Goal: Task Accomplishment & Management: Manage account settings

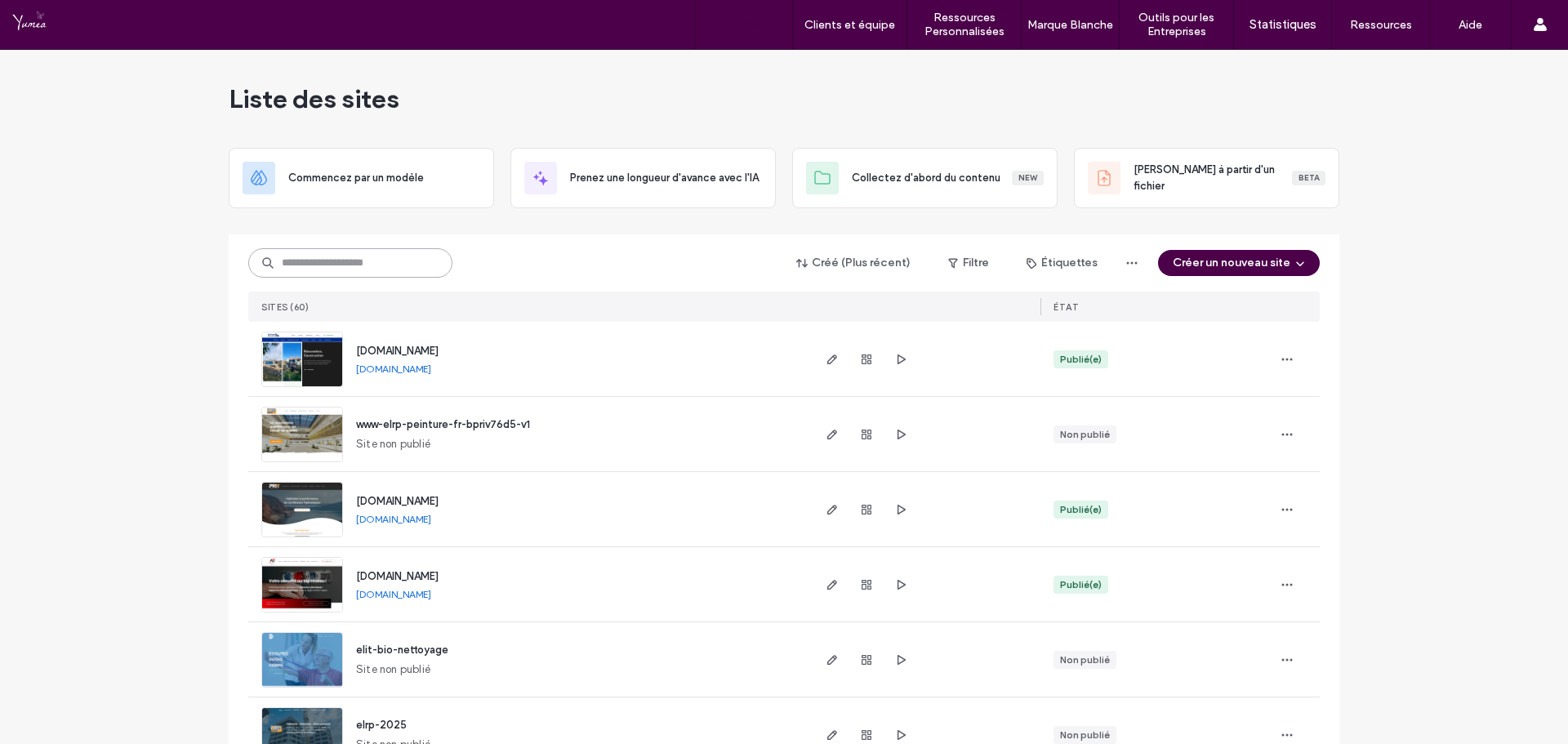
click at [373, 268] on input at bounding box center [351, 263] width 204 height 30
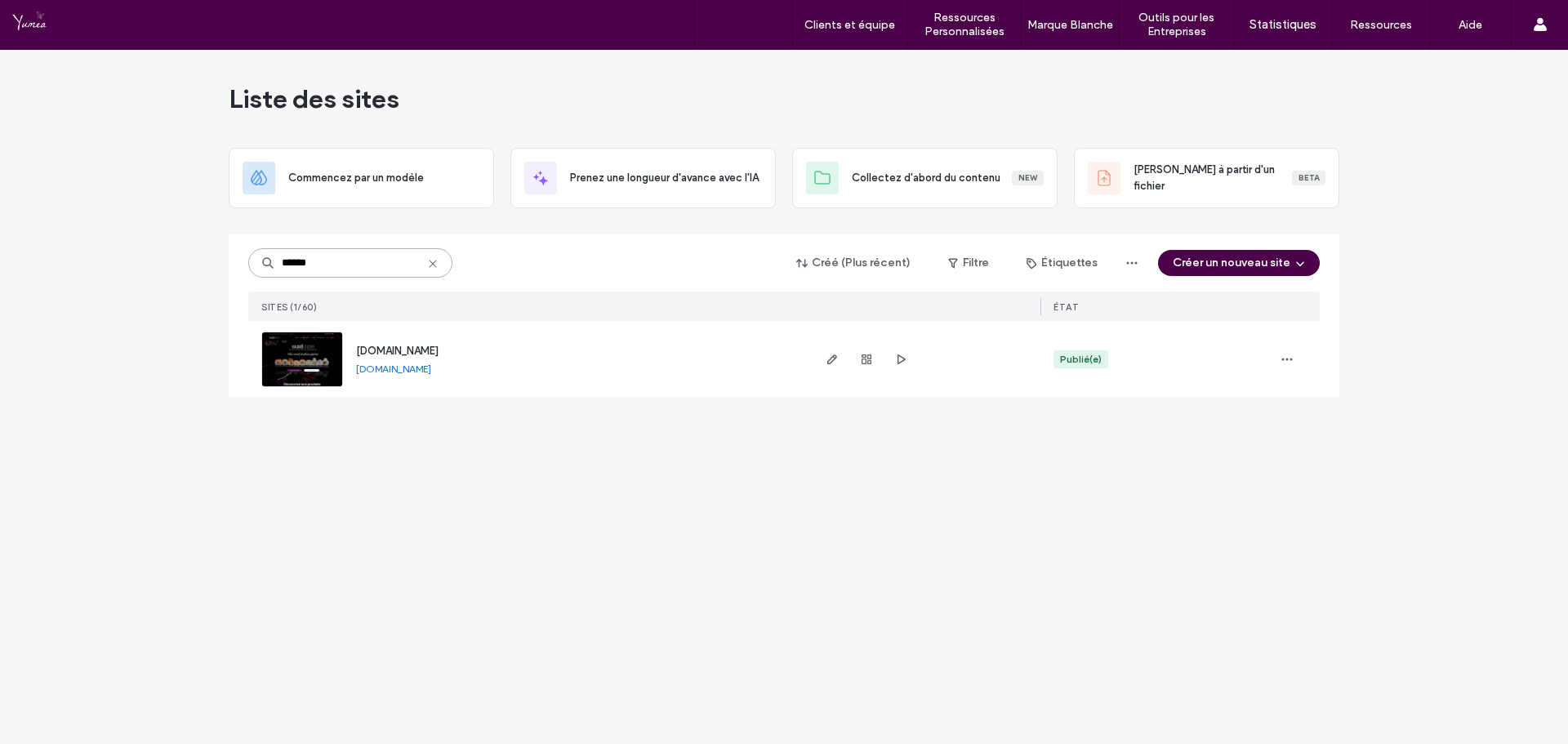
type input "******"
click at [817, 353] on div at bounding box center [925, 359] width 231 height 75
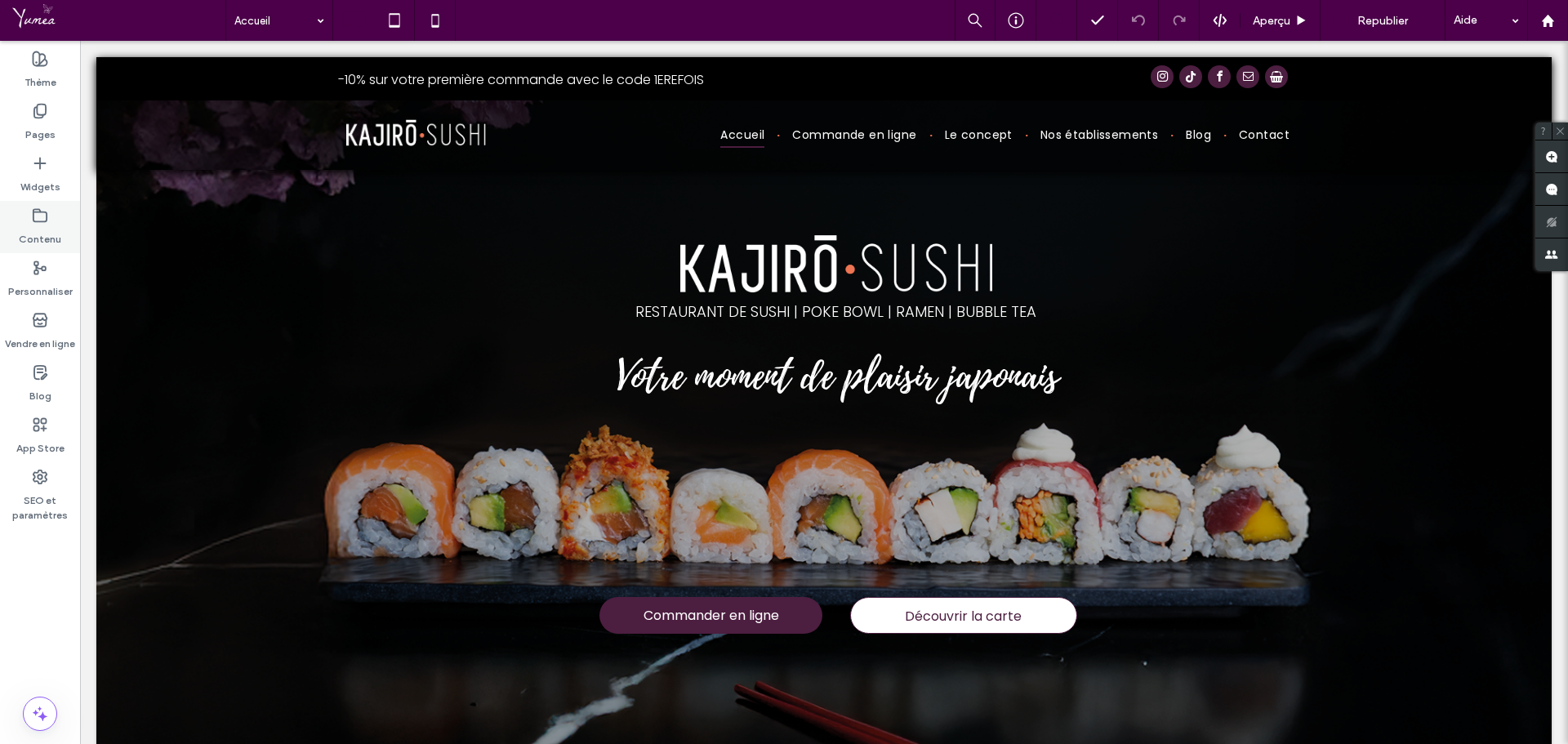
click at [25, 229] on label "Contenu" at bounding box center [40, 235] width 43 height 23
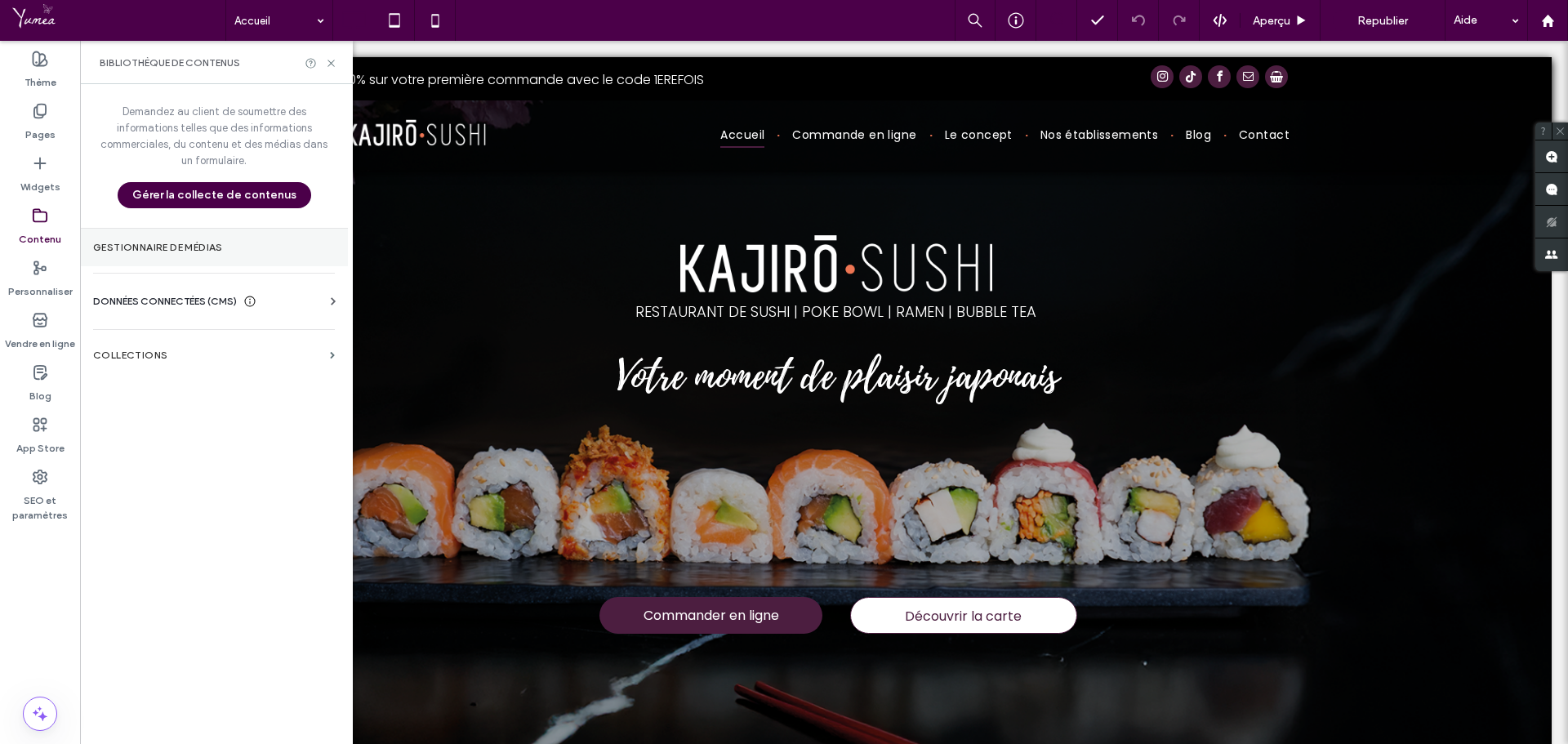
click at [203, 242] on label "Gestionnaire de médias" at bounding box center [214, 247] width 242 height 11
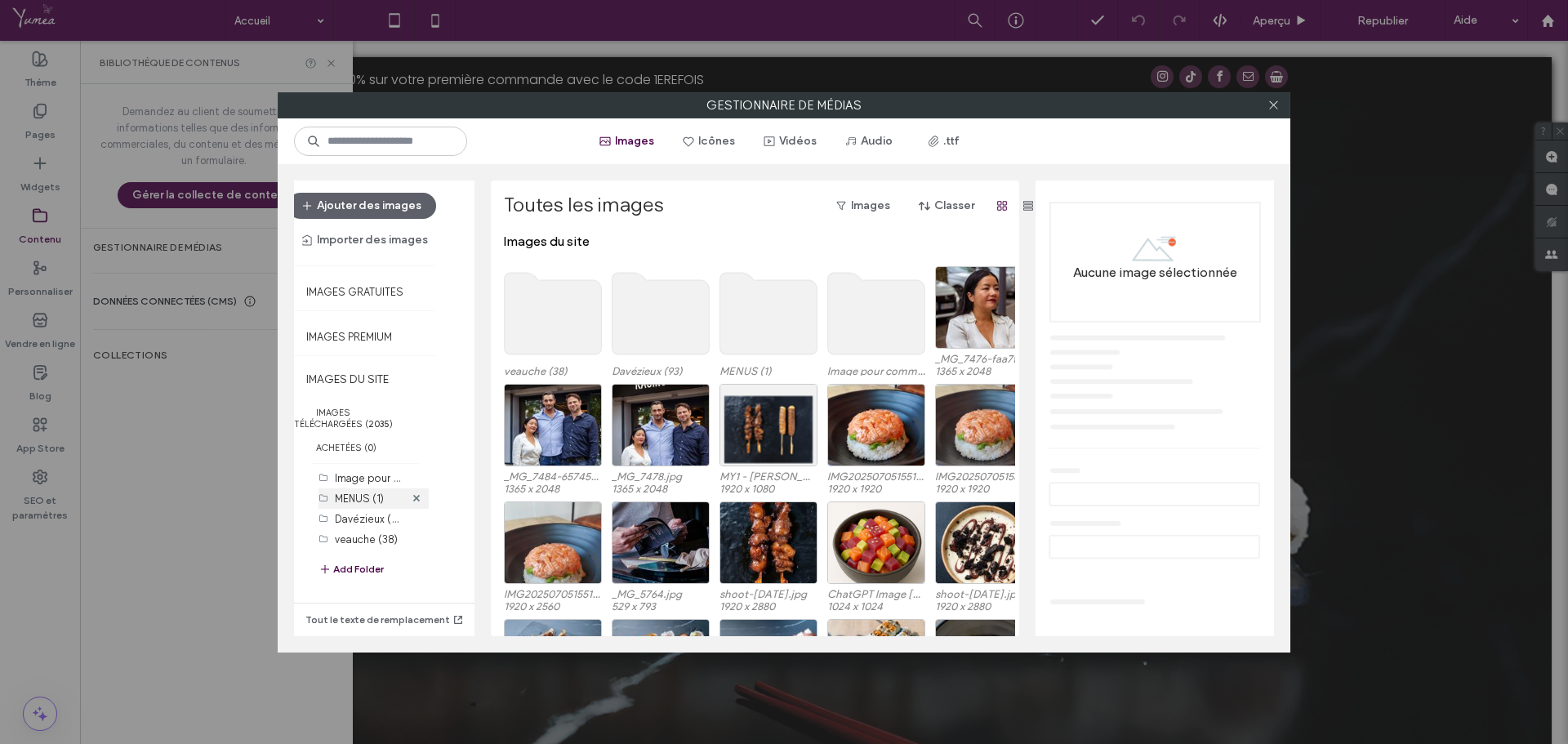
click at [358, 499] on label "MENUS (1)" at bounding box center [359, 498] width 49 height 12
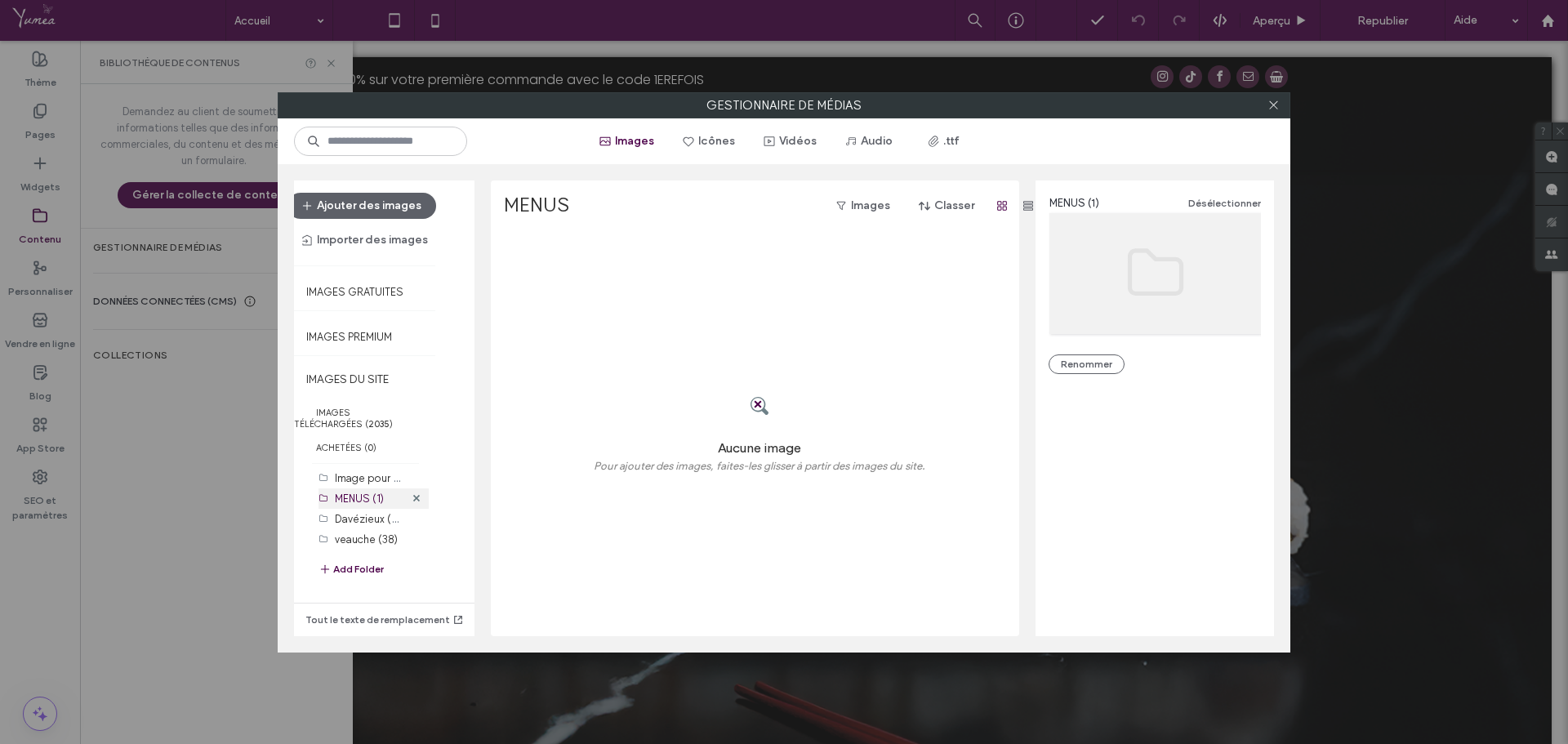
click at [352, 503] on label "MENUS (1)" at bounding box center [359, 498] width 49 height 12
click at [371, 470] on div "Image pour commande en ligne (4)" at bounding box center [370, 478] width 70 height 17
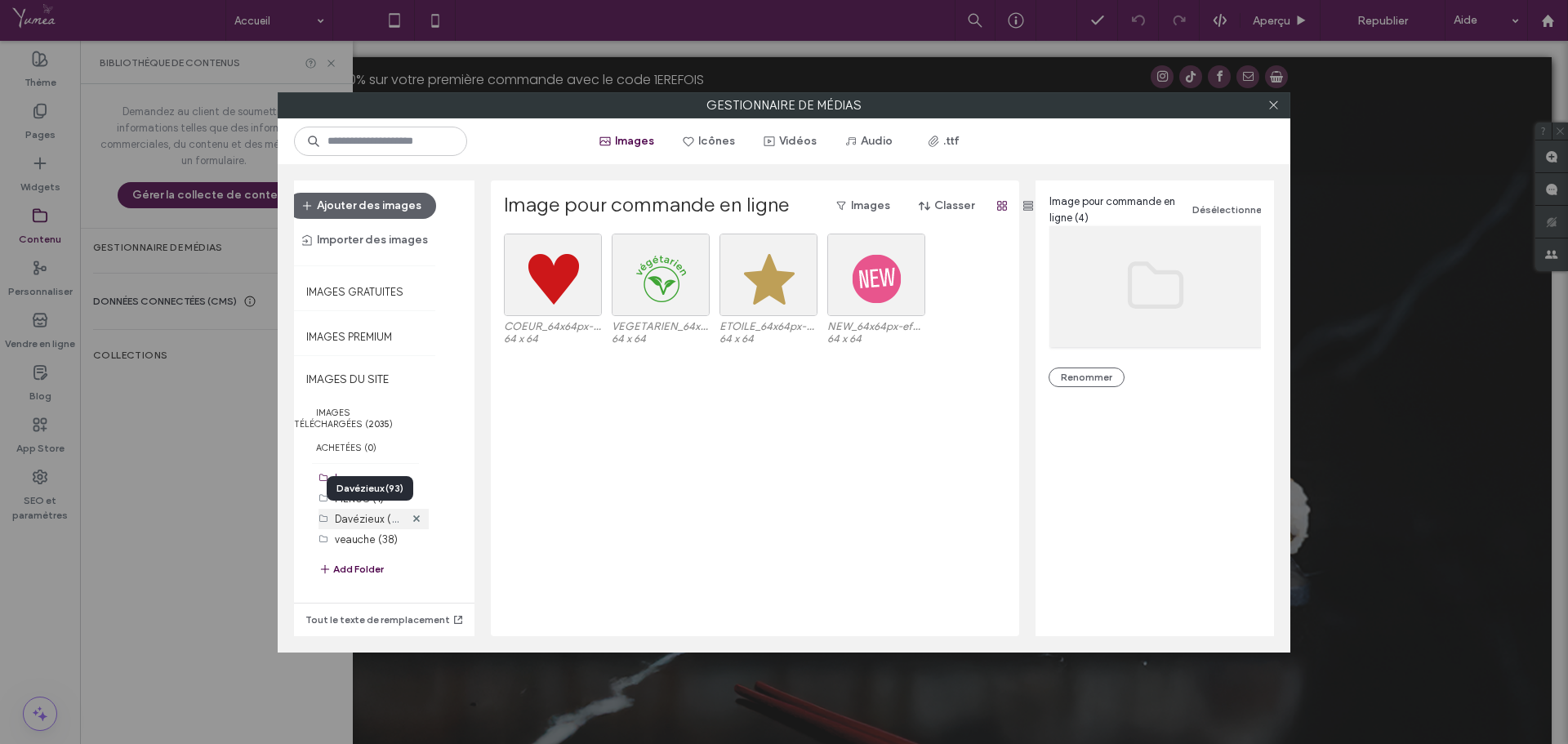
click at [364, 515] on label "Davézieux (93)" at bounding box center [371, 518] width 72 height 16
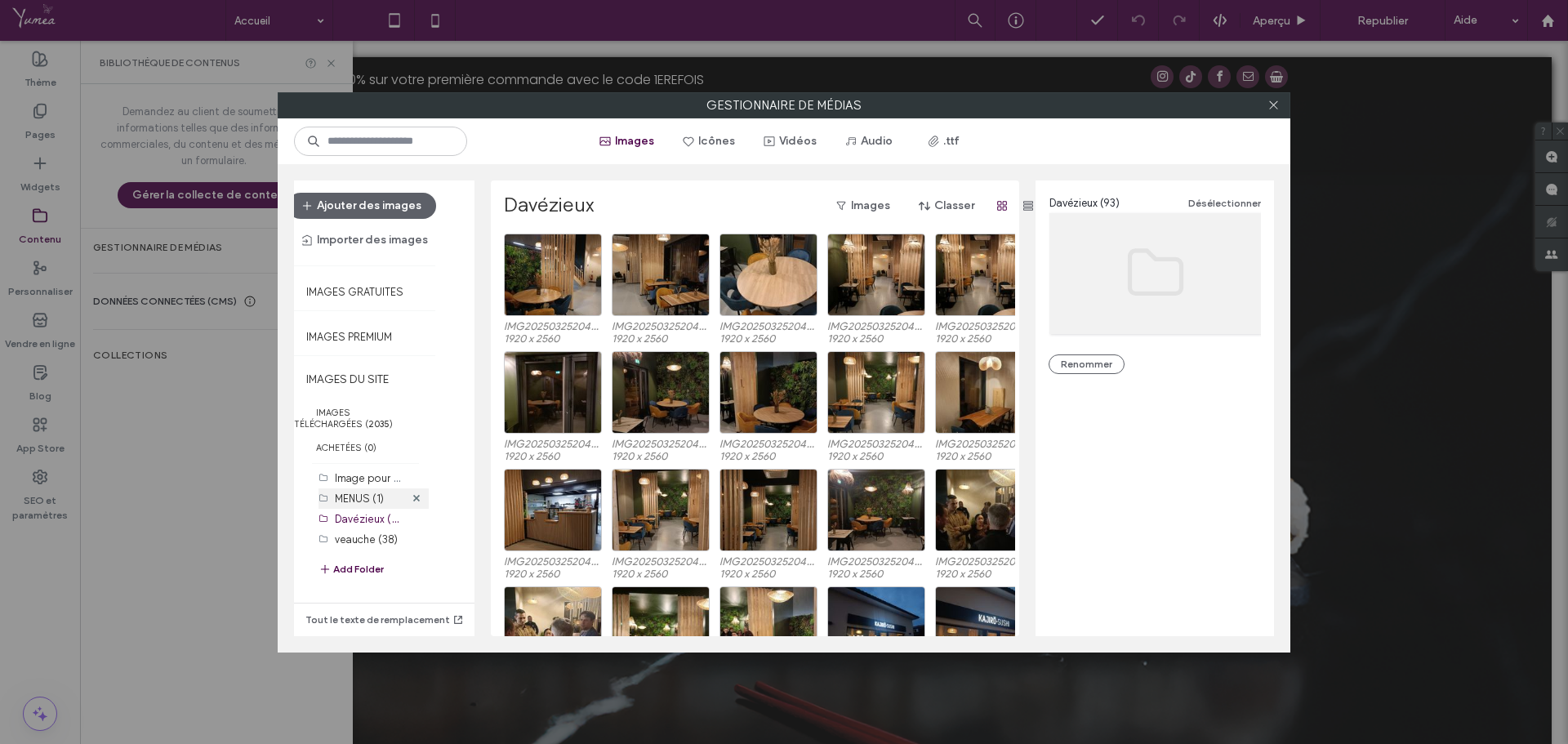
click at [361, 498] on label "MENUS (1)" at bounding box center [359, 498] width 49 height 12
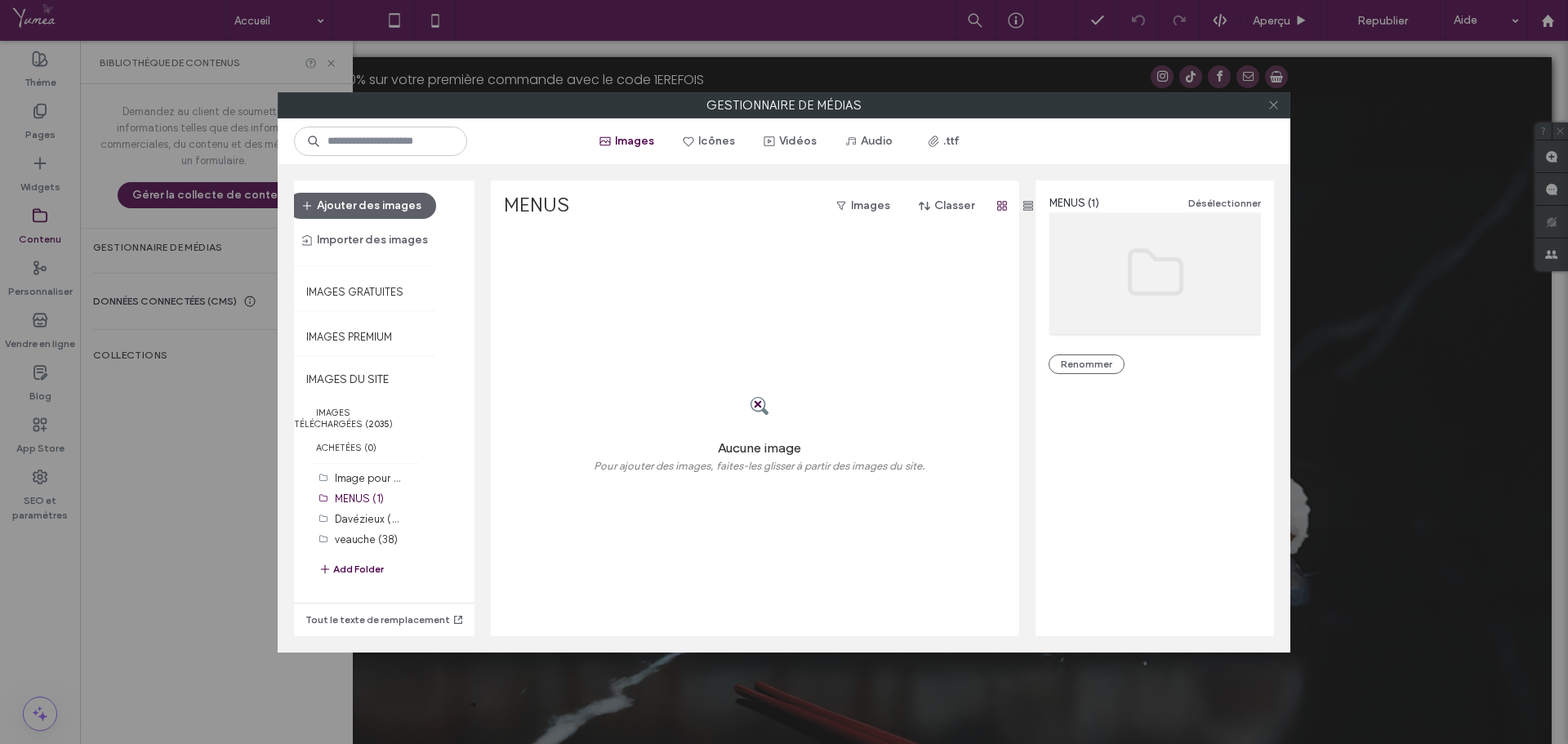
click at [1274, 109] on icon at bounding box center [1274, 105] width 12 height 12
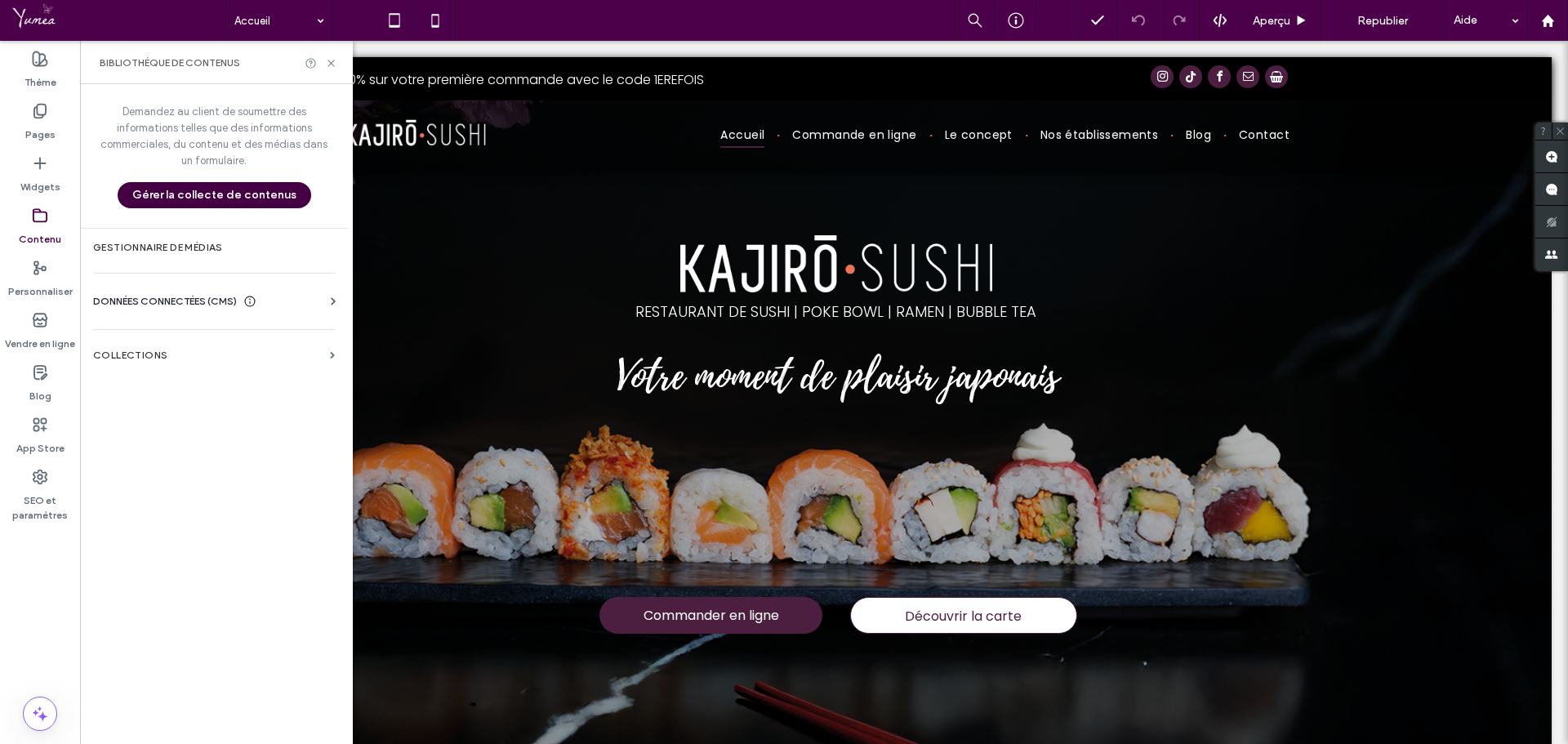
click at [249, 204] on button "Gérer la collecte de contenus" at bounding box center [215, 195] width 194 height 26
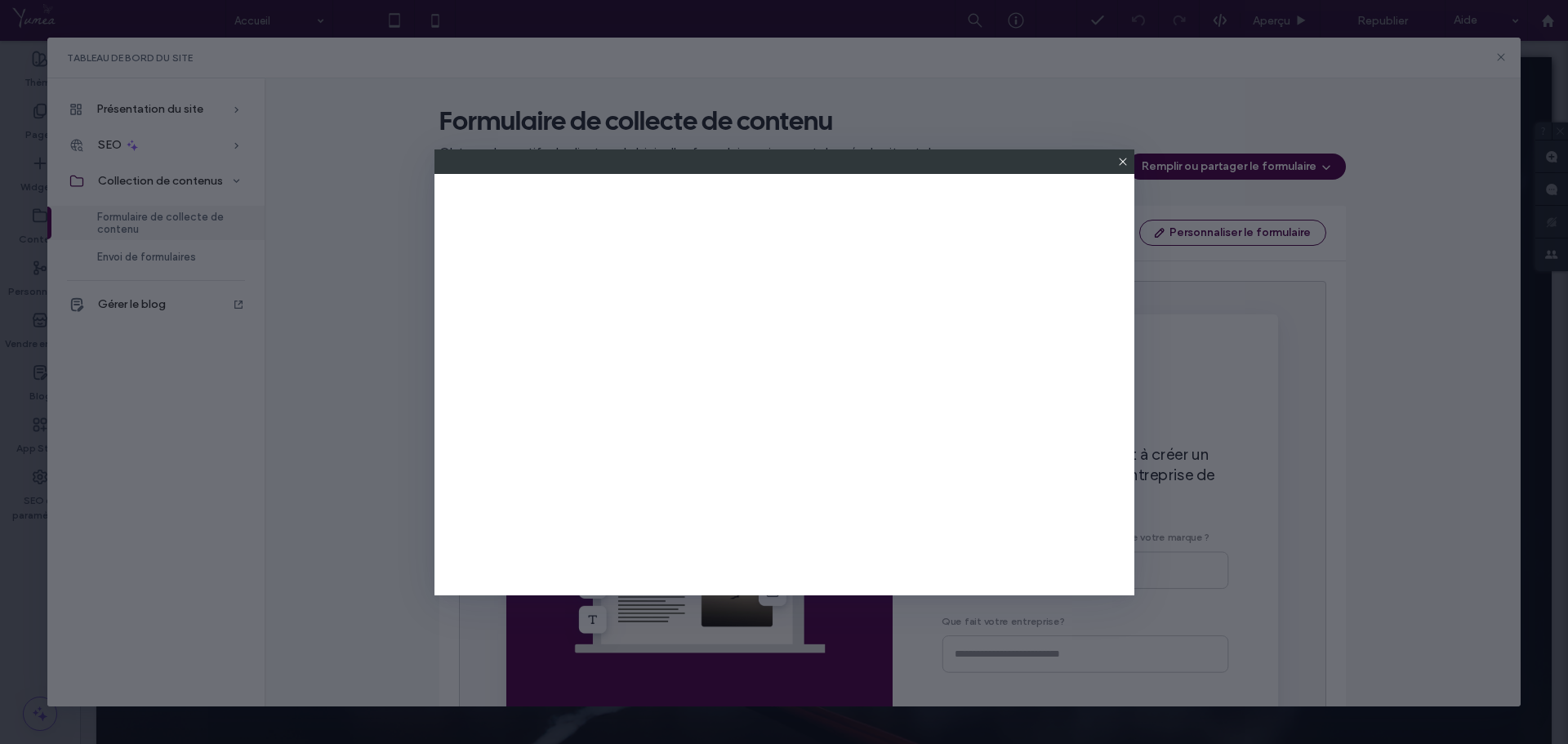
click at [1122, 159] on icon at bounding box center [1123, 161] width 13 height 13
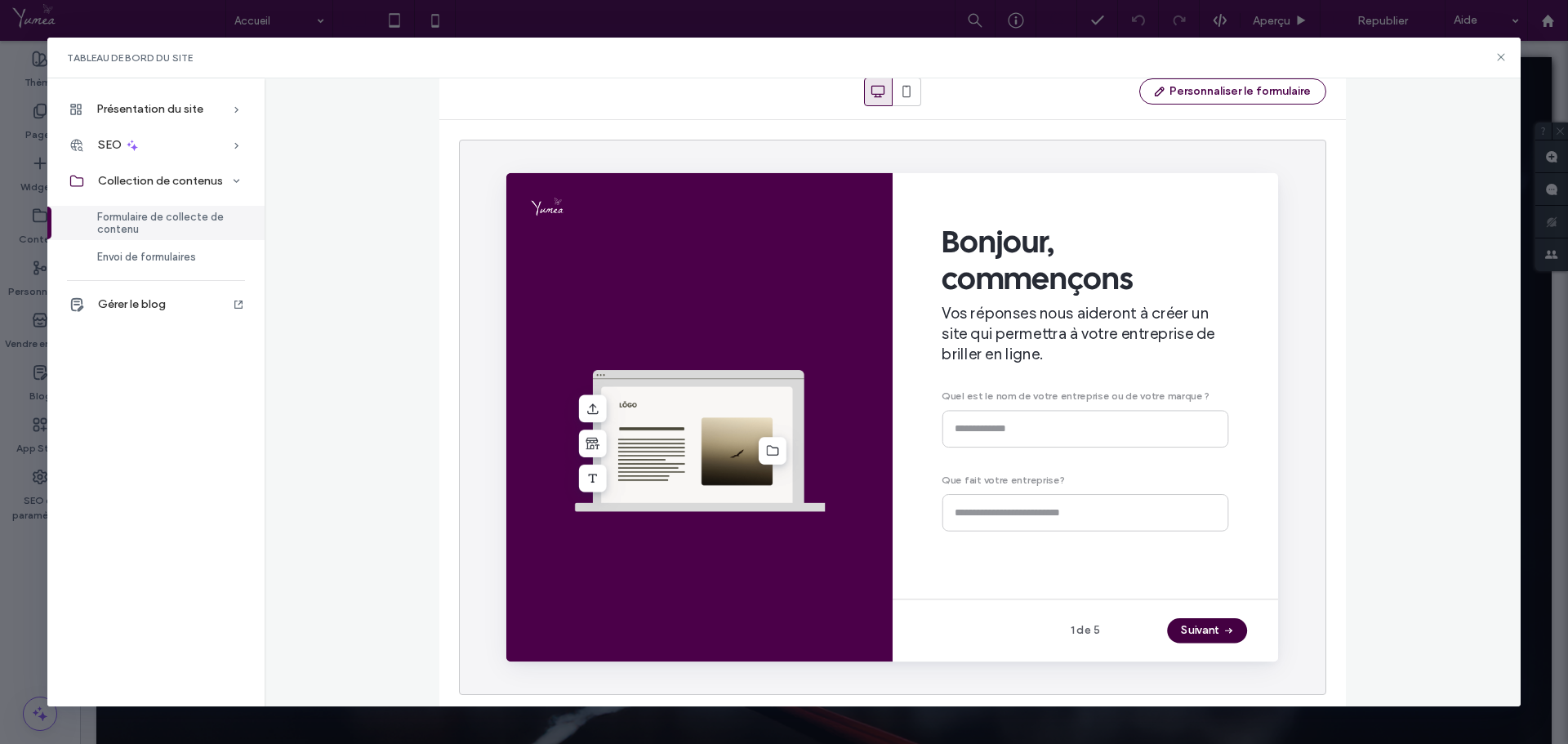
scroll to position [148, 0]
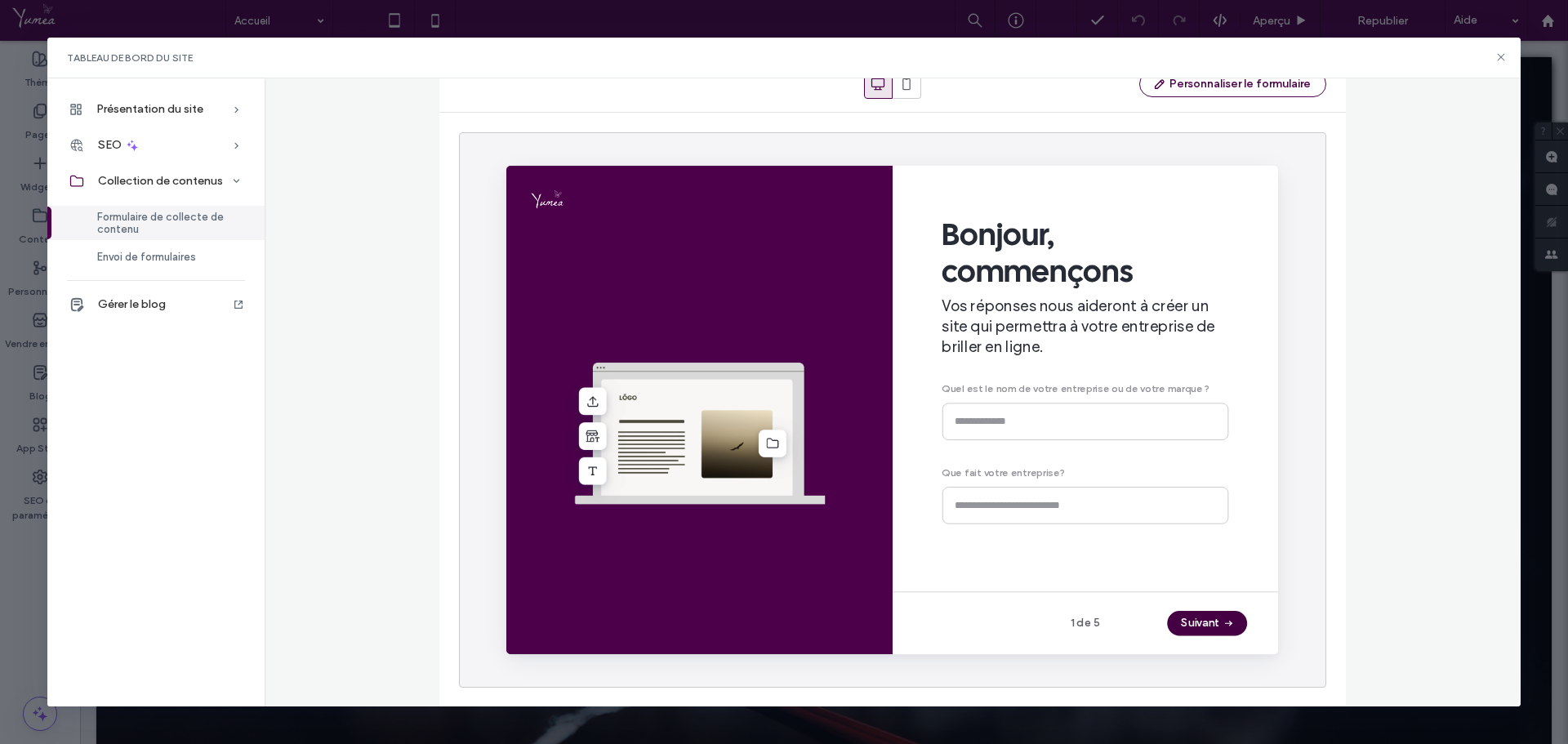
click at [1257, 647] on span "button" at bounding box center [1265, 646] width 17 height 24
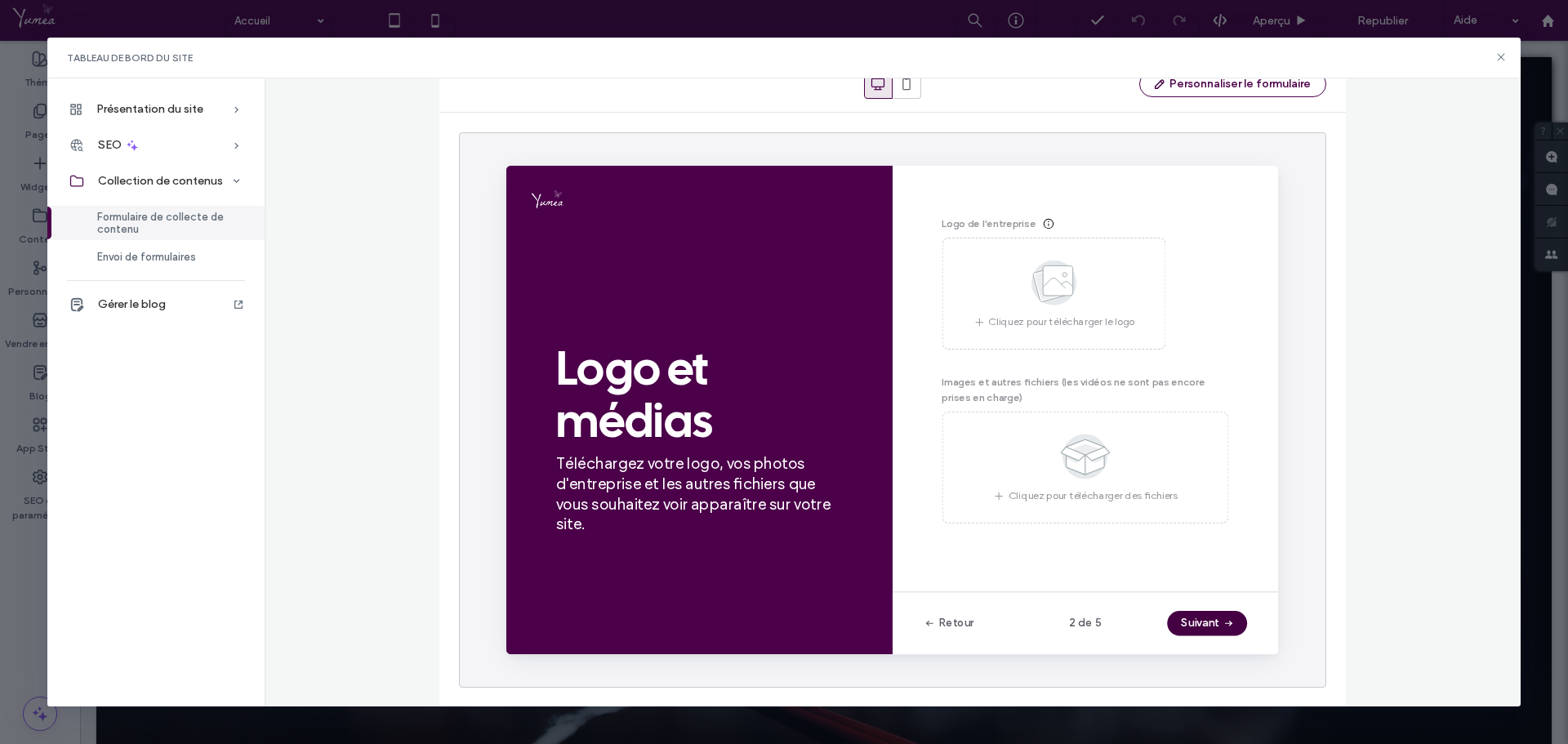
click at [1264, 650] on icon "button" at bounding box center [1266, 646] width 13 height 13
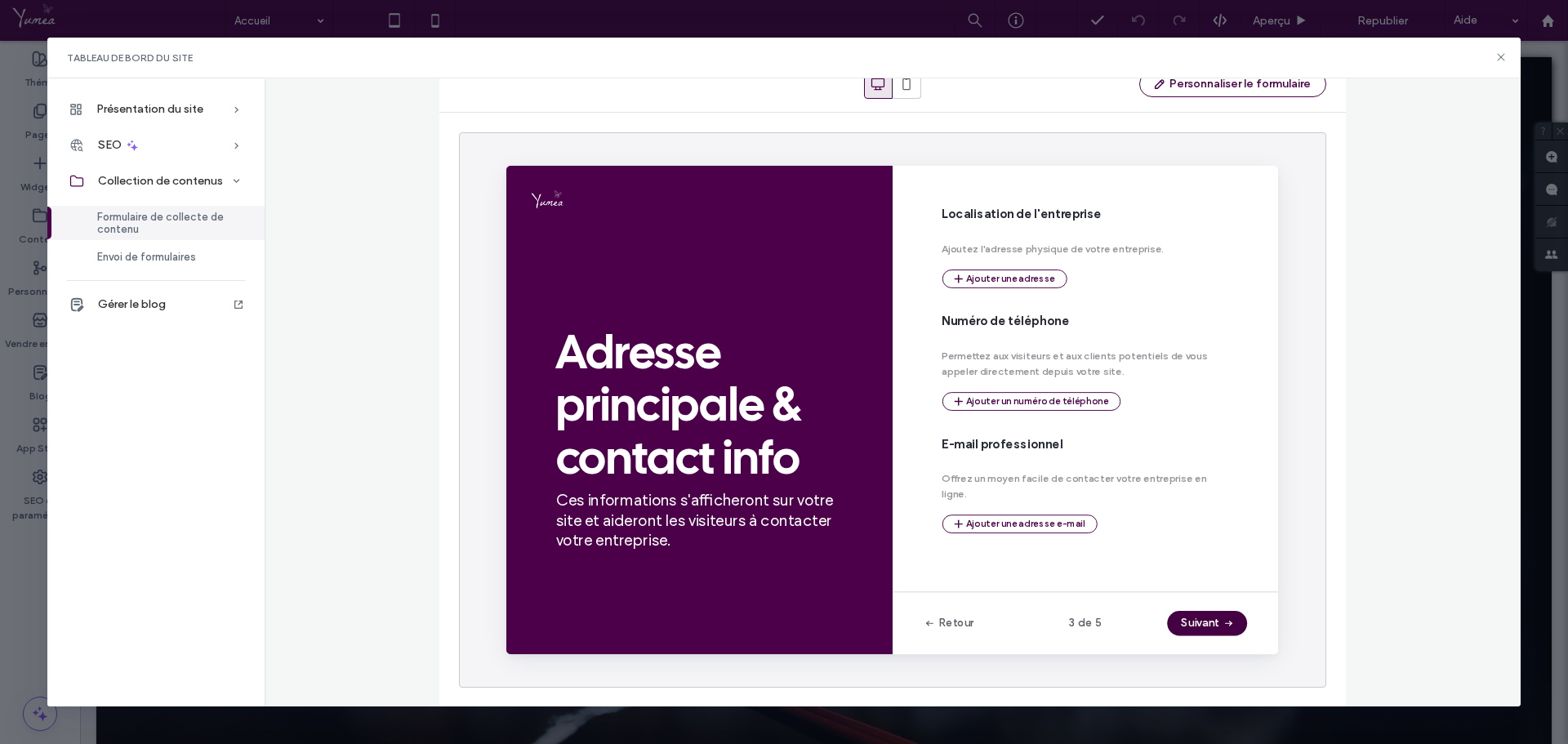
click at [1264, 650] on icon "button" at bounding box center [1266, 646] width 13 height 13
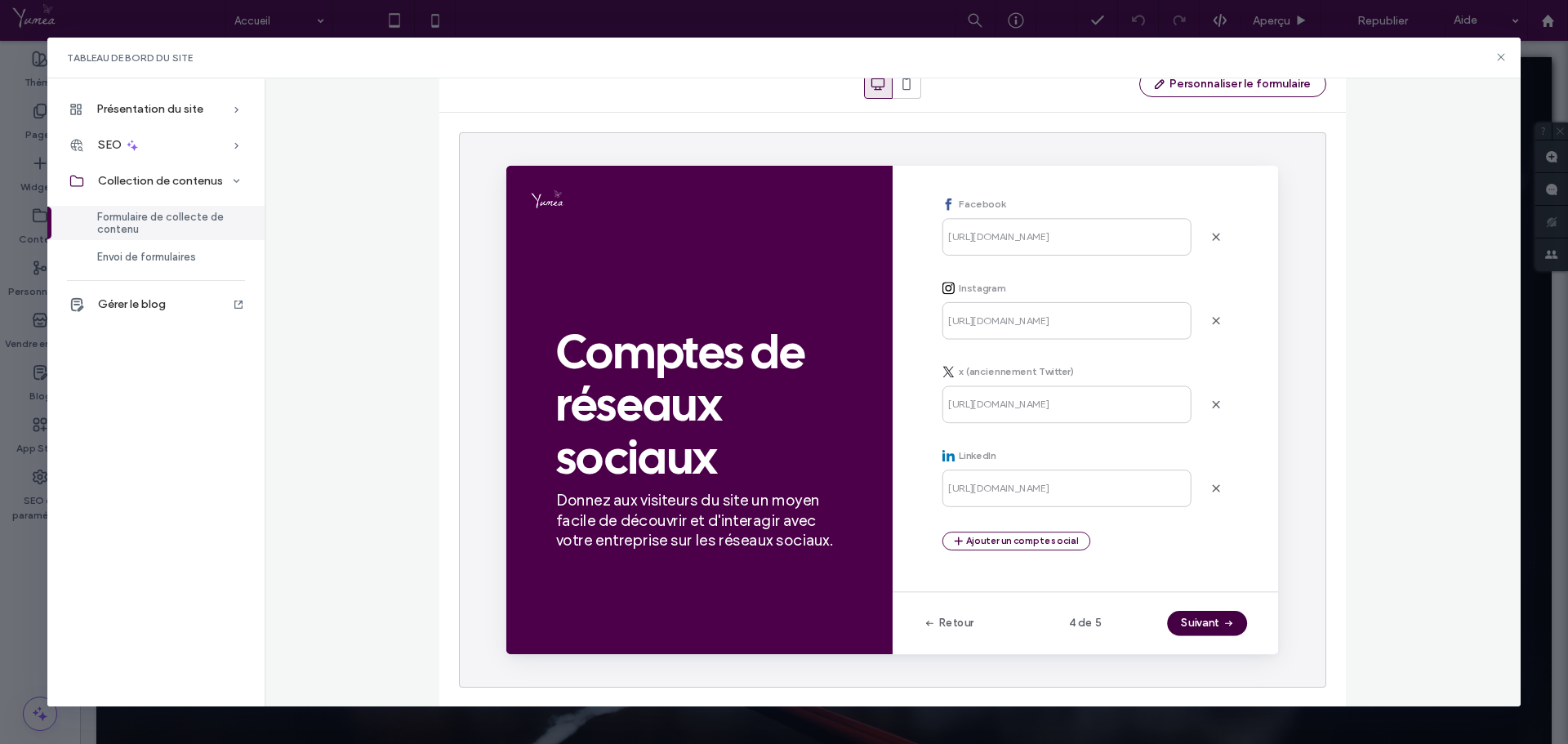
click at [1264, 650] on icon "button" at bounding box center [1266, 646] width 13 height 13
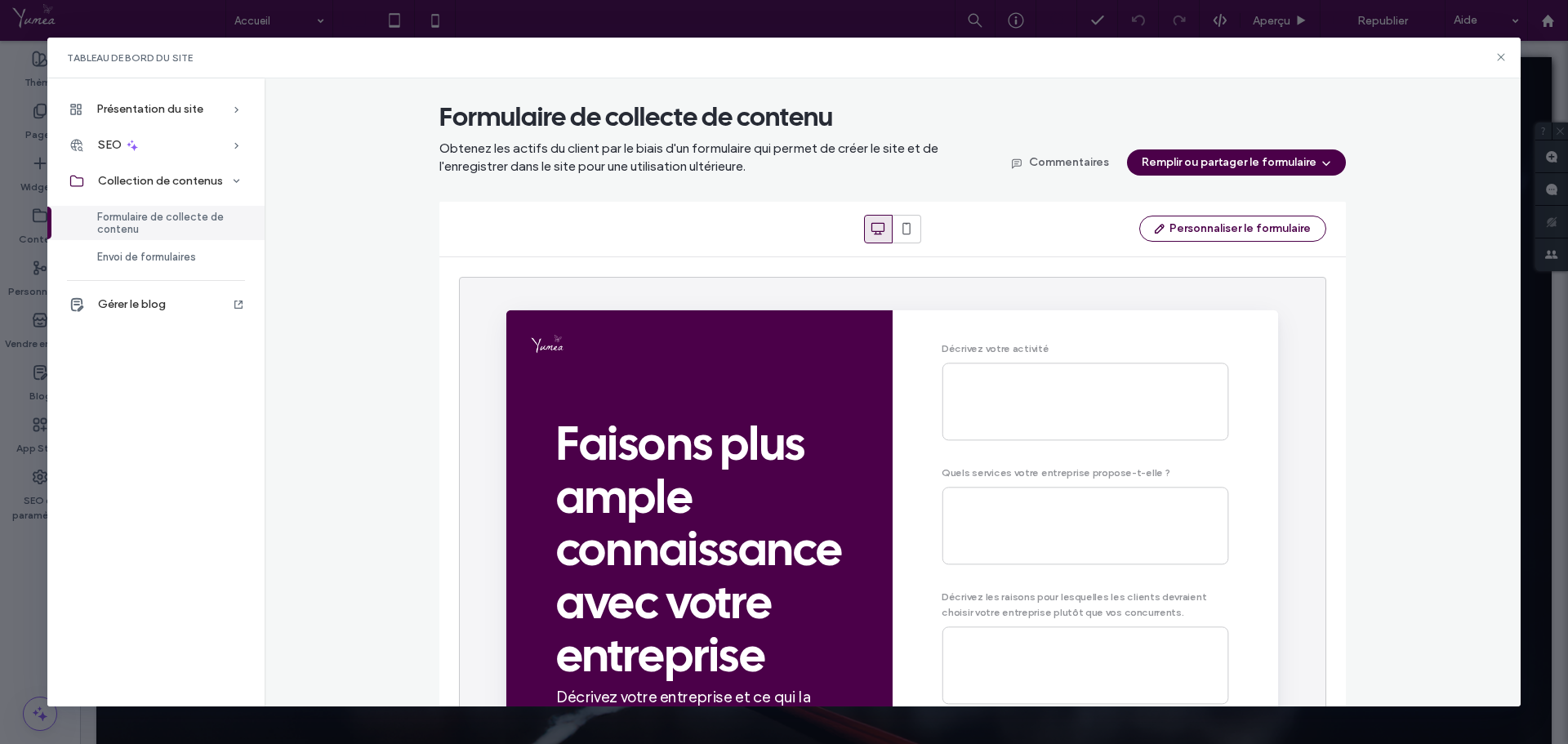
scroll to position [0, 0]
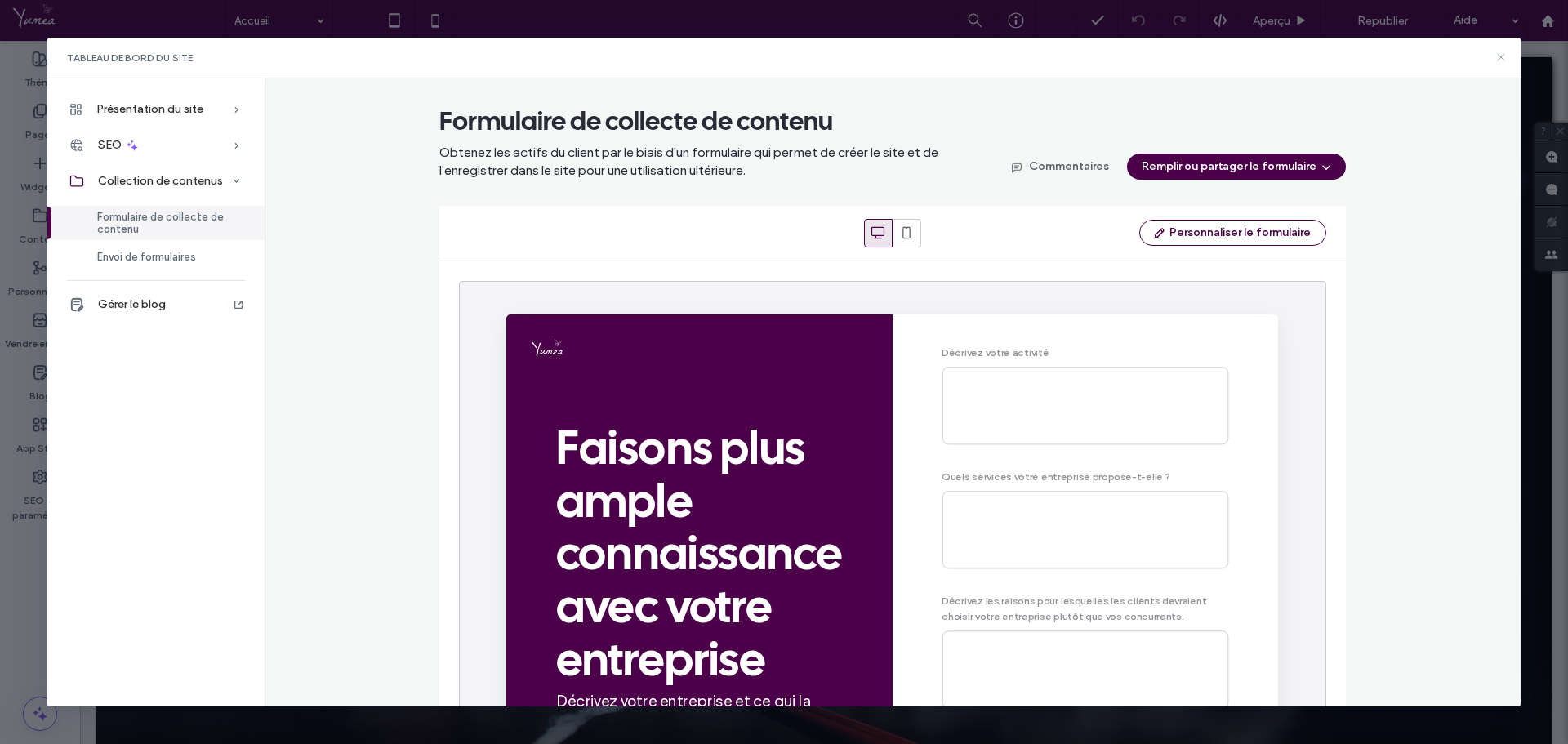
click at [1497, 58] on icon at bounding box center [1501, 57] width 13 height 13
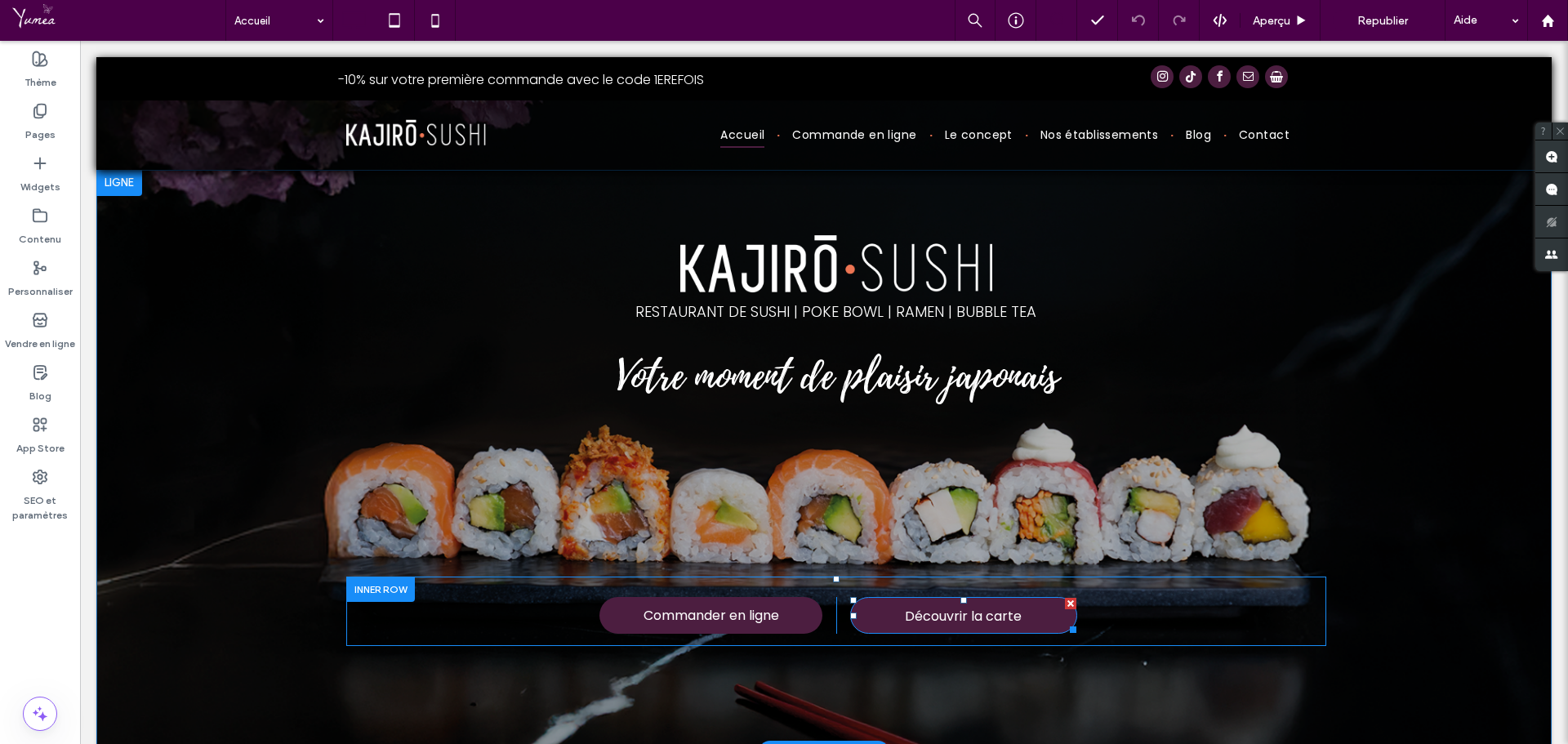
click at [948, 619] on span "Découvrir la carte" at bounding box center [963, 616] width 117 height 37
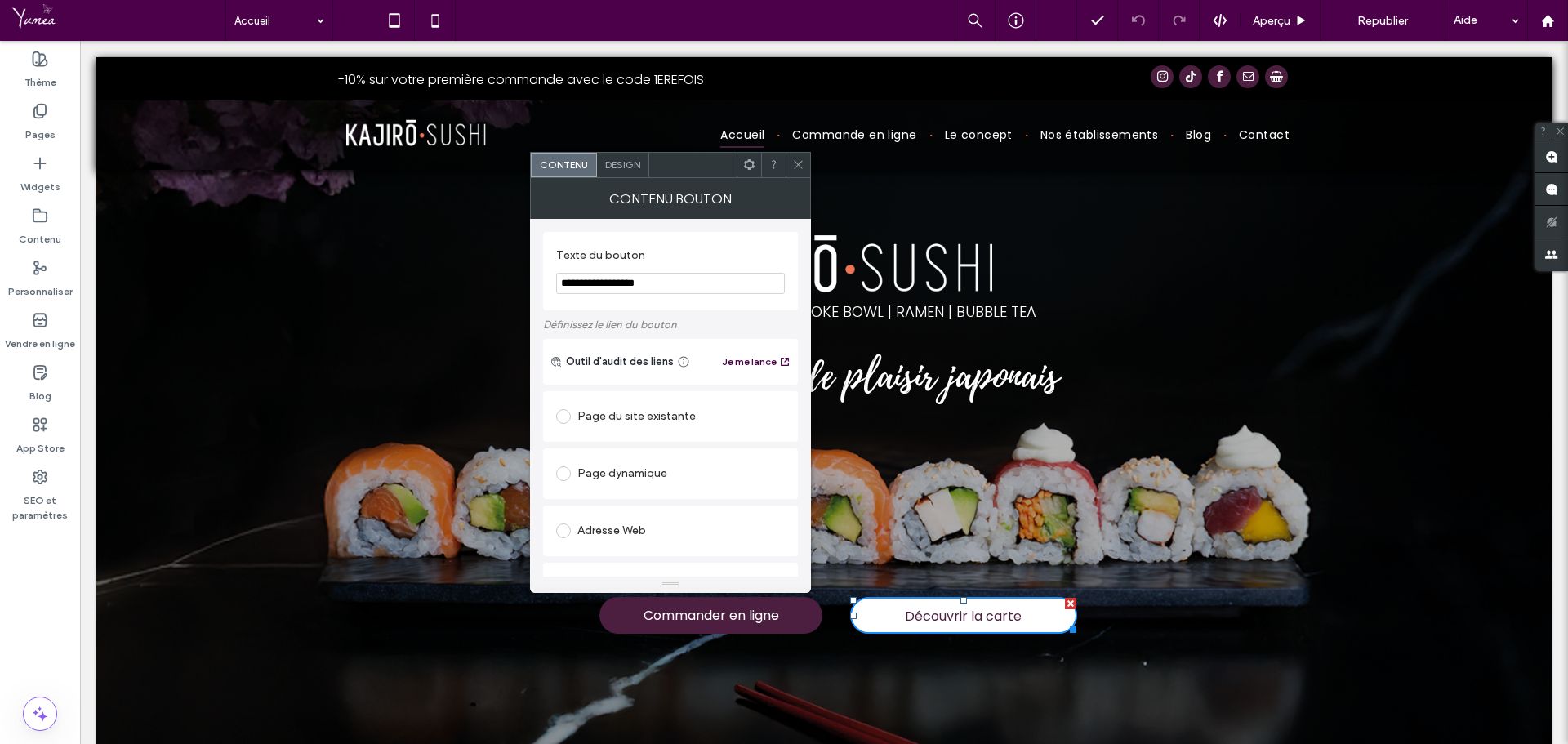
scroll to position [374, 0]
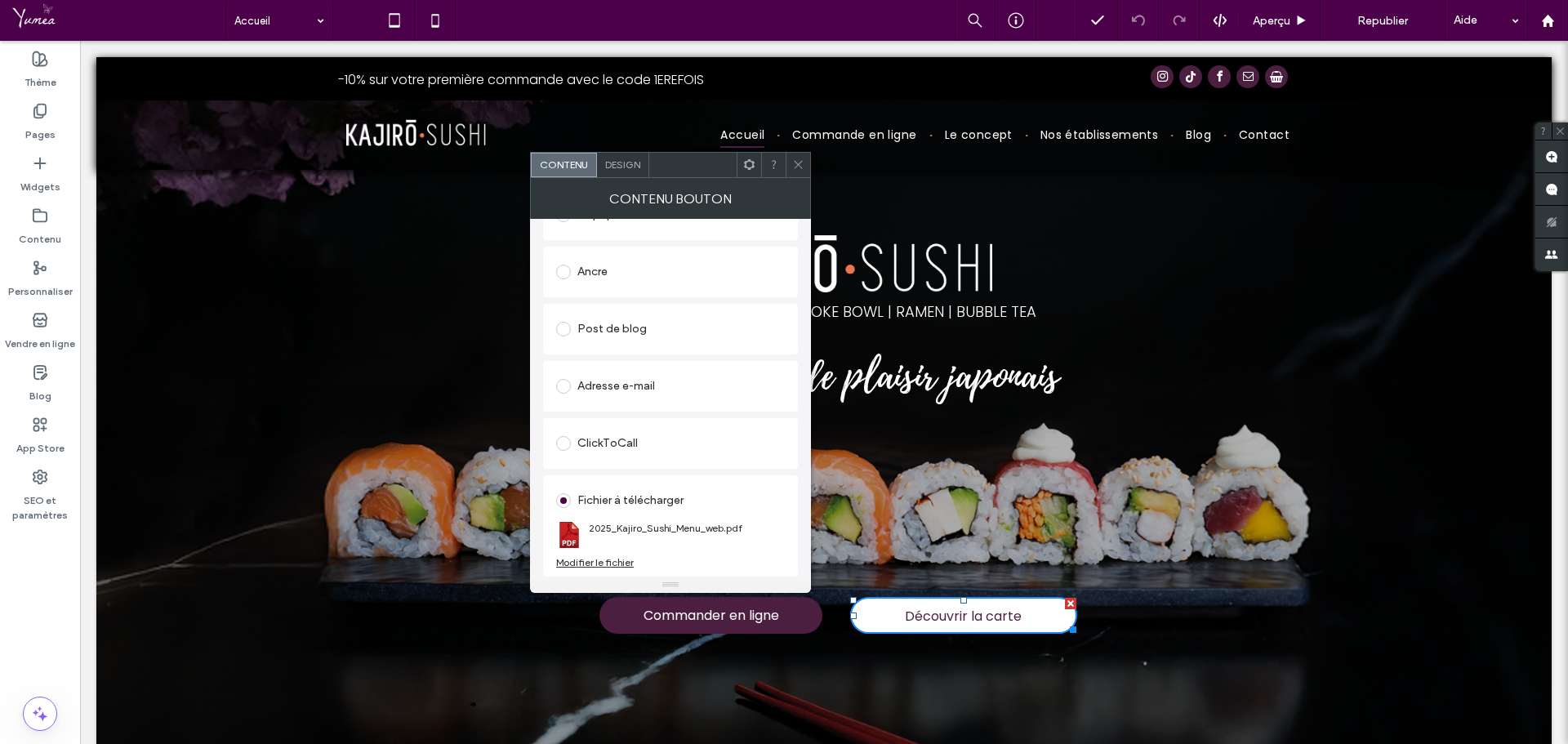
click at [610, 560] on div "Modifier le fichier" at bounding box center [594, 562] width 78 height 12
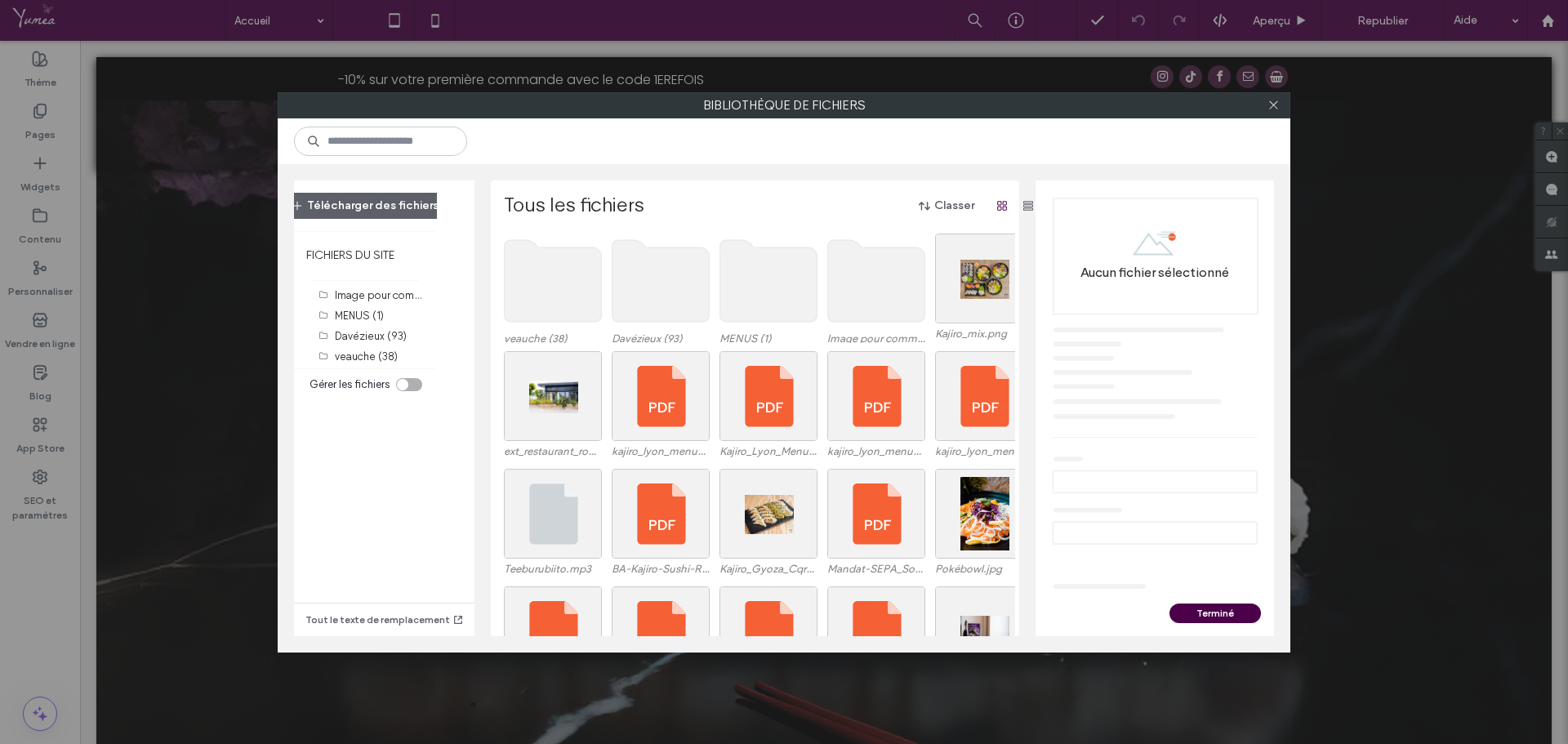
click at [747, 299] on use at bounding box center [769, 281] width 97 height 82
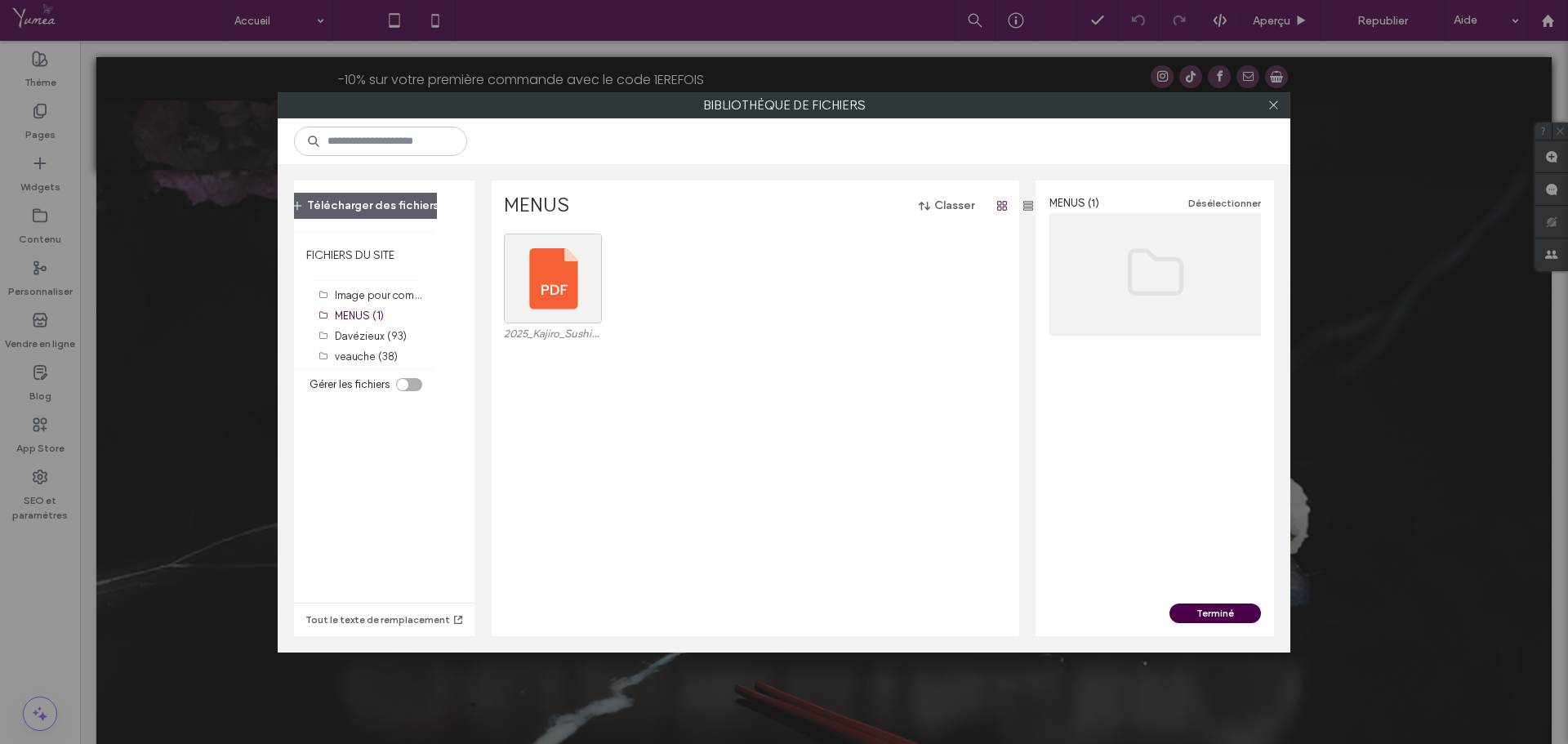
click at [702, 341] on div "2025_Kajiro_Sushi_Menu_web.pdf" at bounding box center [760, 292] width 511 height 118
click at [592, 243] on icon at bounding box center [594, 240] width 6 height 6
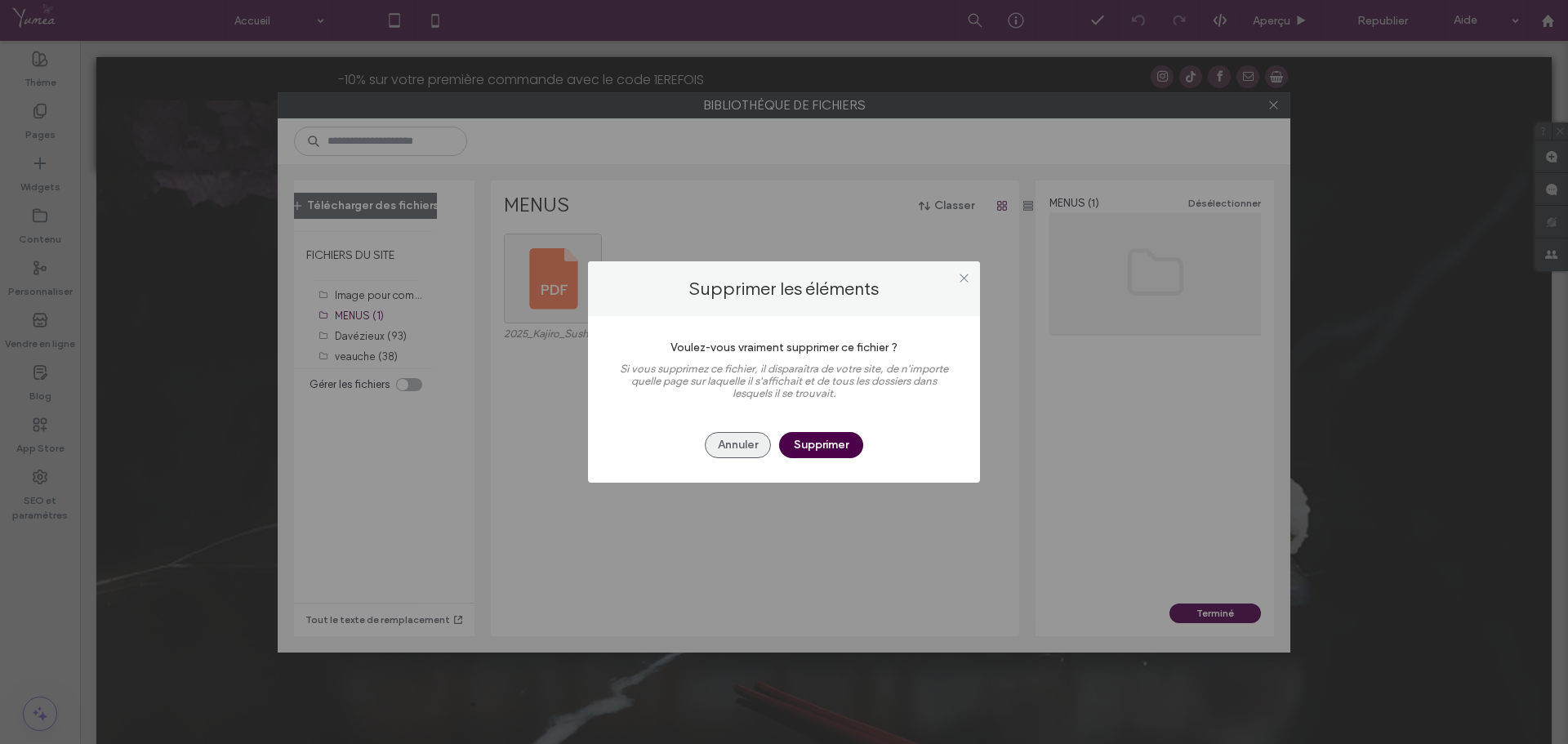
click at [746, 442] on button "Annuler" at bounding box center [738, 445] width 66 height 26
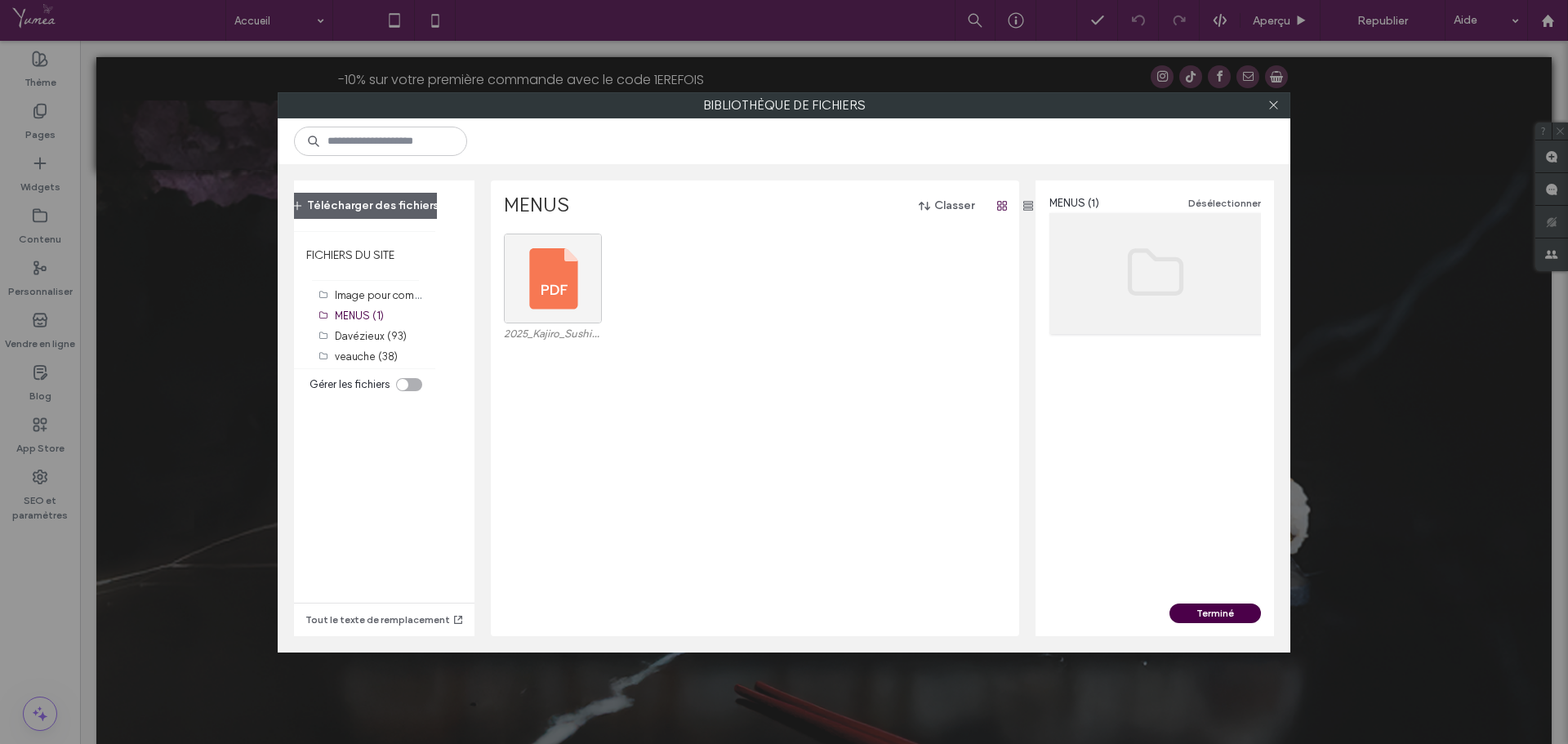
click at [640, 416] on div "2025_Kajiro_Sushi_Menu_web.pdf" at bounding box center [760, 434] width 511 height 402
click at [547, 286] on div "Sélectionner" at bounding box center [553, 278] width 98 height 90
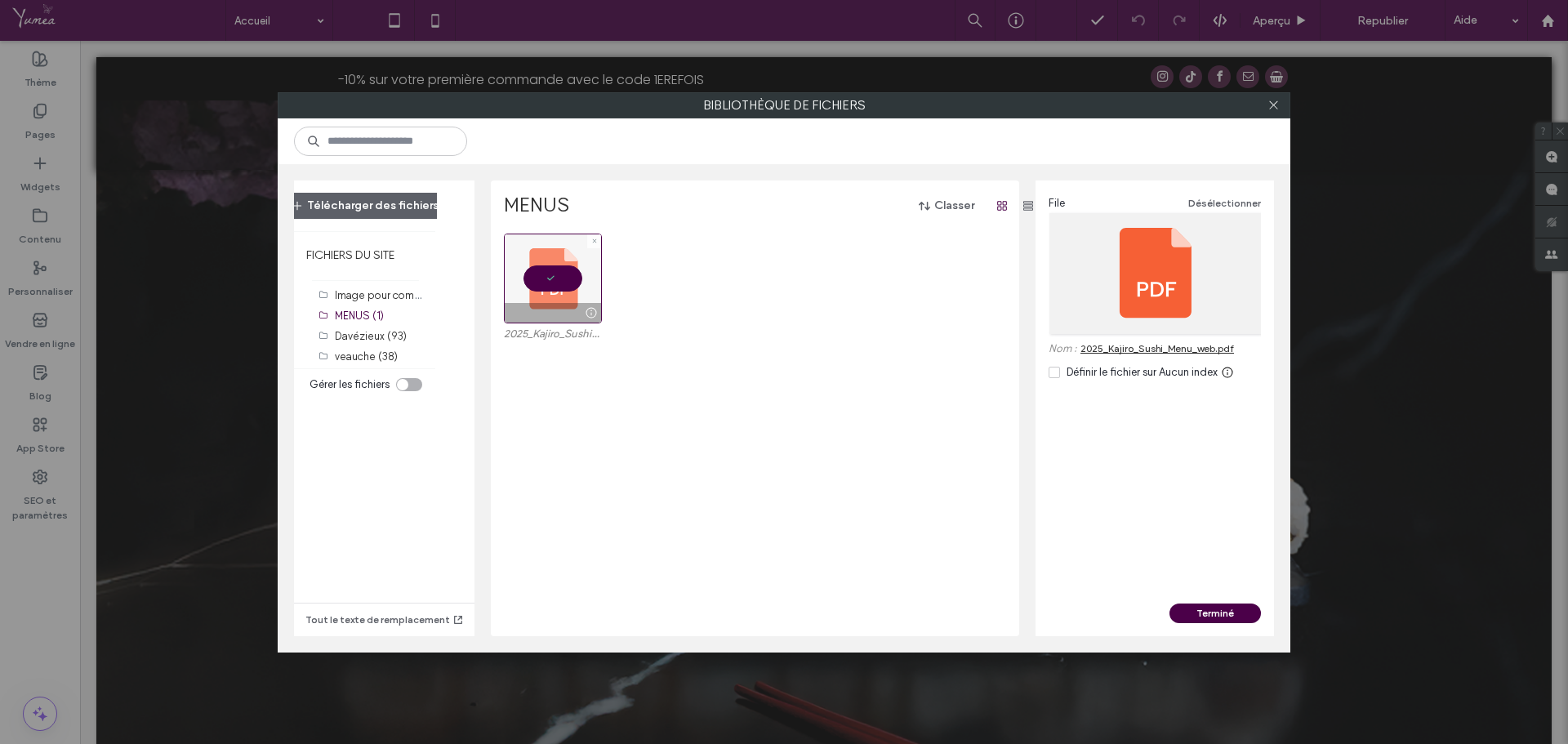
click at [582, 314] on div at bounding box center [591, 312] width 20 height 13
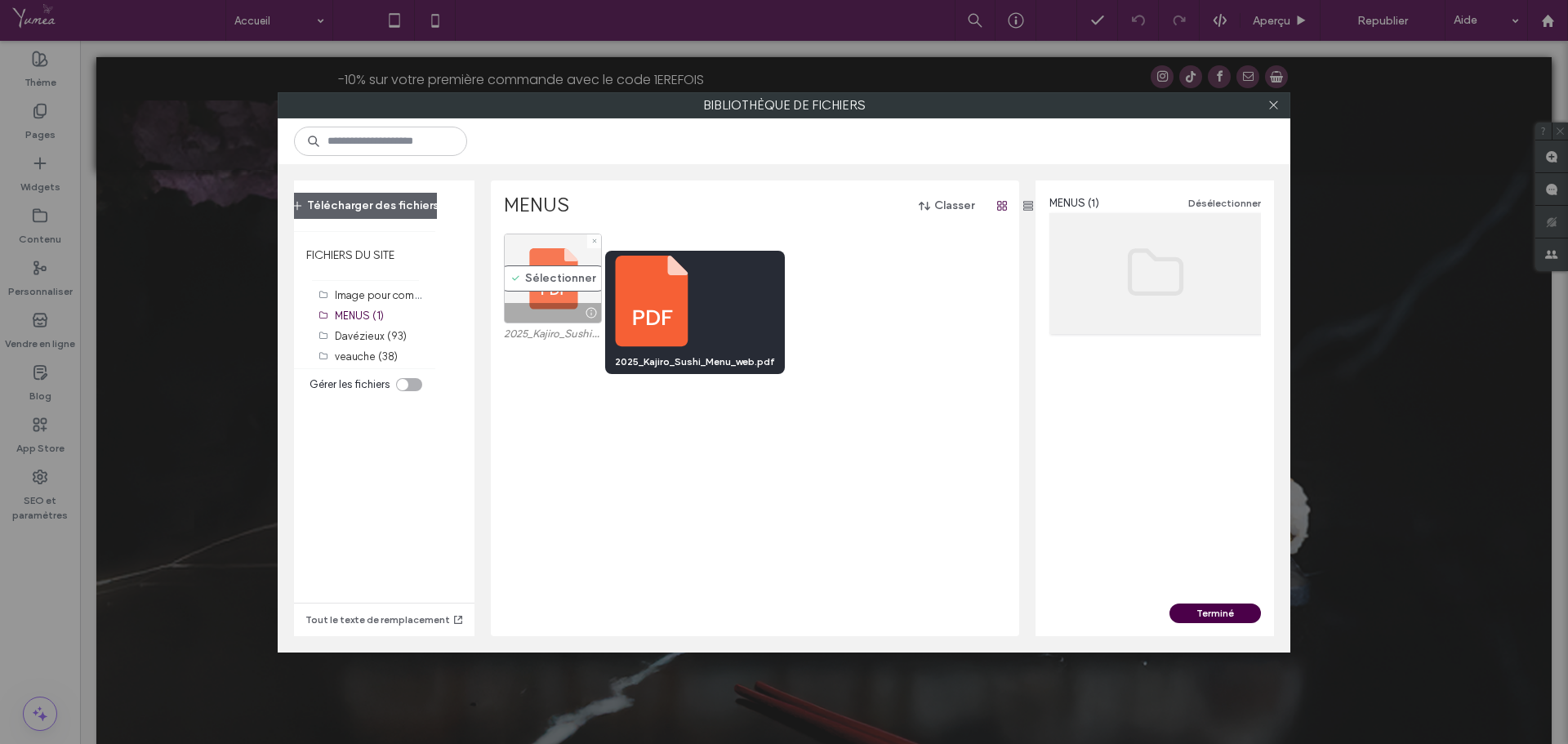
click at [582, 314] on div at bounding box center [591, 312] width 20 height 13
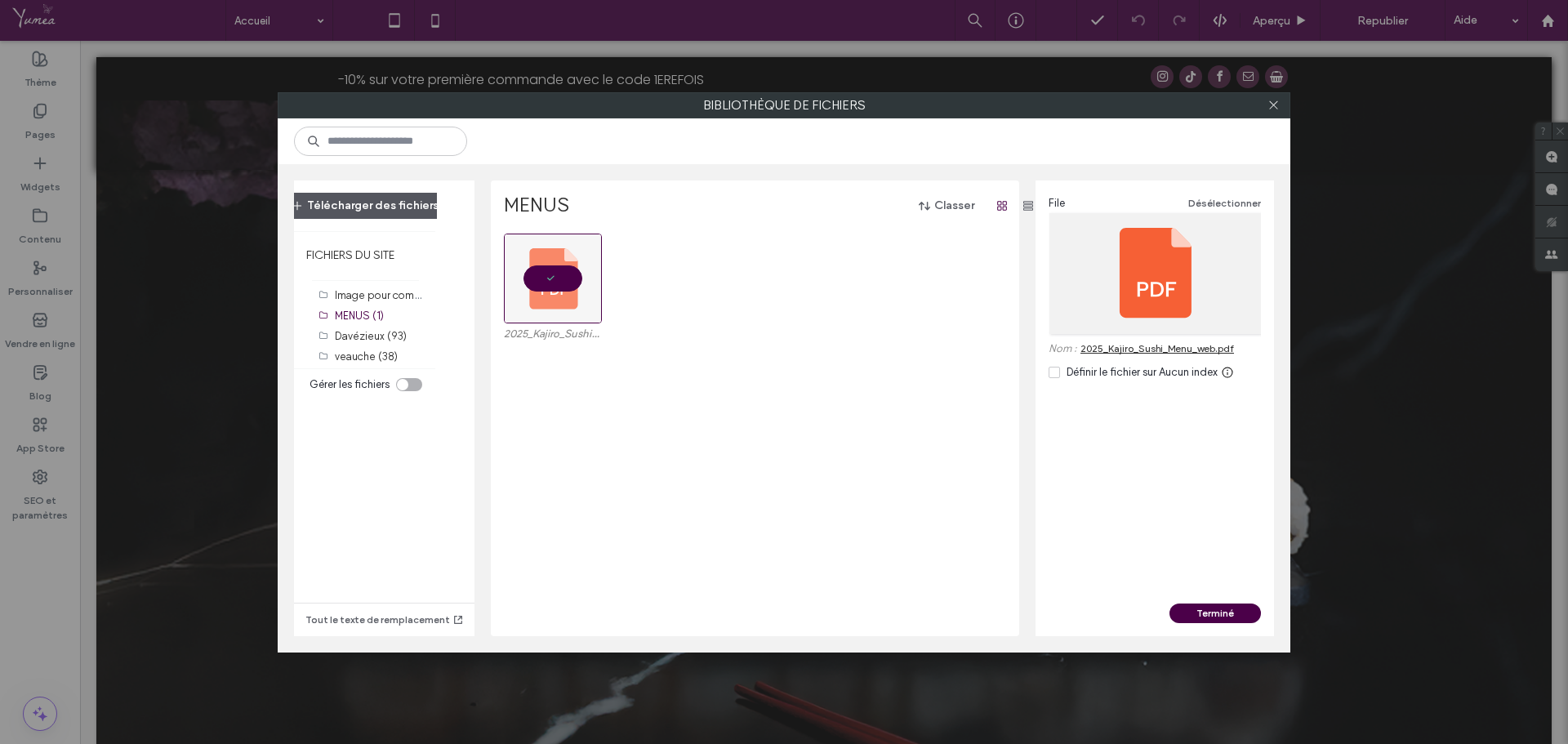
click at [381, 204] on button "Télécharger des fichiers" at bounding box center [365, 206] width 175 height 26
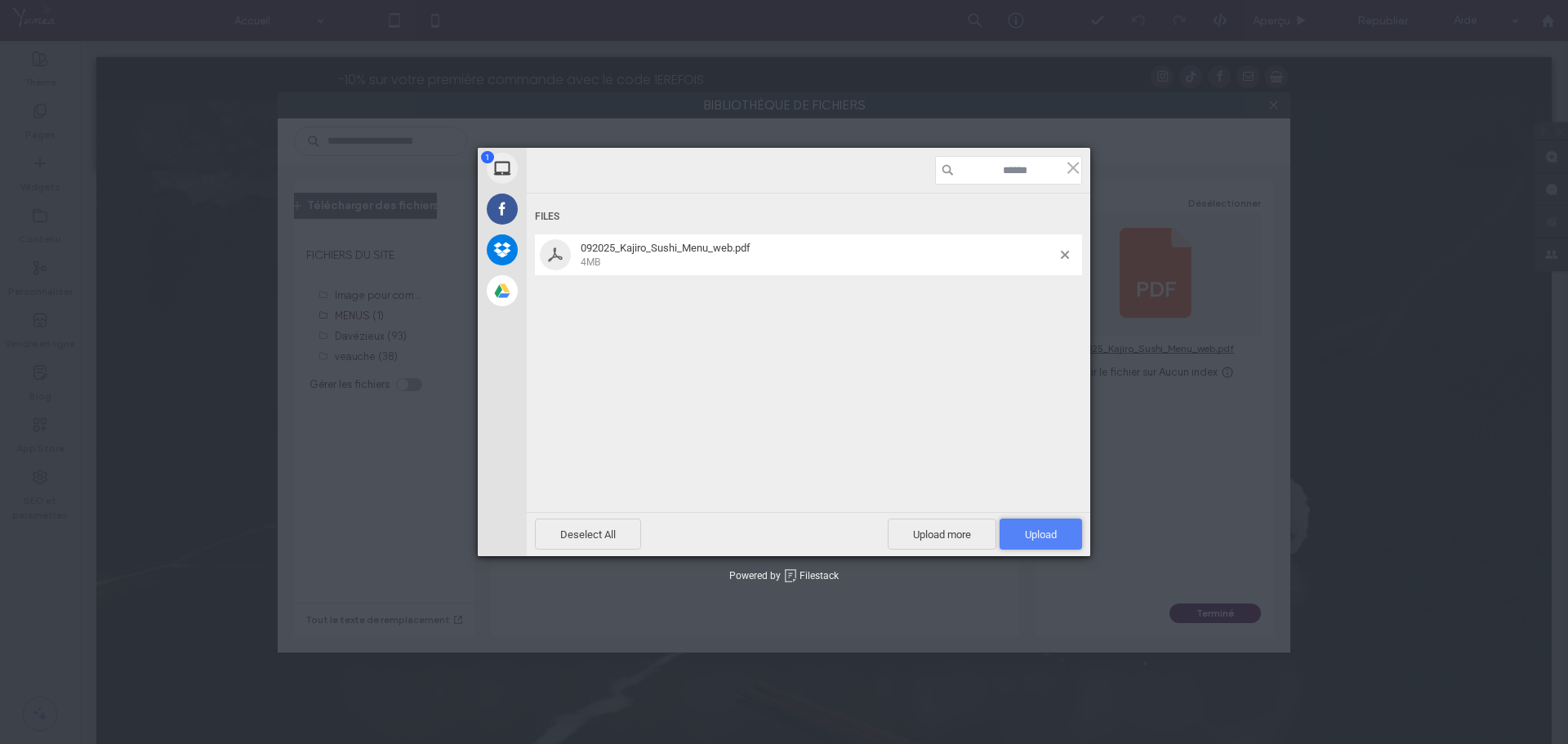
click at [1048, 535] on span "Upload 1" at bounding box center [1041, 535] width 32 height 12
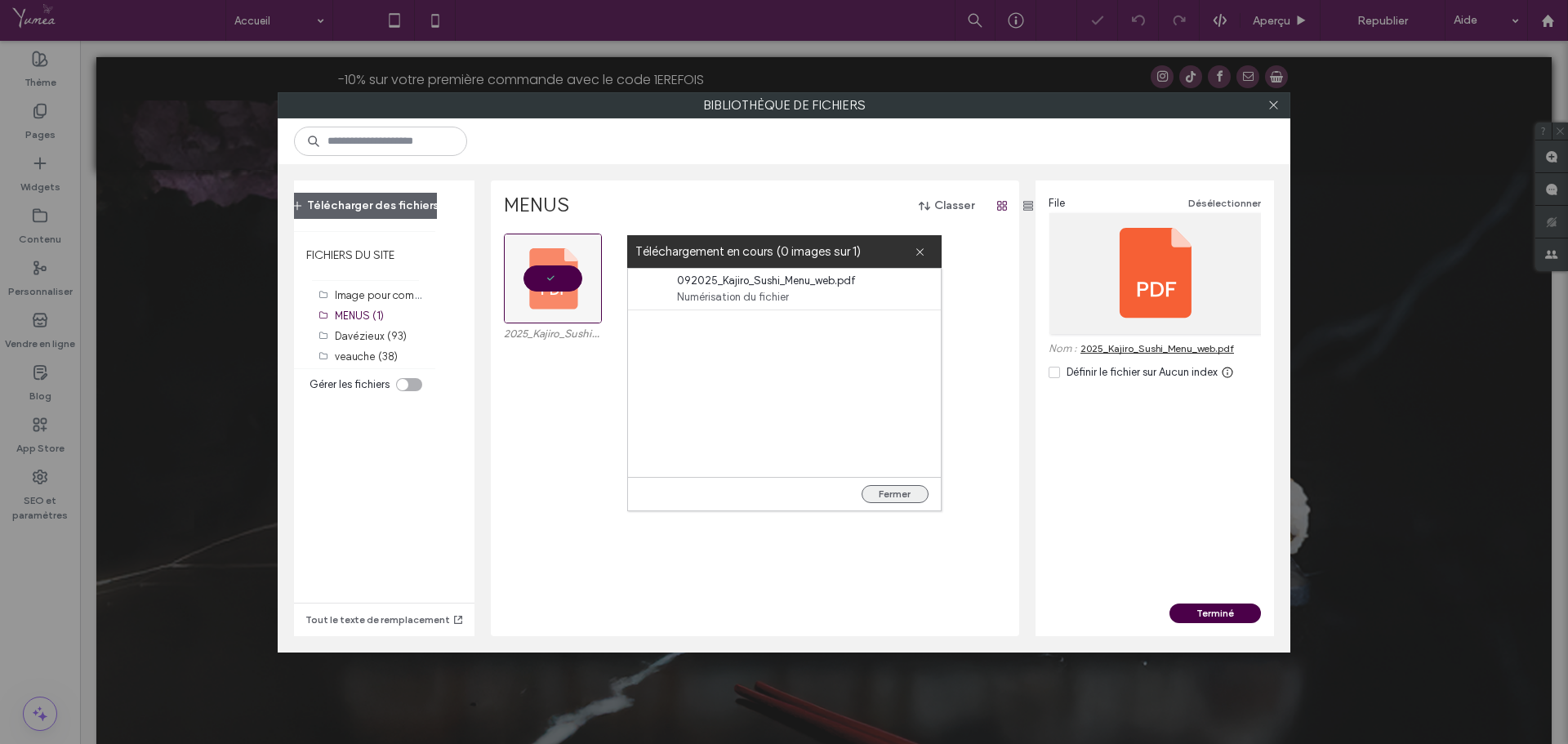
click at [897, 493] on button "Fermer" at bounding box center [895, 494] width 67 height 18
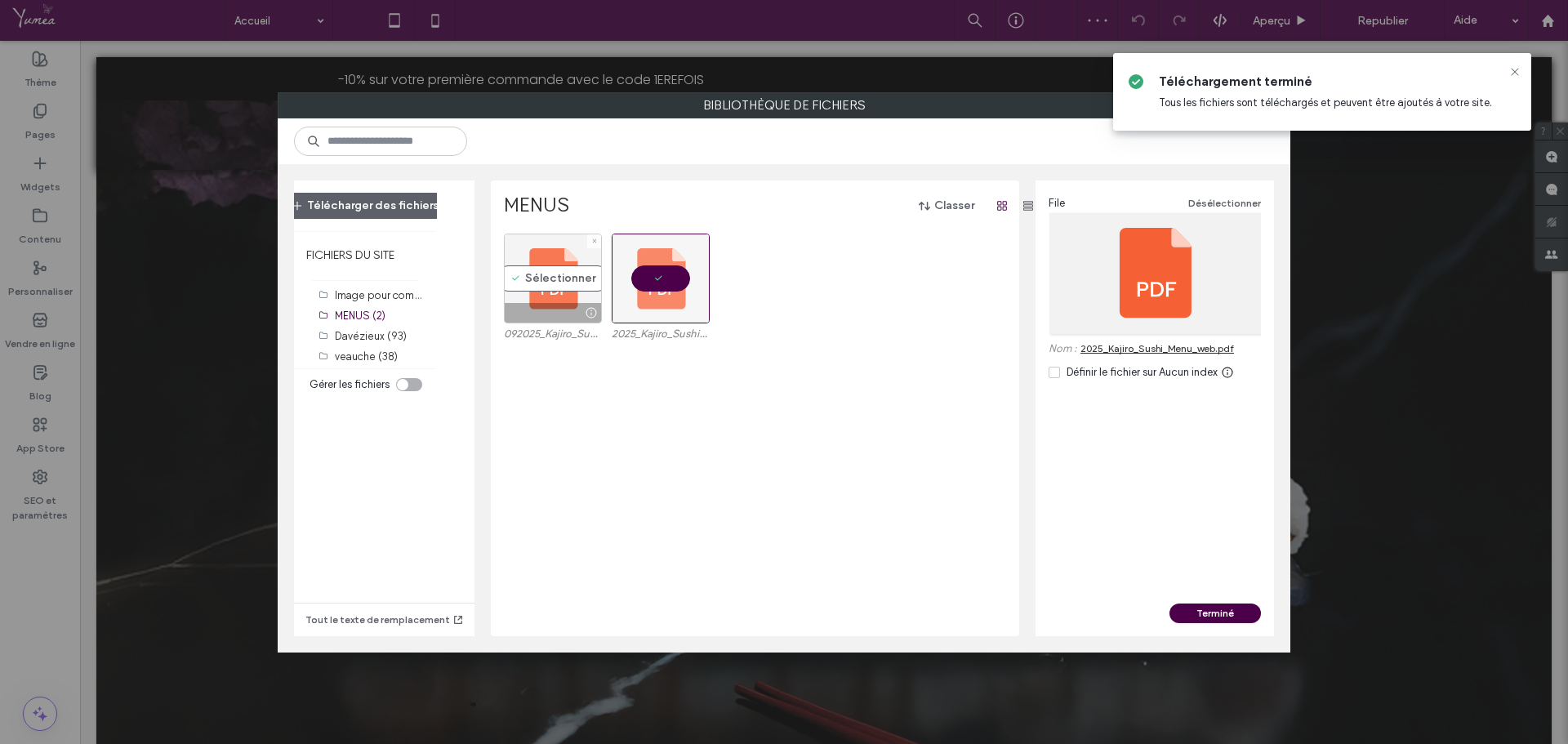
click at [551, 279] on div "Sélectionner" at bounding box center [553, 278] width 98 height 90
click at [699, 242] on icon at bounding box center [702, 240] width 6 height 6
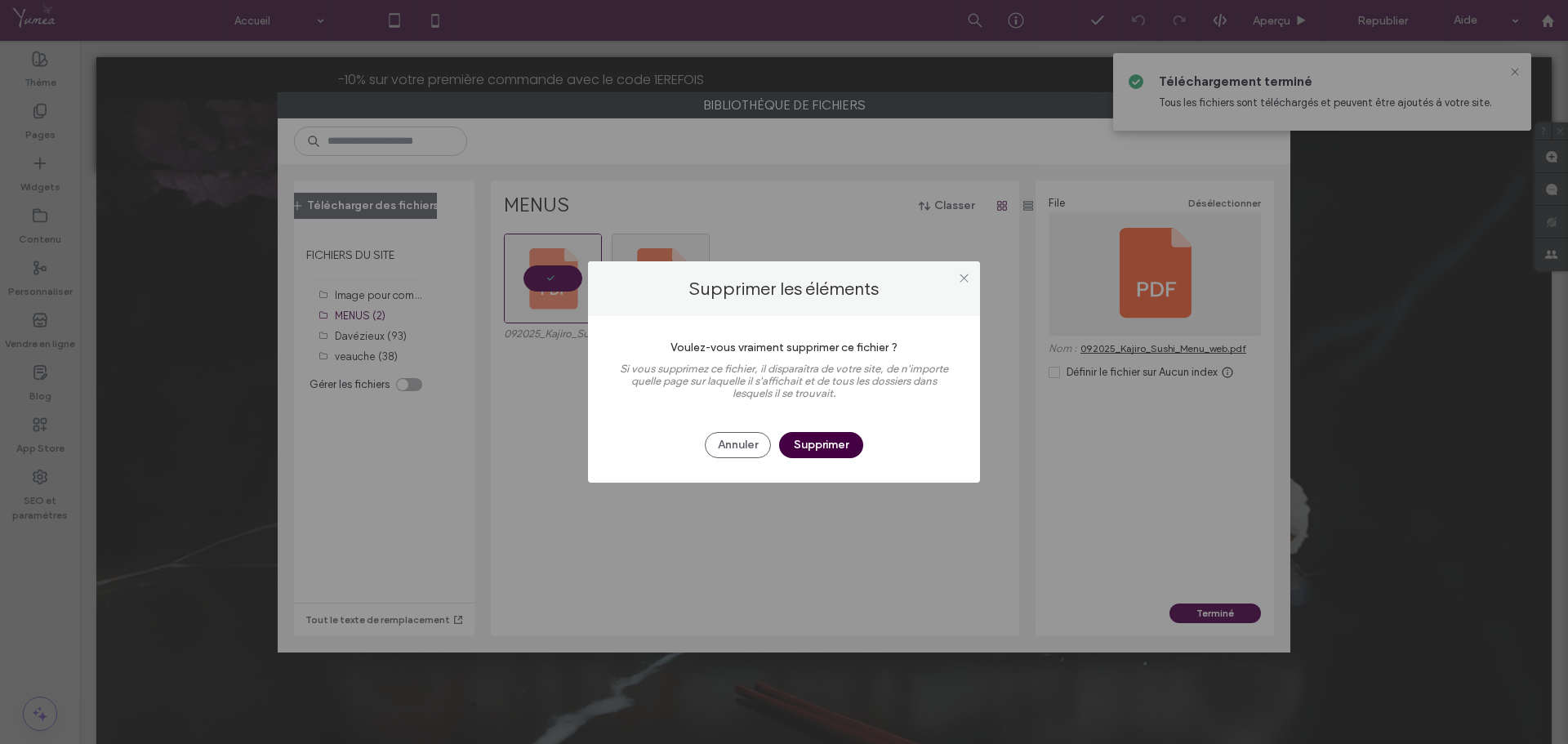
click at [814, 437] on button "Supprimer" at bounding box center [821, 445] width 84 height 26
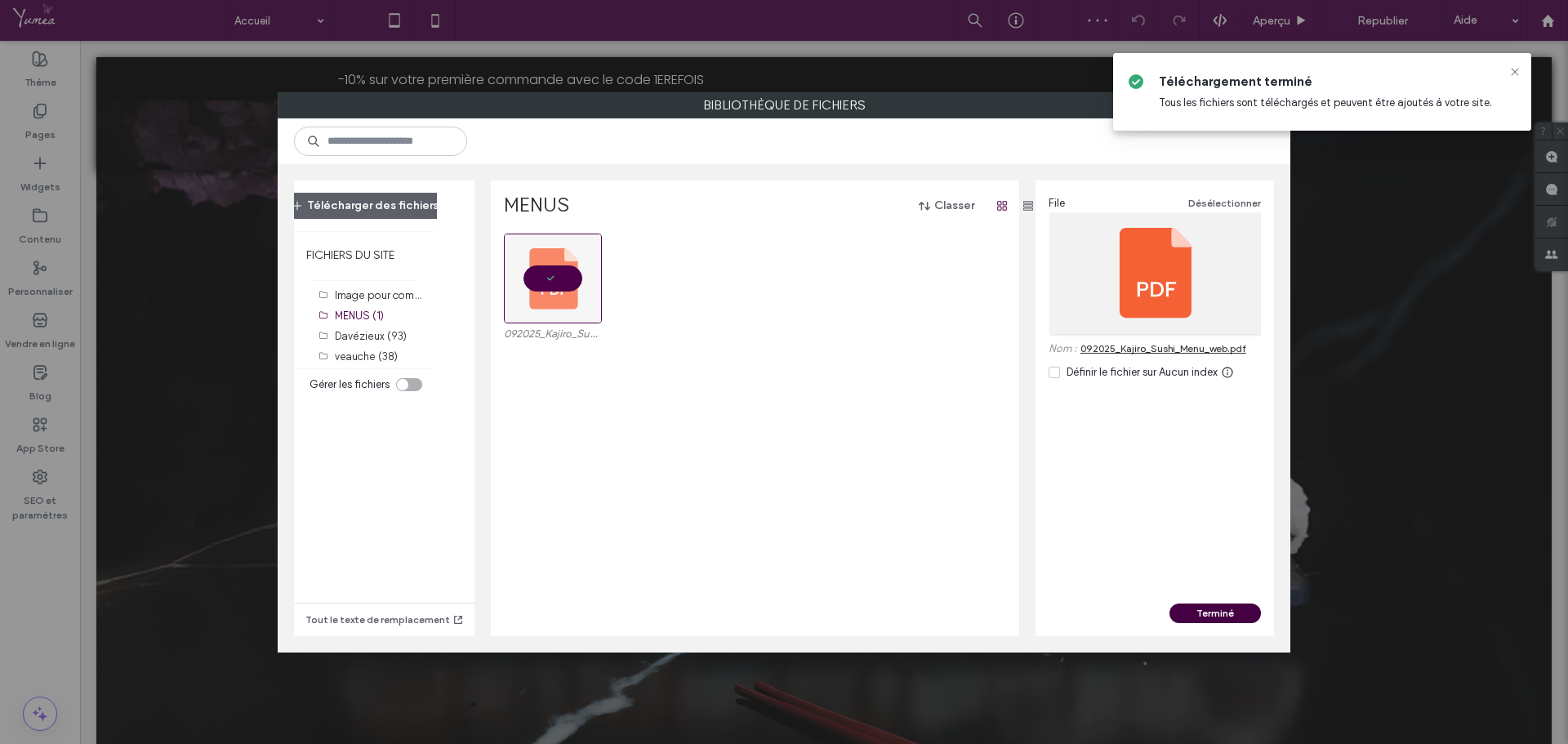
click at [1209, 611] on button "Terminé" at bounding box center [1215, 613] width 92 height 19
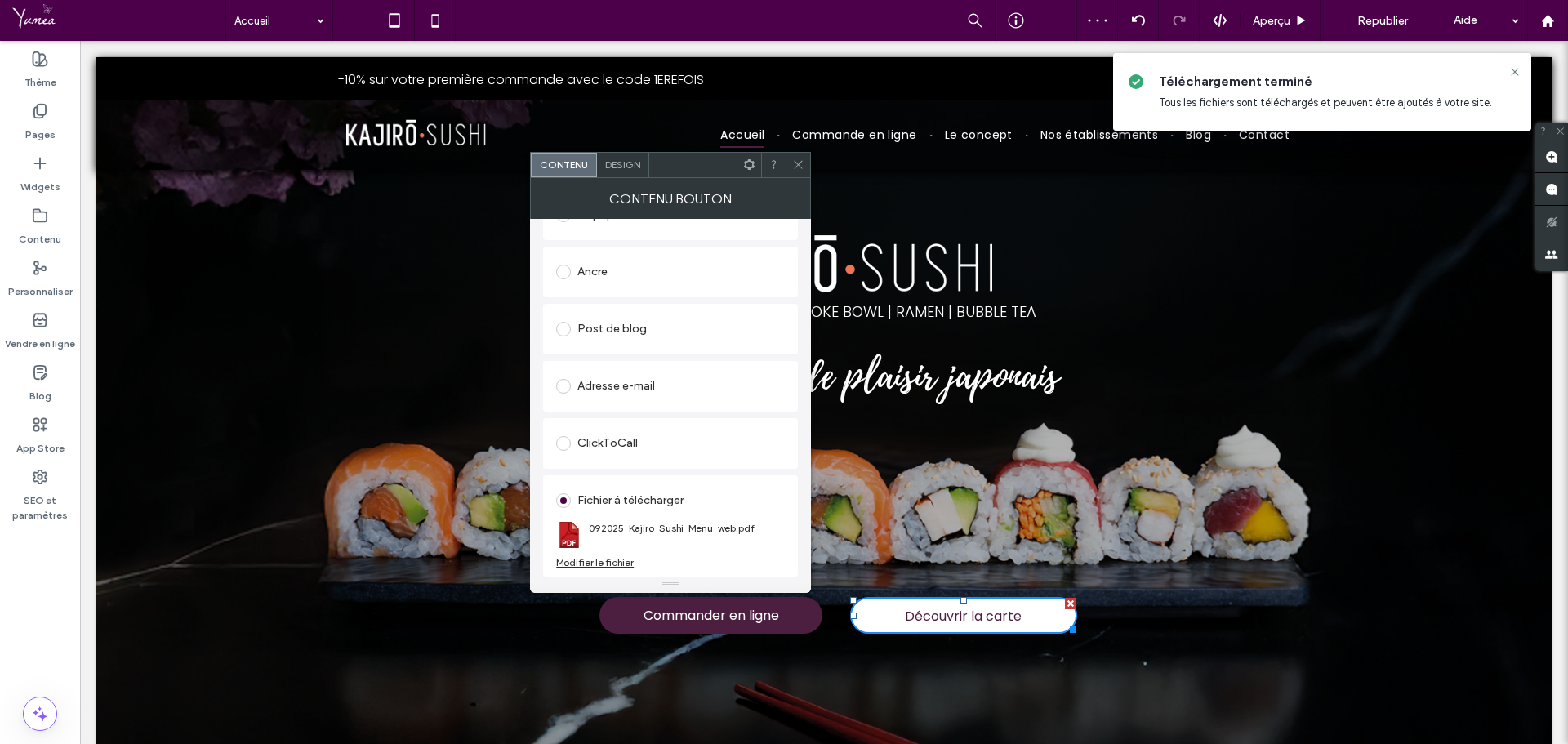
click at [797, 162] on use at bounding box center [798, 164] width 8 height 8
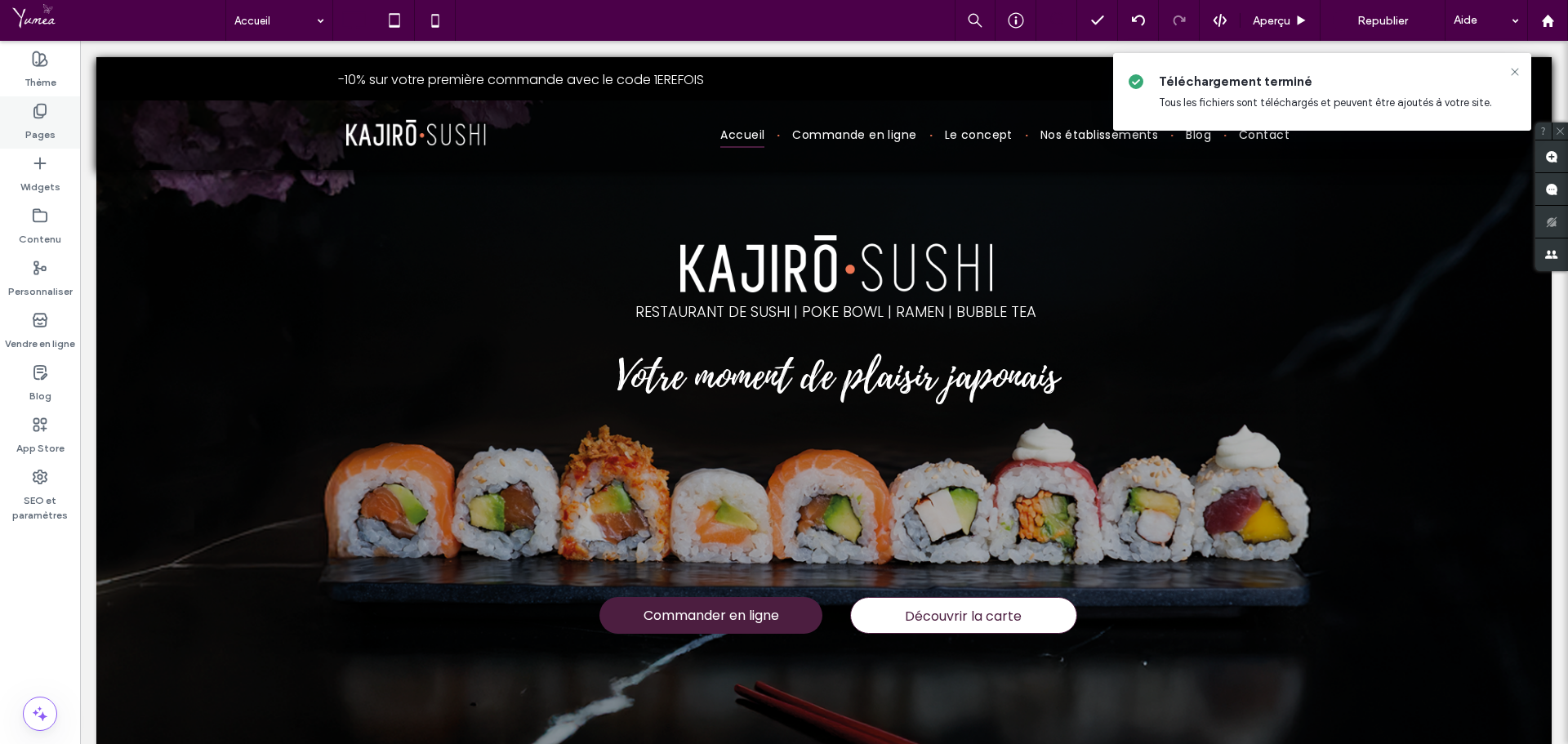
click at [31, 139] on label "Pages" at bounding box center [40, 131] width 31 height 23
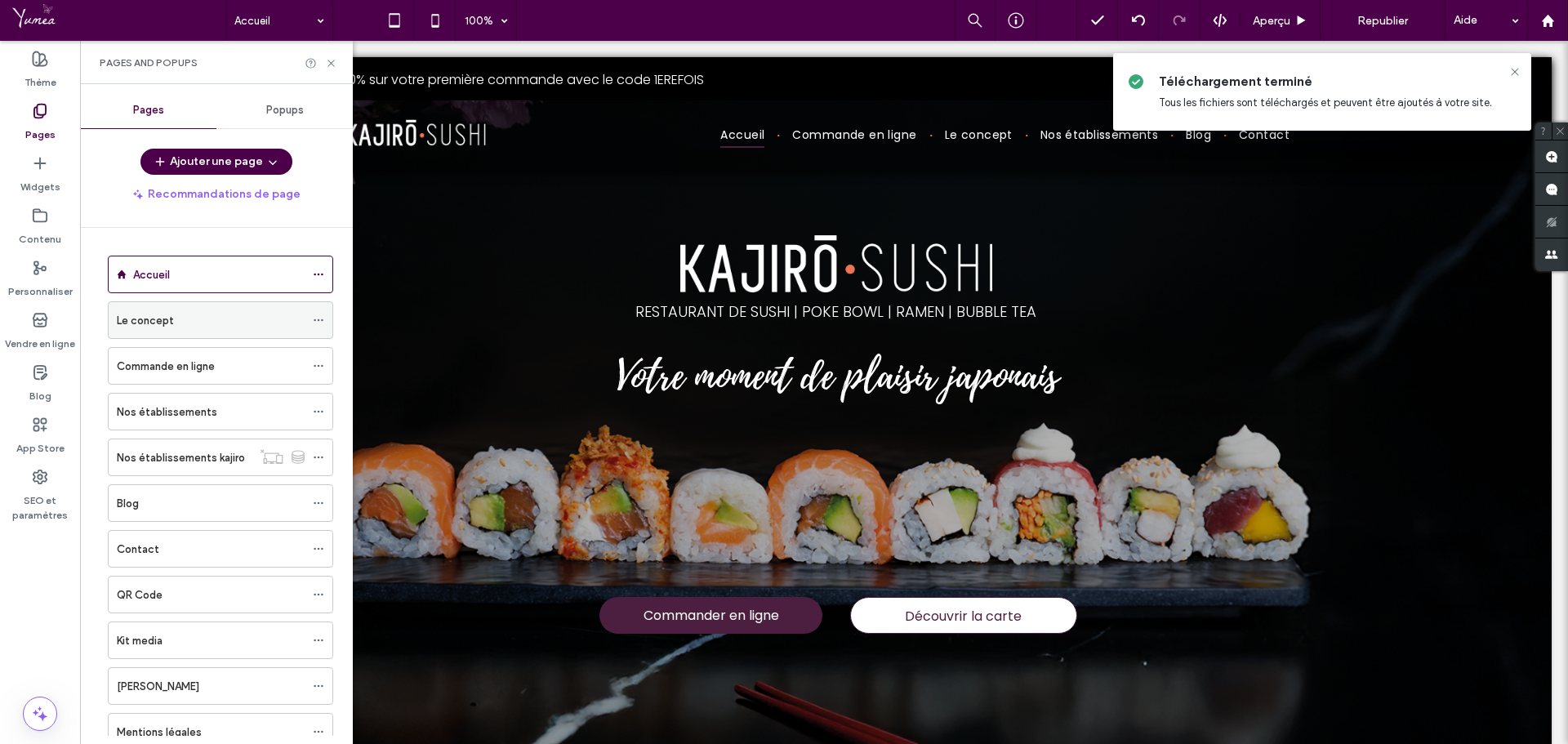
click at [154, 315] on label "Le concept" at bounding box center [146, 320] width 58 height 29
click at [1511, 72] on icon at bounding box center [1515, 72] width 13 height 13
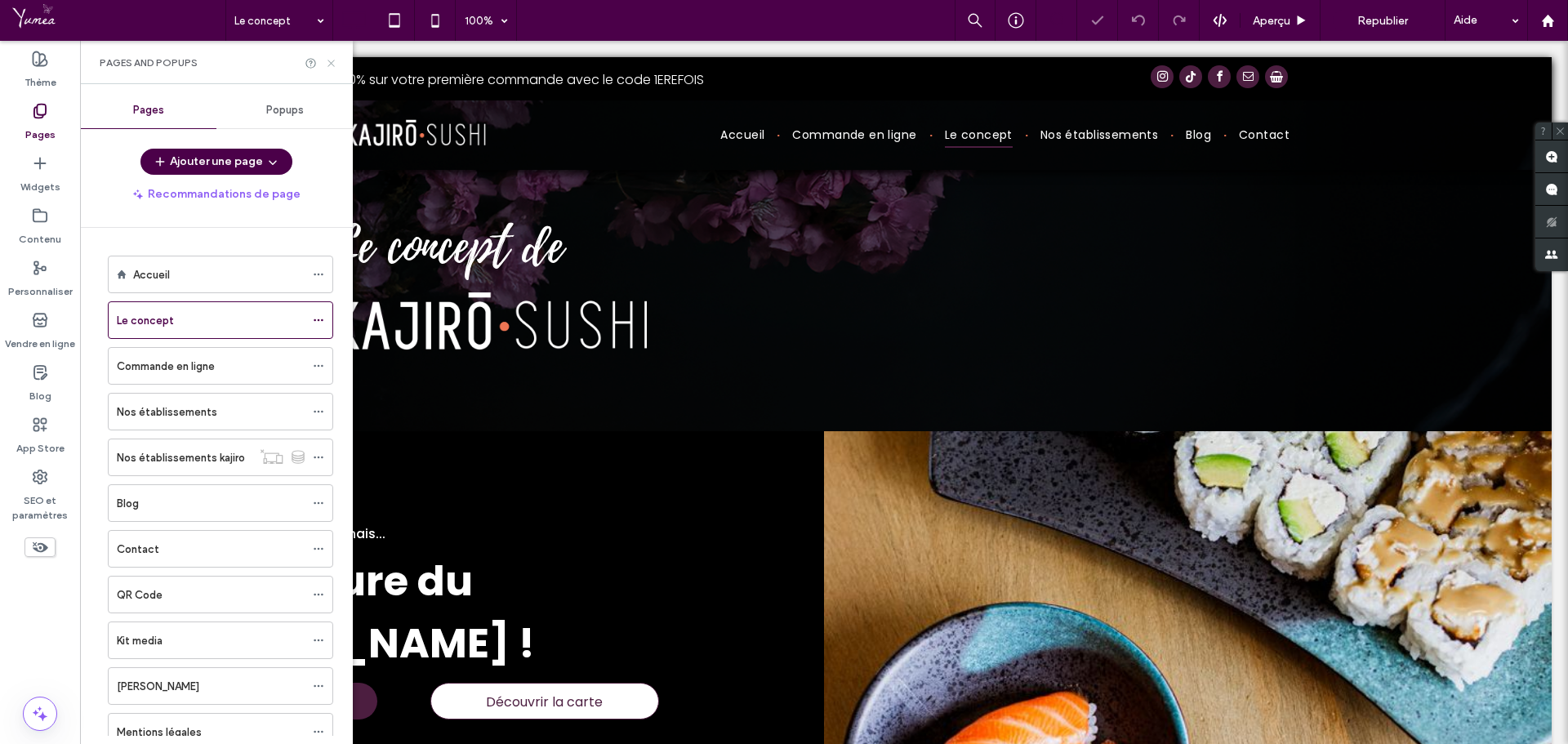
click at [329, 64] on icon at bounding box center [332, 64] width 12 height 12
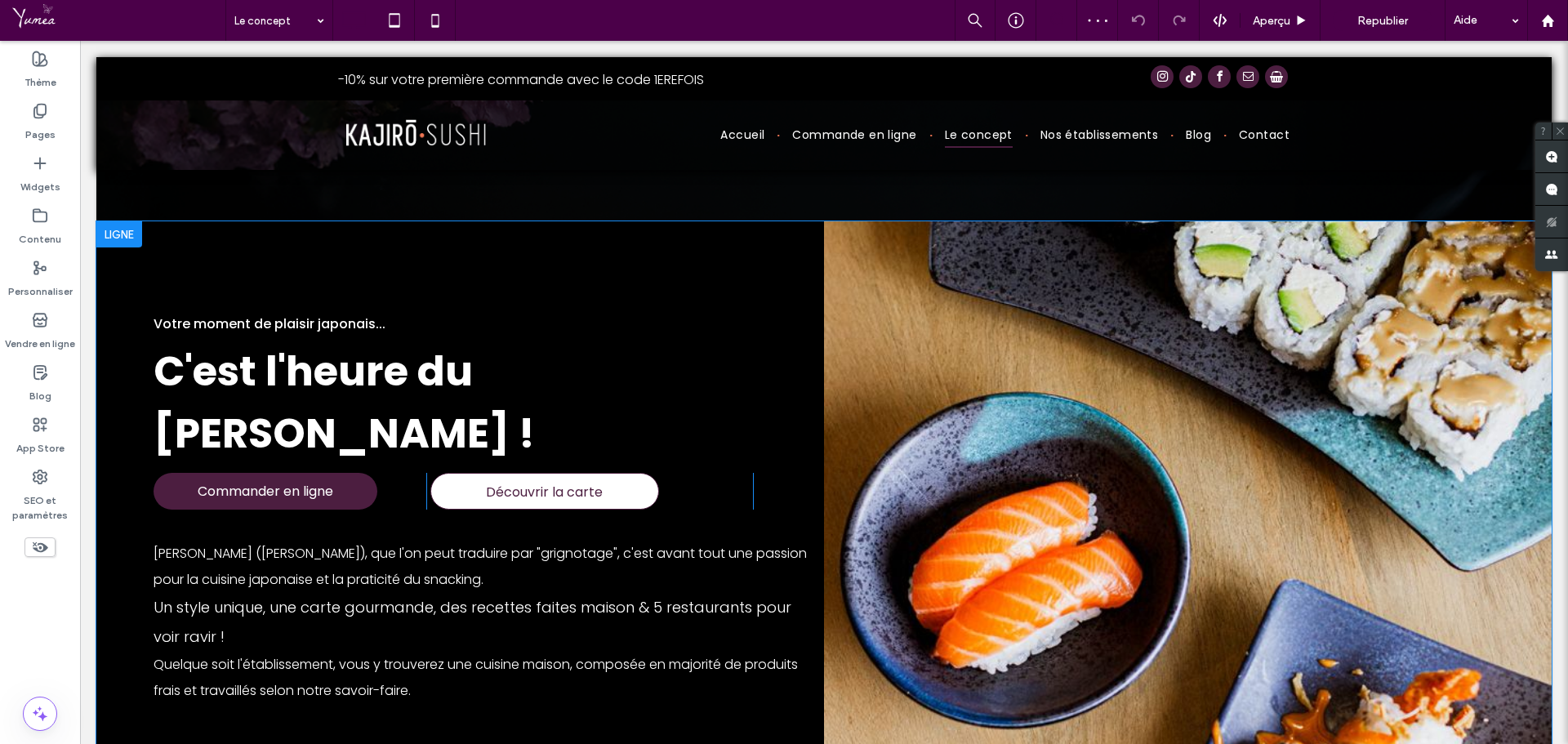
scroll to position [245, 0]
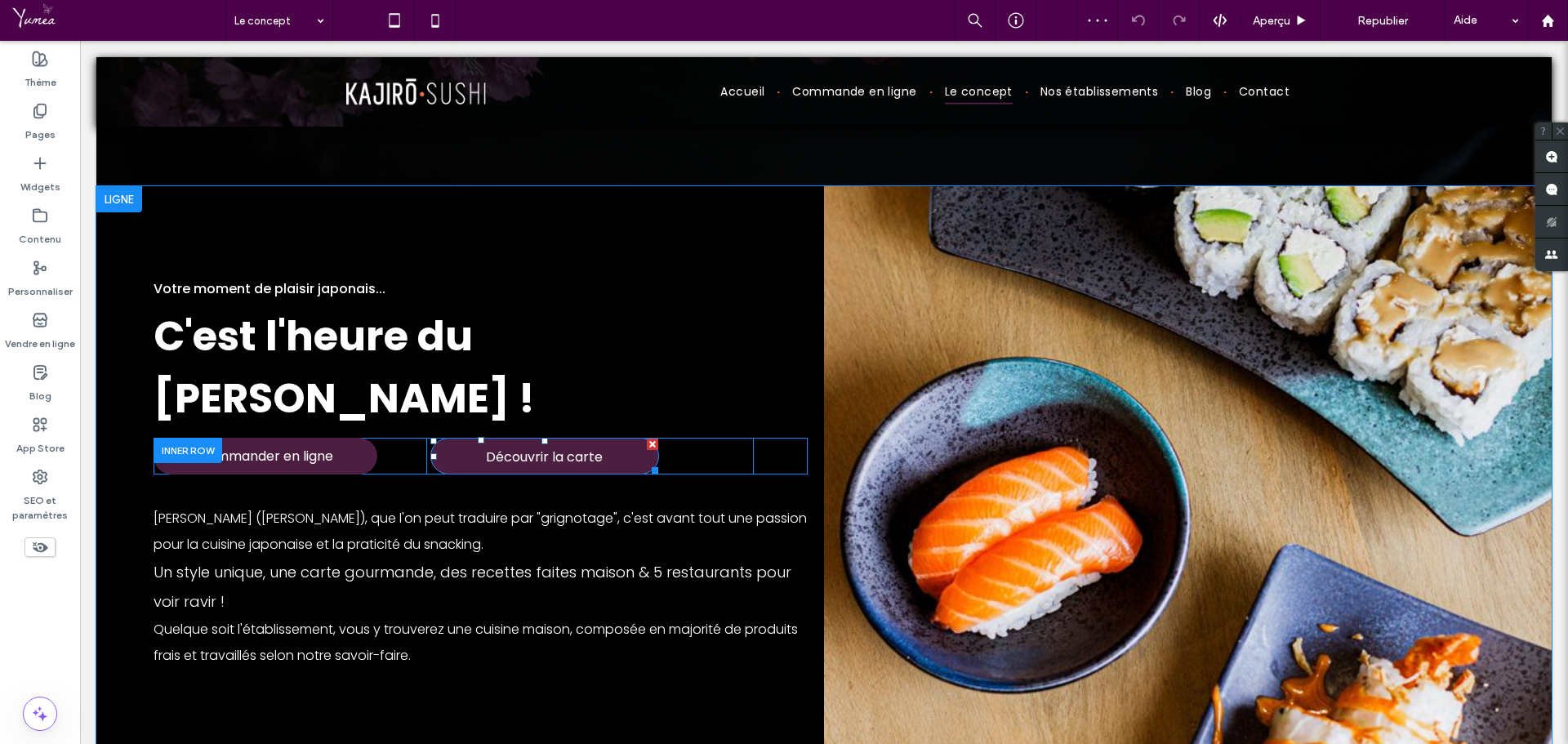
click at [550, 461] on span "Découvrir la carte" at bounding box center [544, 457] width 117 height 37
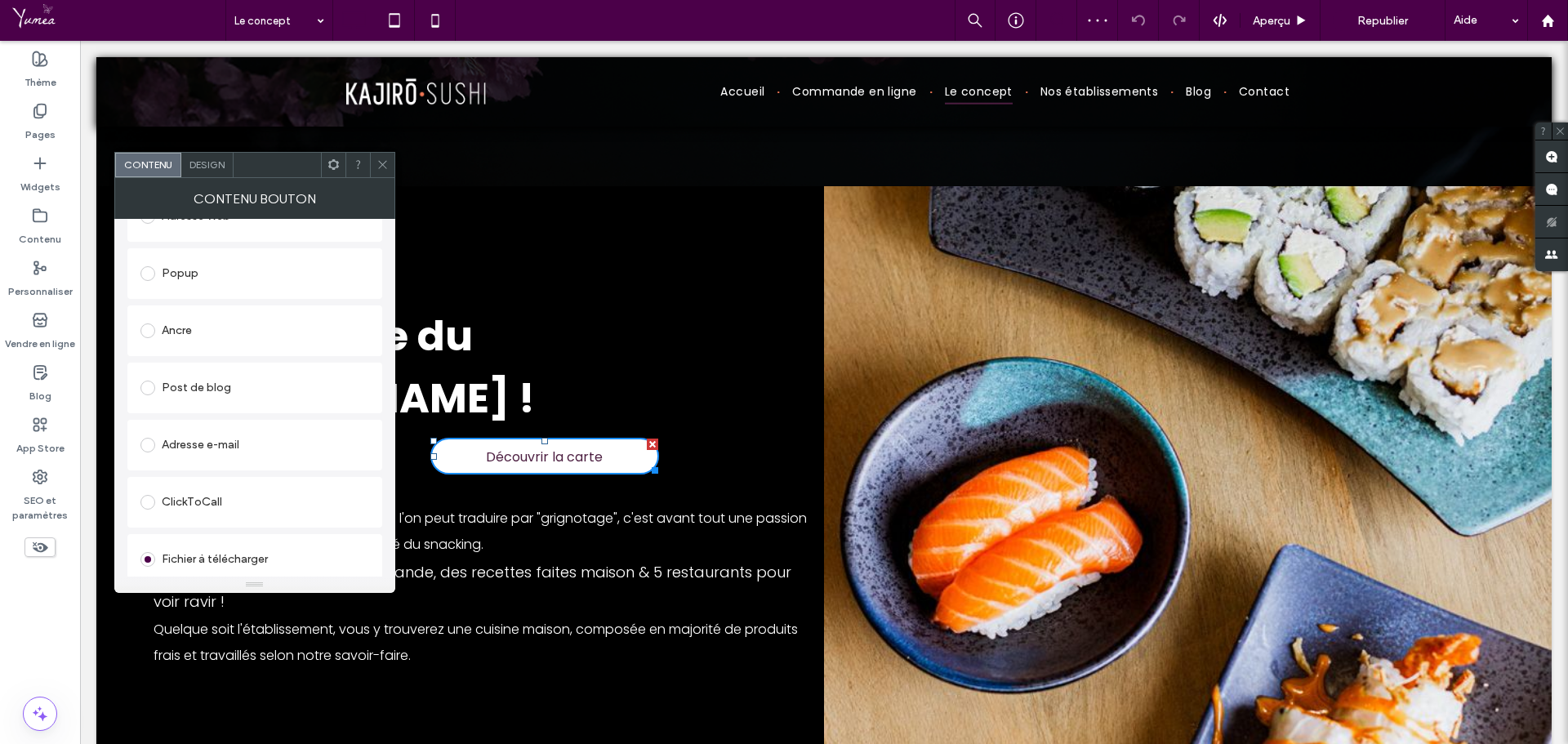
scroll to position [374, 0]
click at [200, 556] on div "2025_Kajiro_Sushi_Menu_web.pdf Modifier le fichier" at bounding box center [255, 541] width 229 height 55
click at [198, 565] on div "Modifier le fichier" at bounding box center [179, 562] width 78 height 12
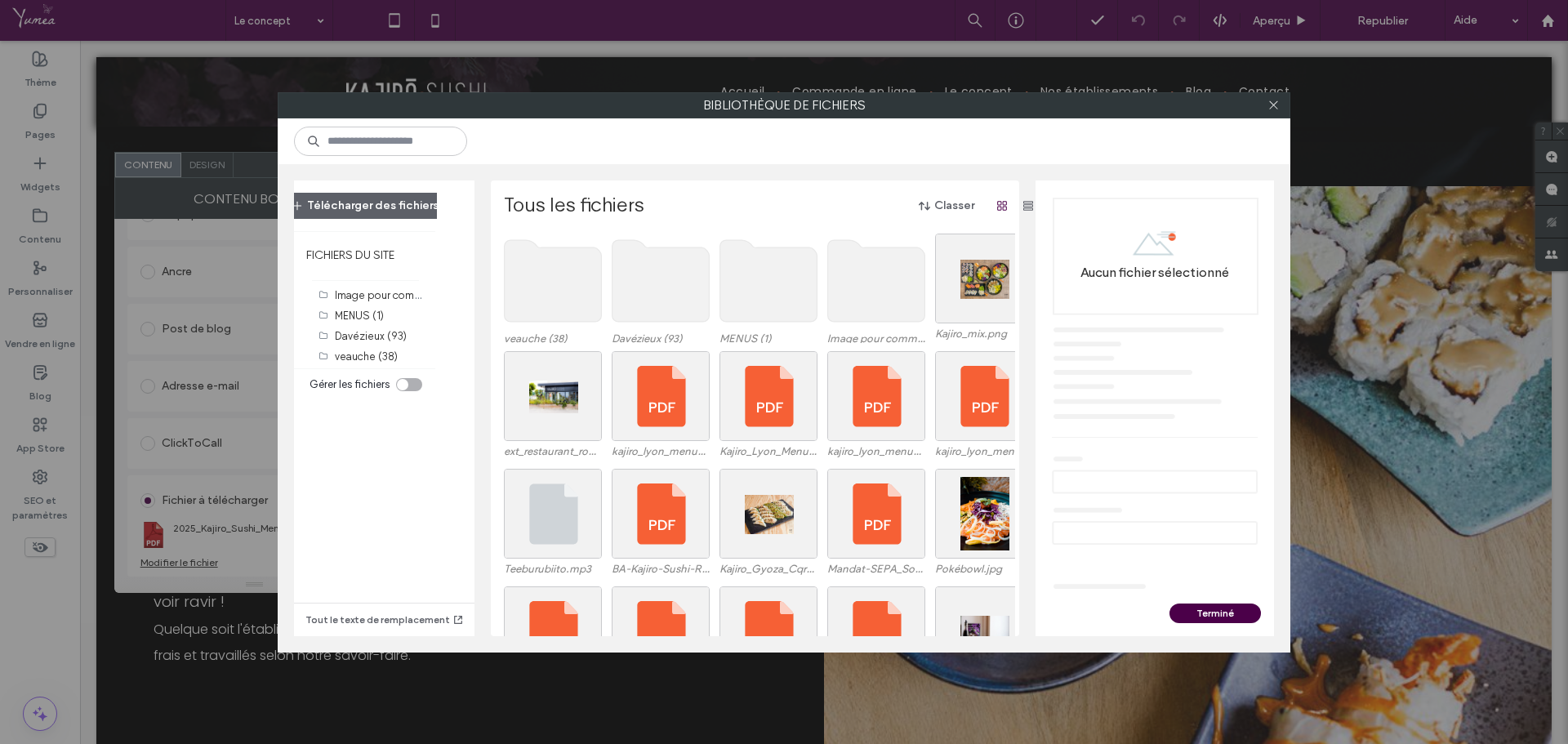
click at [781, 302] on use at bounding box center [769, 281] width 97 height 82
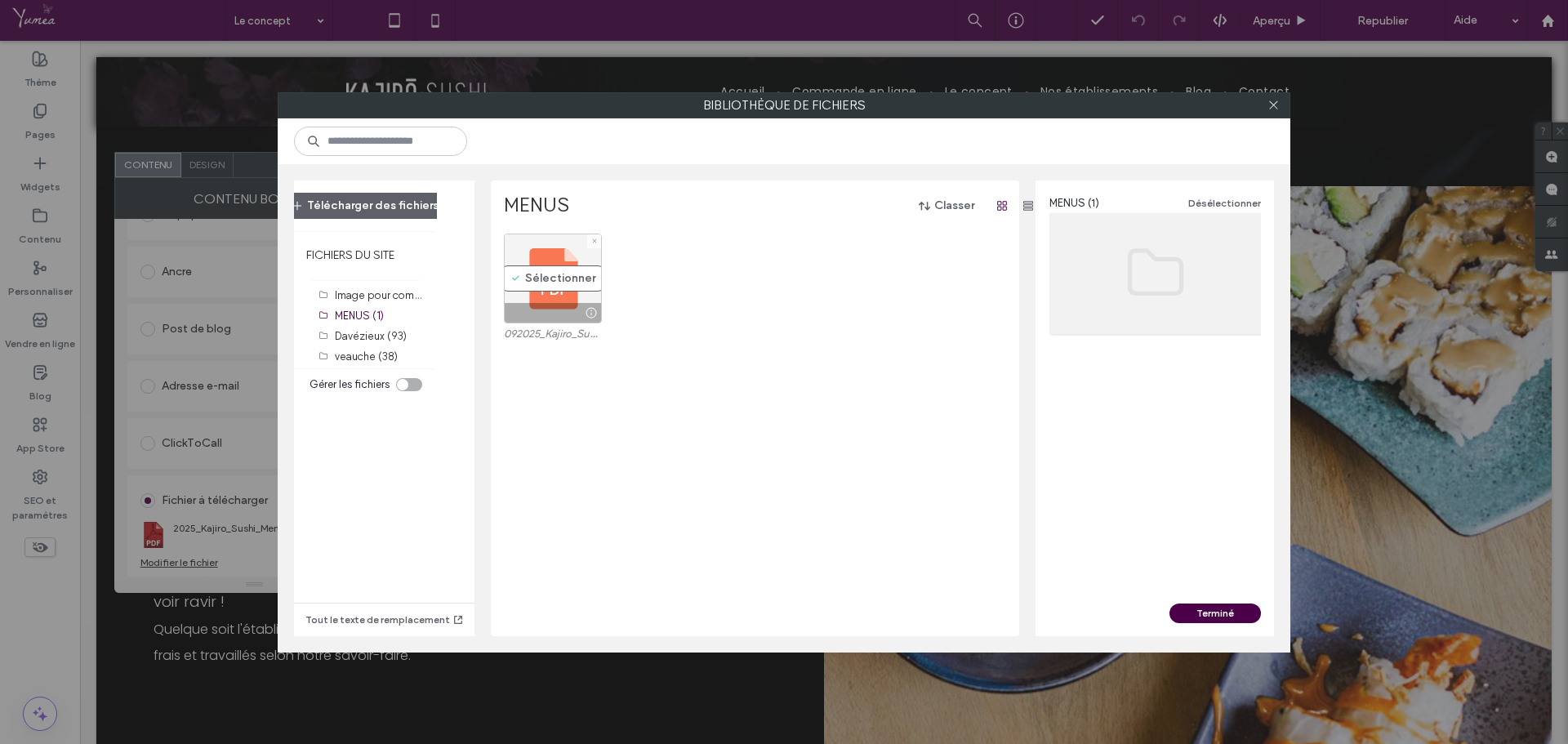
click at [539, 281] on div "Sélectionner" at bounding box center [553, 278] width 98 height 90
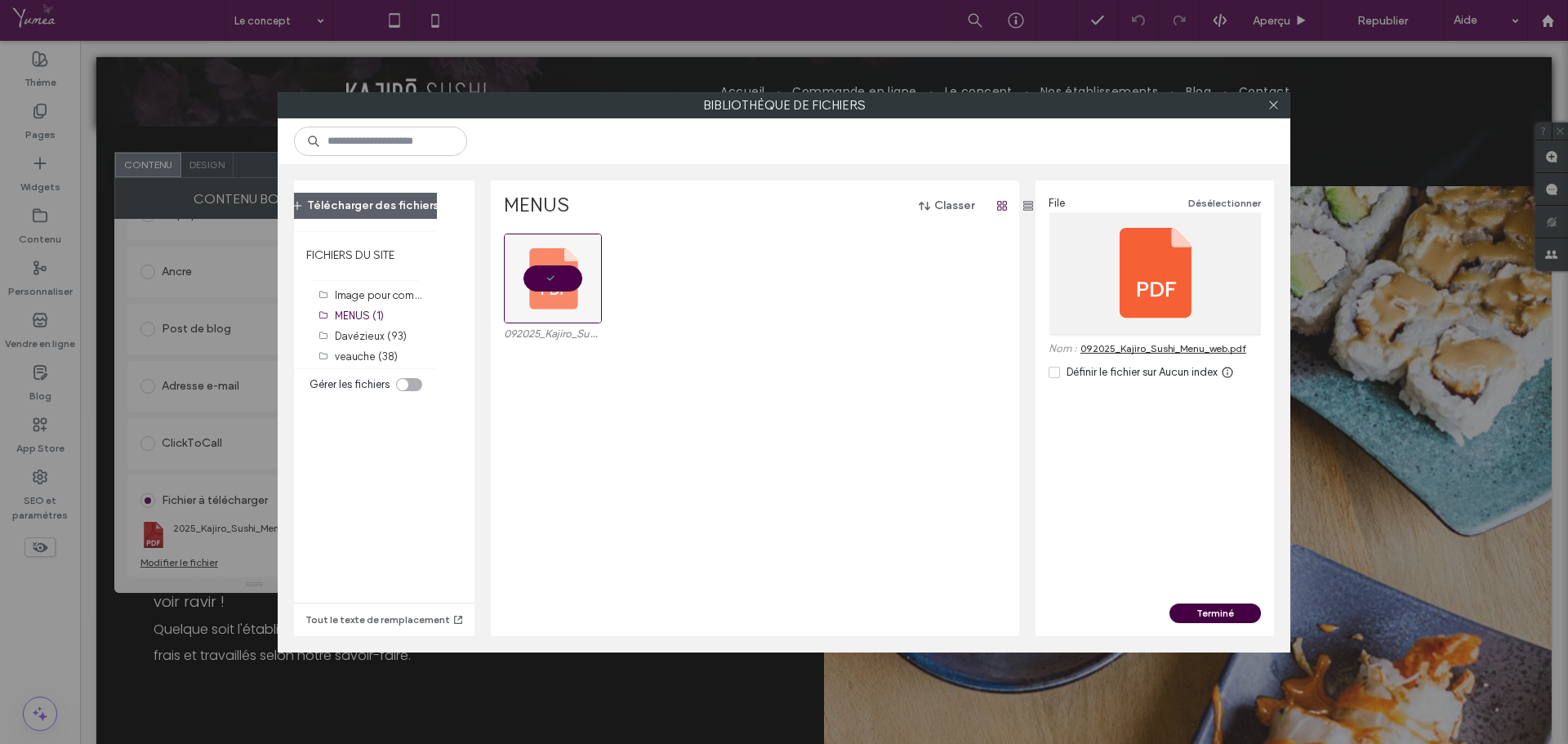
click at [1237, 614] on button "Terminé" at bounding box center [1215, 613] width 92 height 19
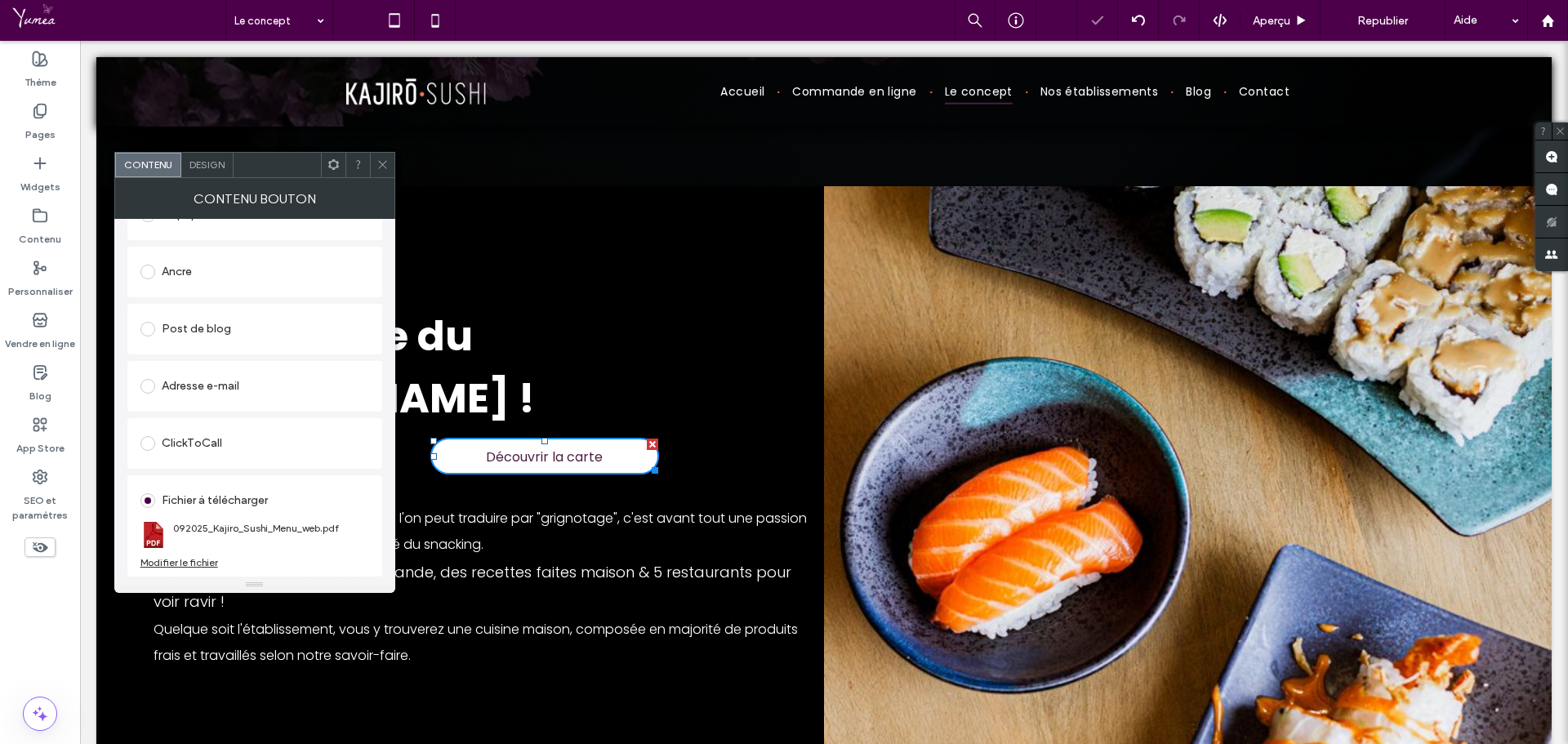
click at [377, 167] on icon at bounding box center [383, 165] width 12 height 12
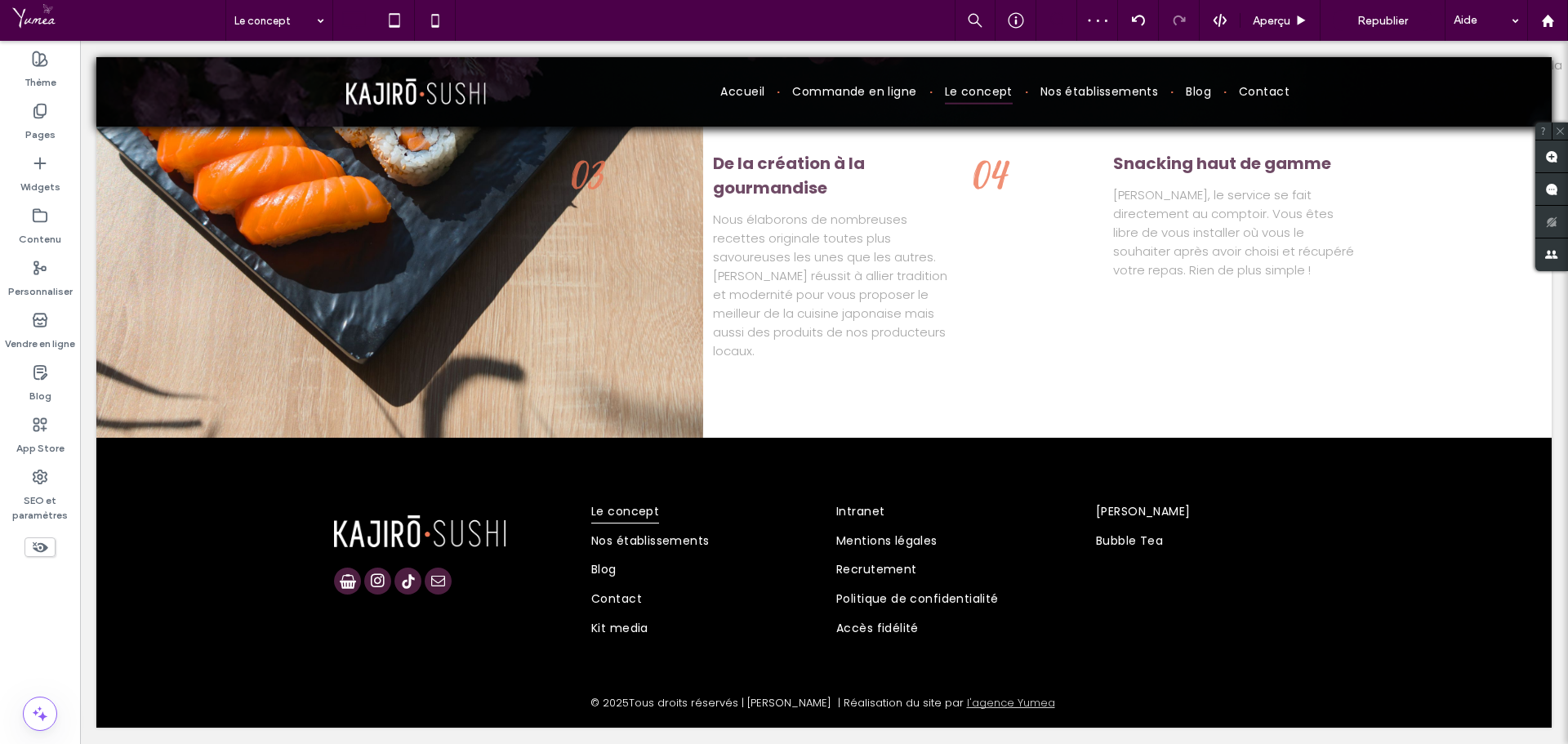
scroll to position [2050, 0]
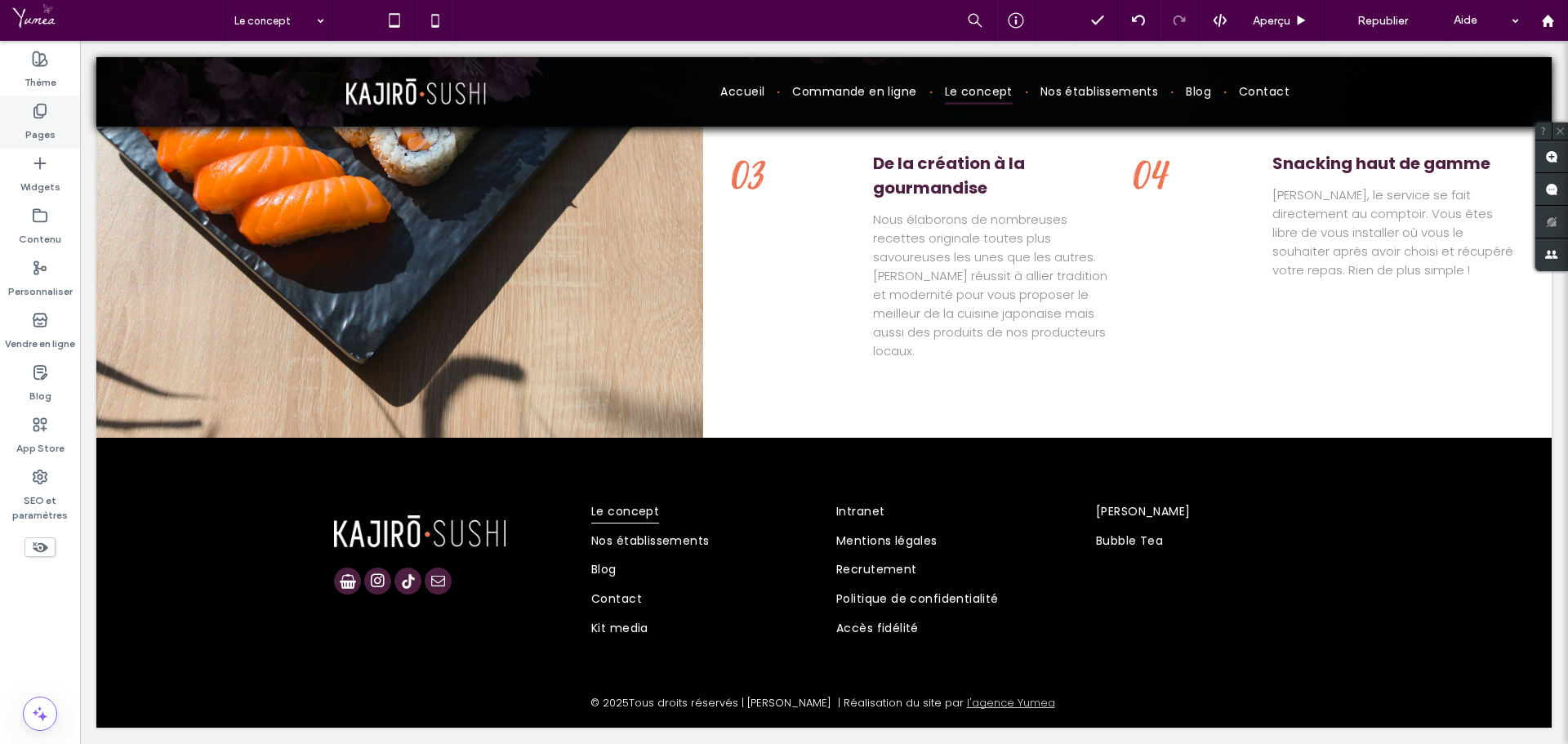
drag, startPoint x: 36, startPoint y: 121, endPoint x: 114, endPoint y: 368, distance: 259.0
click at [36, 121] on label "Pages" at bounding box center [40, 131] width 31 height 23
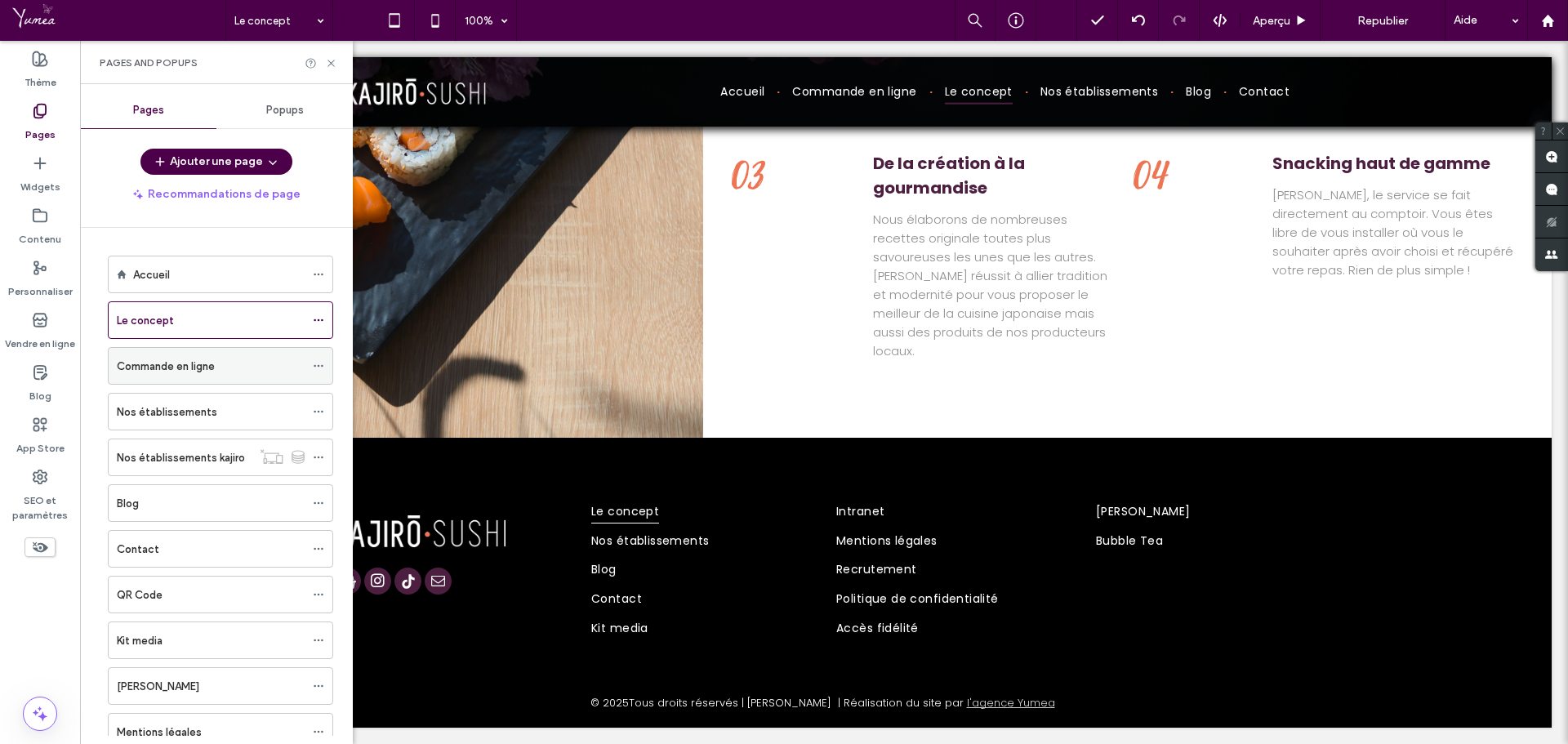
click at [180, 374] on label "Commande en ligne" at bounding box center [166, 365] width 98 height 29
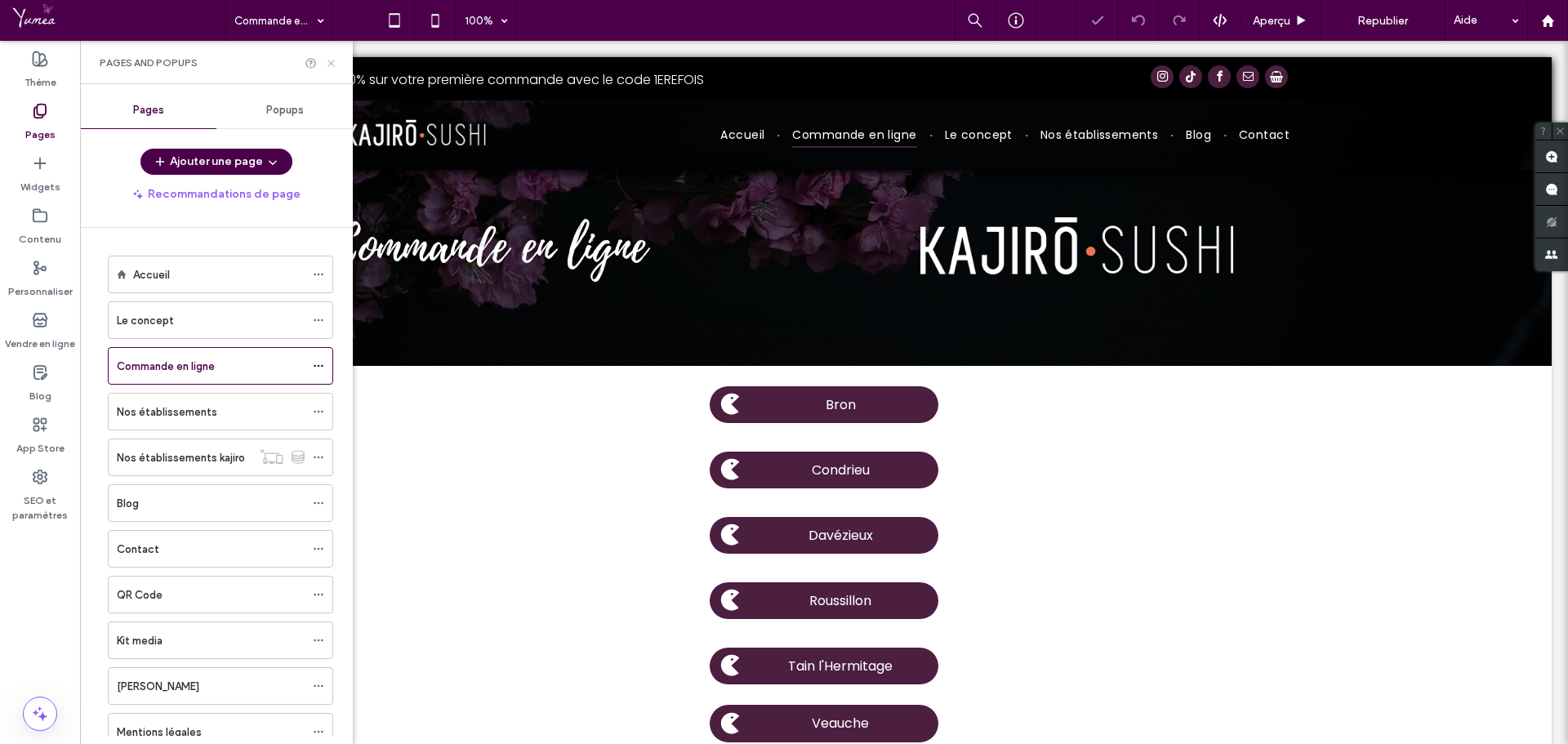
click at [332, 65] on icon at bounding box center [332, 64] width 12 height 12
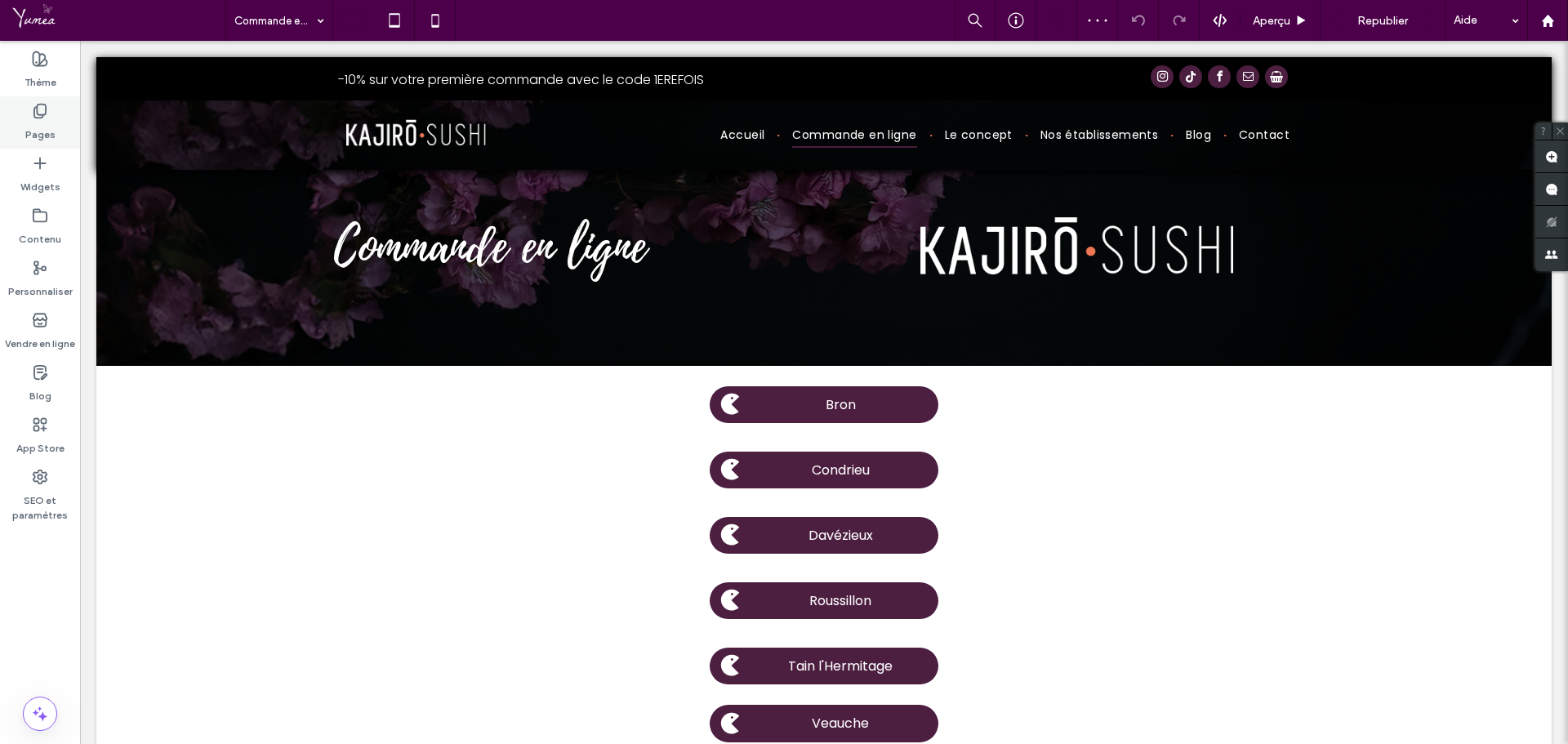
click at [25, 125] on label "Pages" at bounding box center [40, 131] width 31 height 23
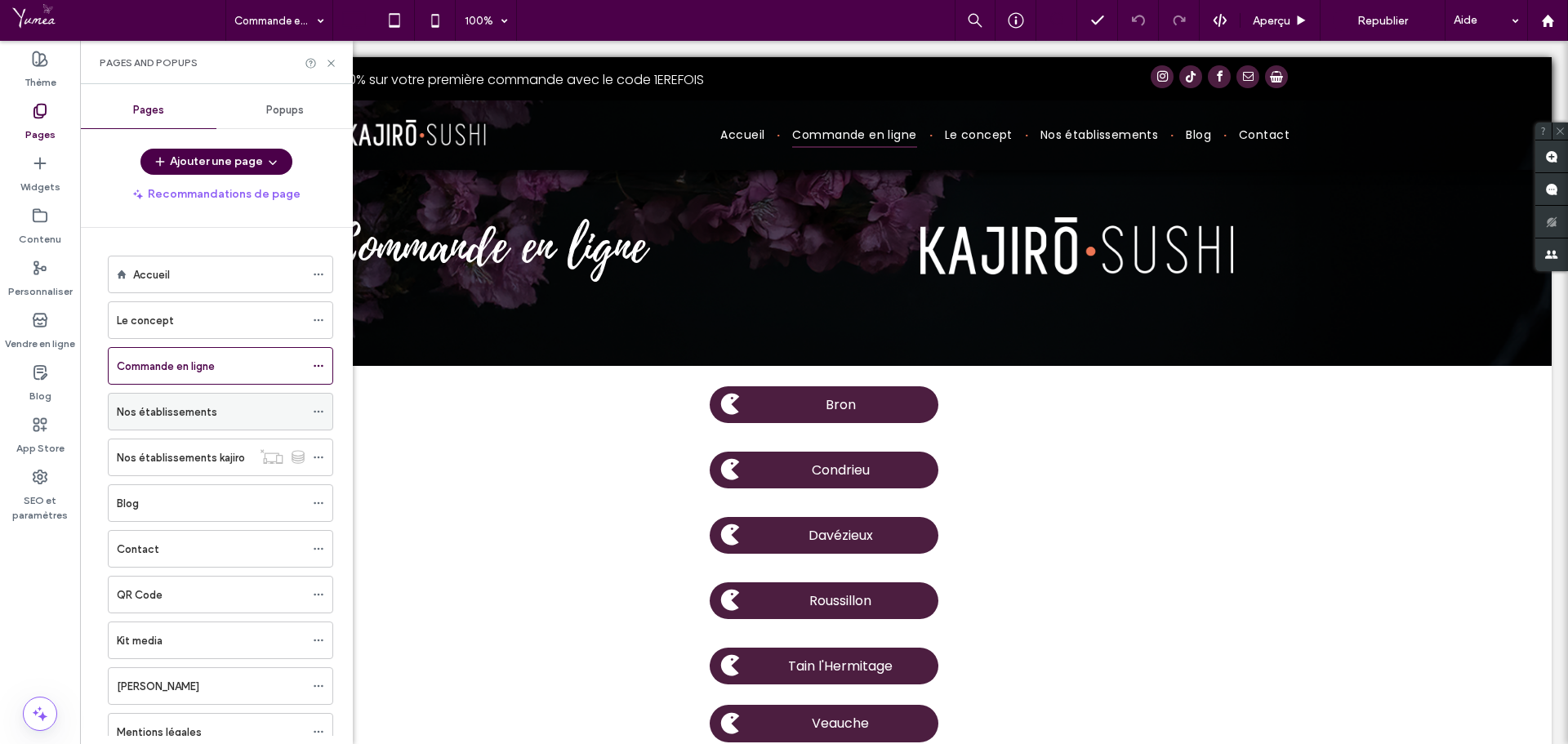
click at [175, 423] on div "Nos établissements" at bounding box center [210, 411] width 188 height 36
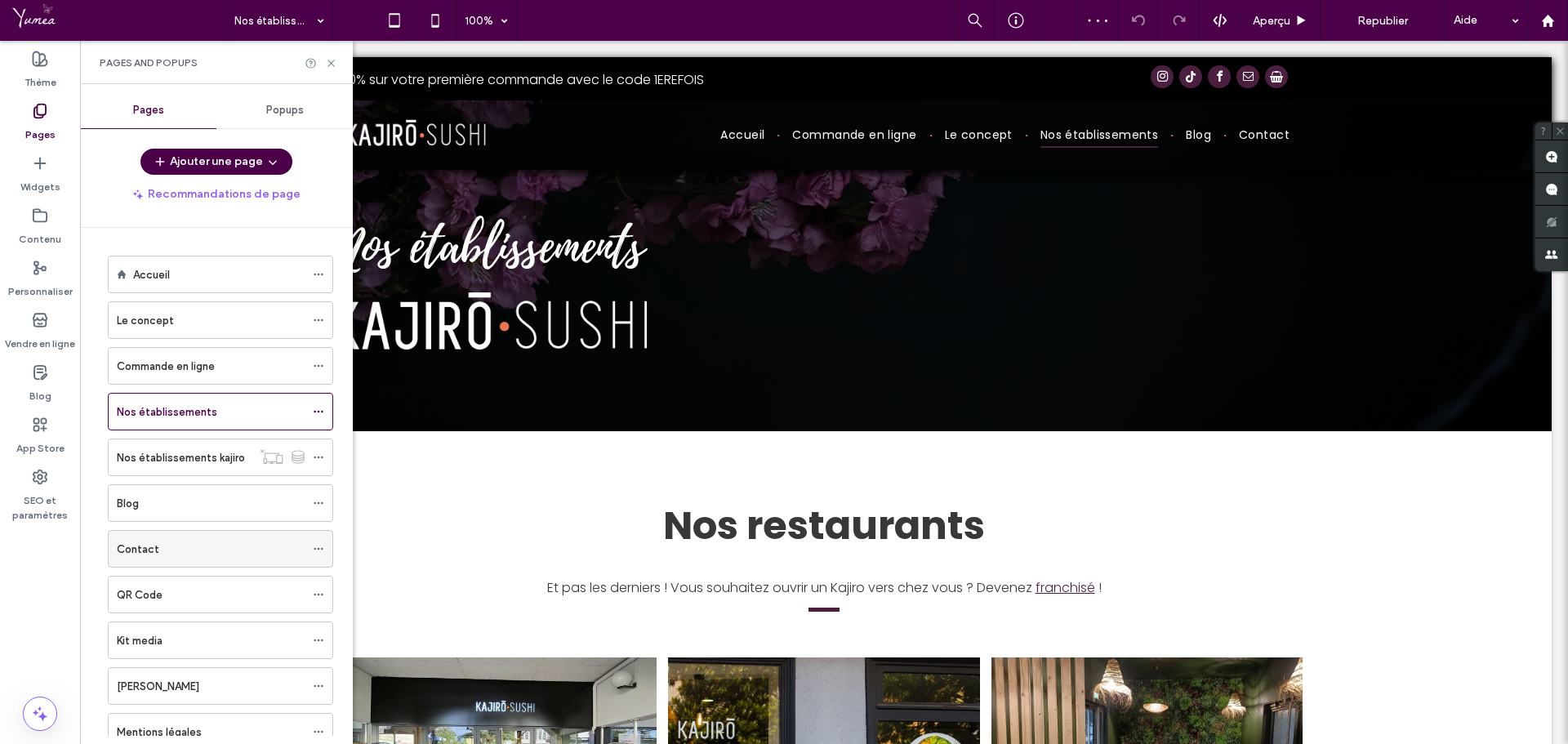
click at [176, 549] on div "Contact" at bounding box center [210, 549] width 188 height 17
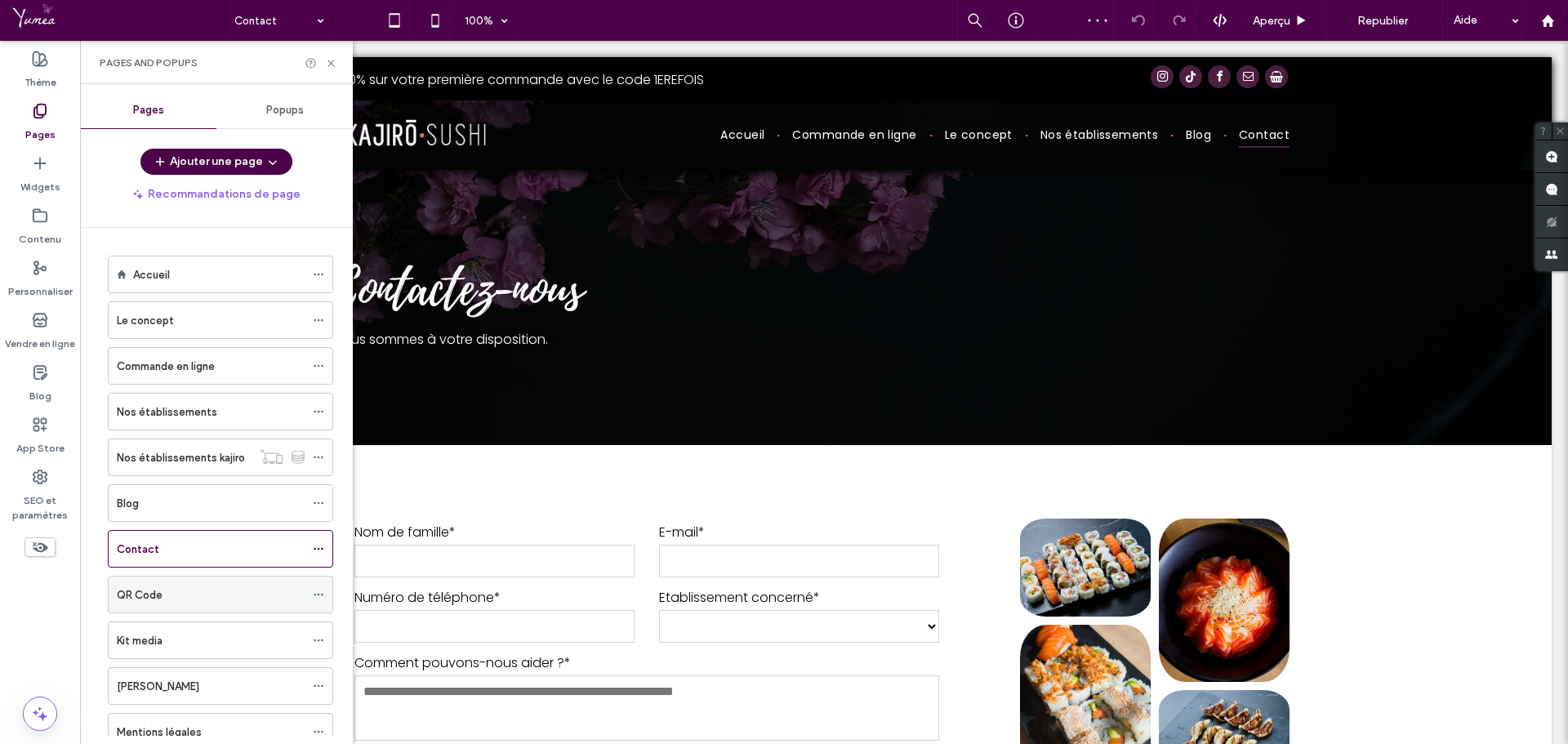
click at [163, 591] on div "QR Code" at bounding box center [210, 595] width 188 height 17
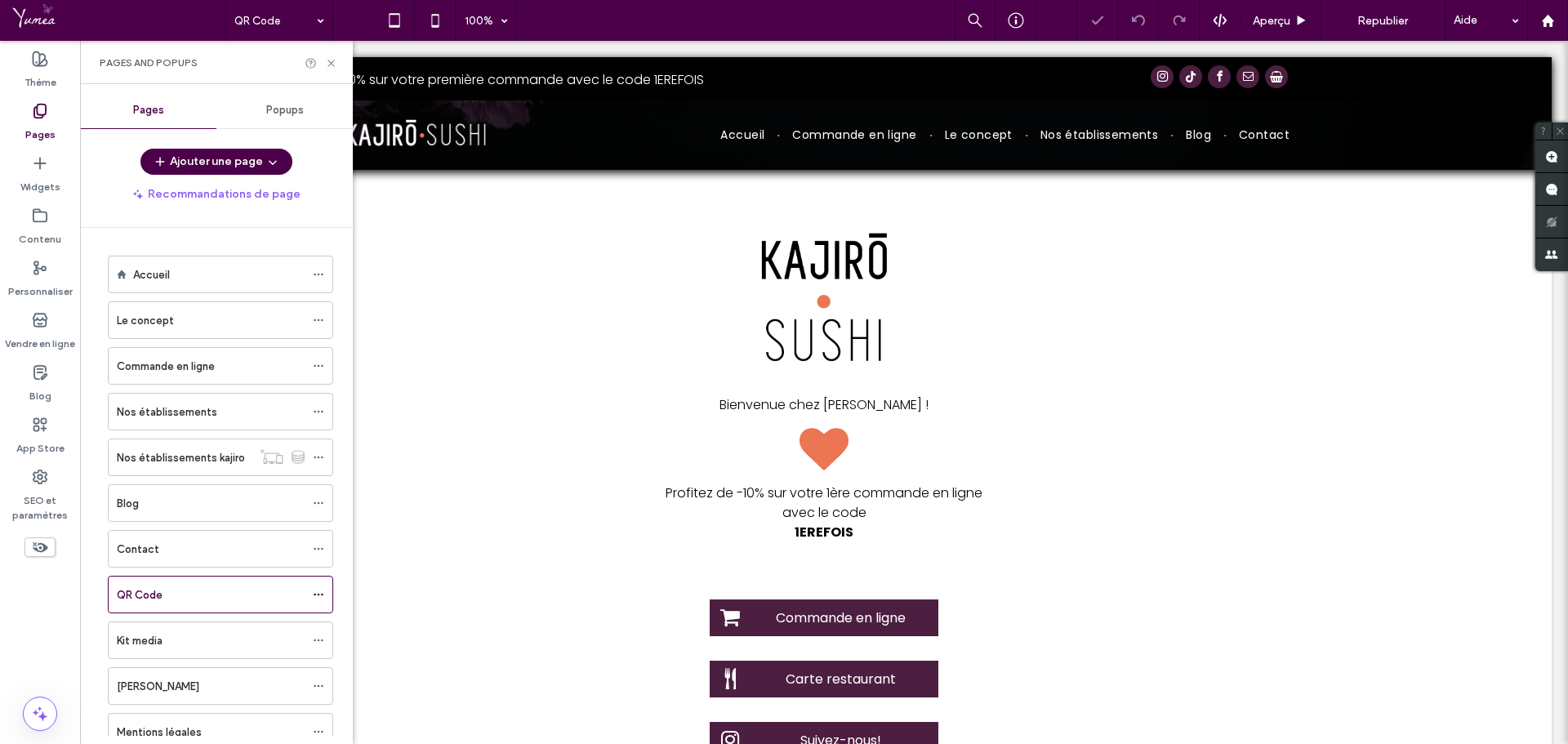
click at [328, 64] on icon at bounding box center [332, 64] width 12 height 12
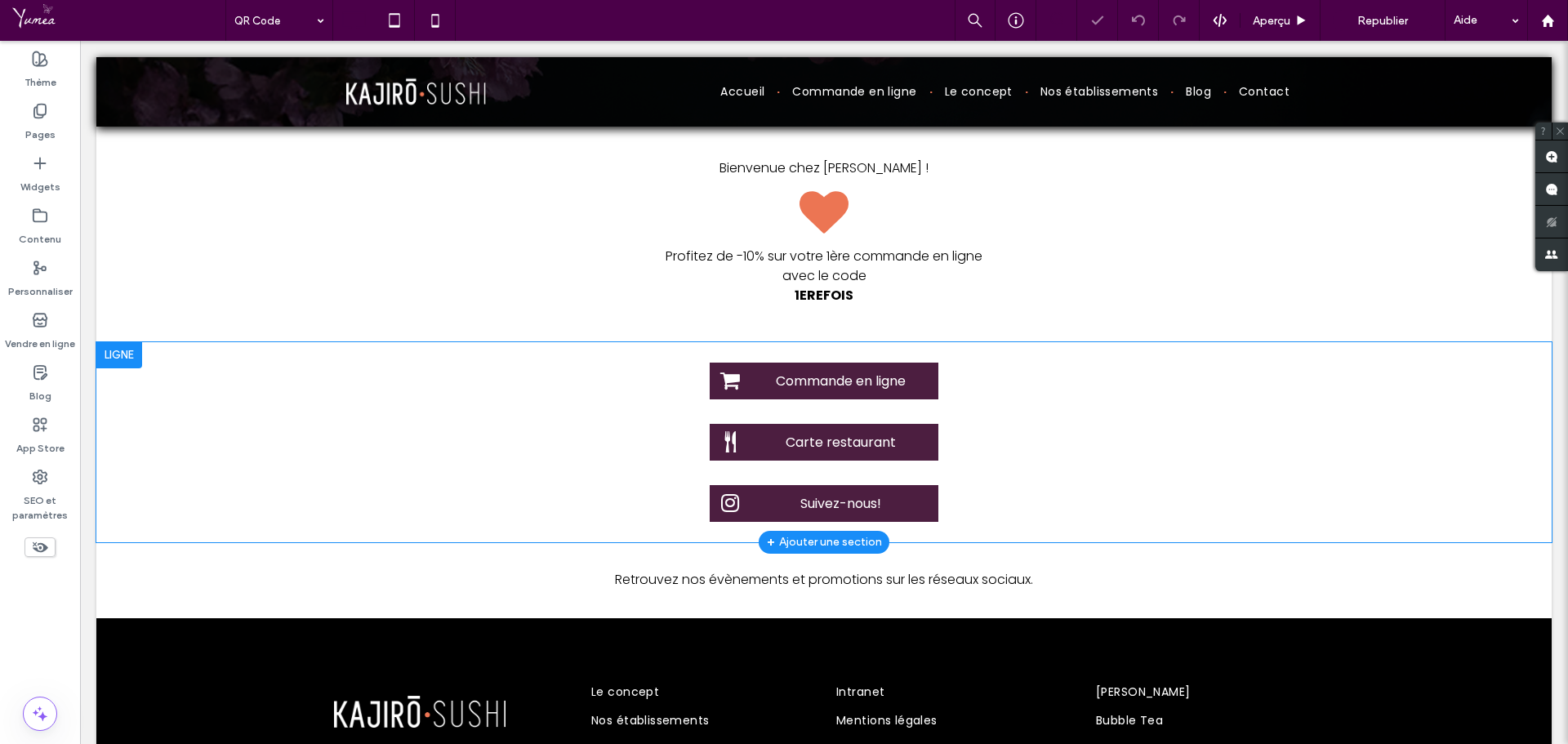
scroll to position [245, 0]
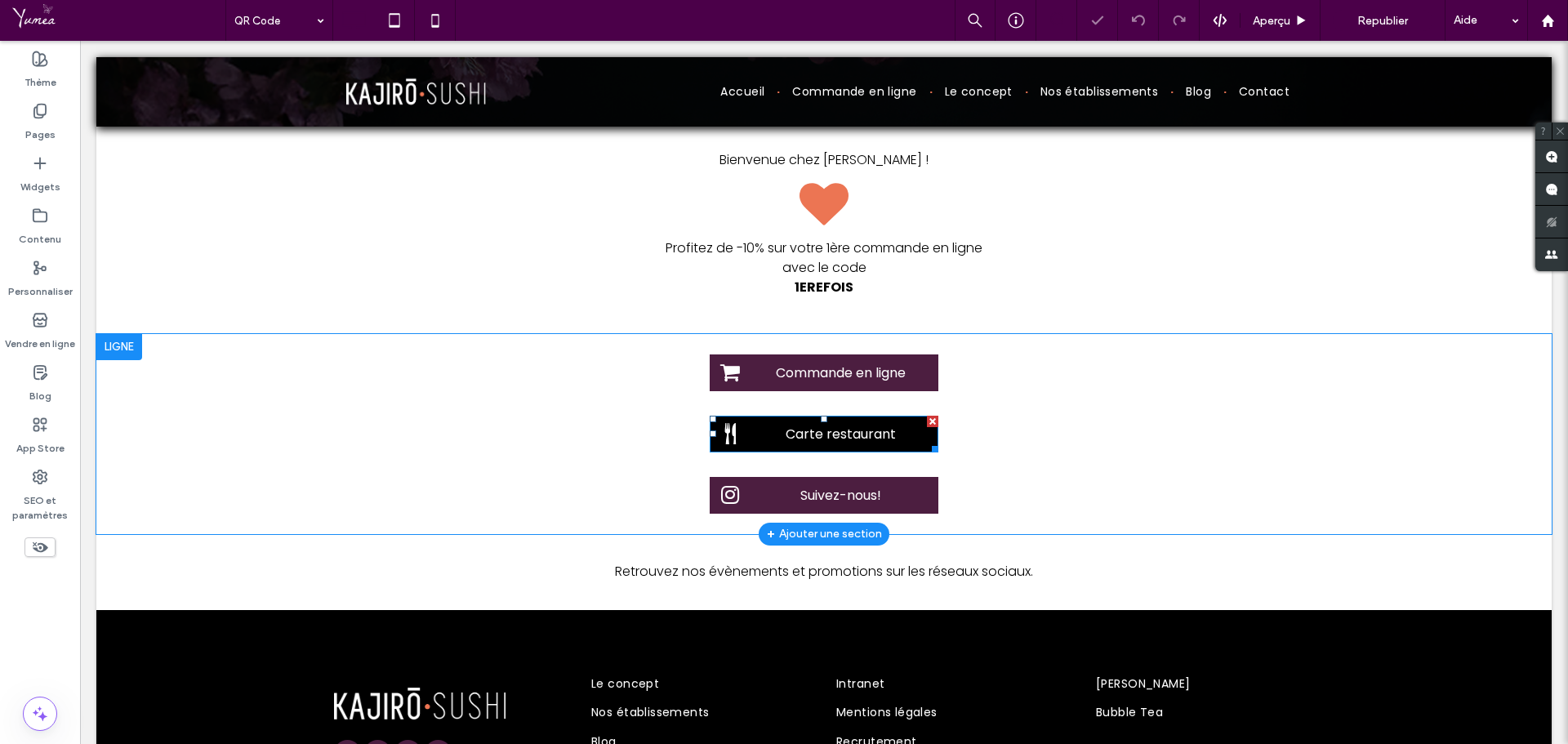
click at [850, 433] on span "Carte restaurant" at bounding box center [840, 433] width 121 height 37
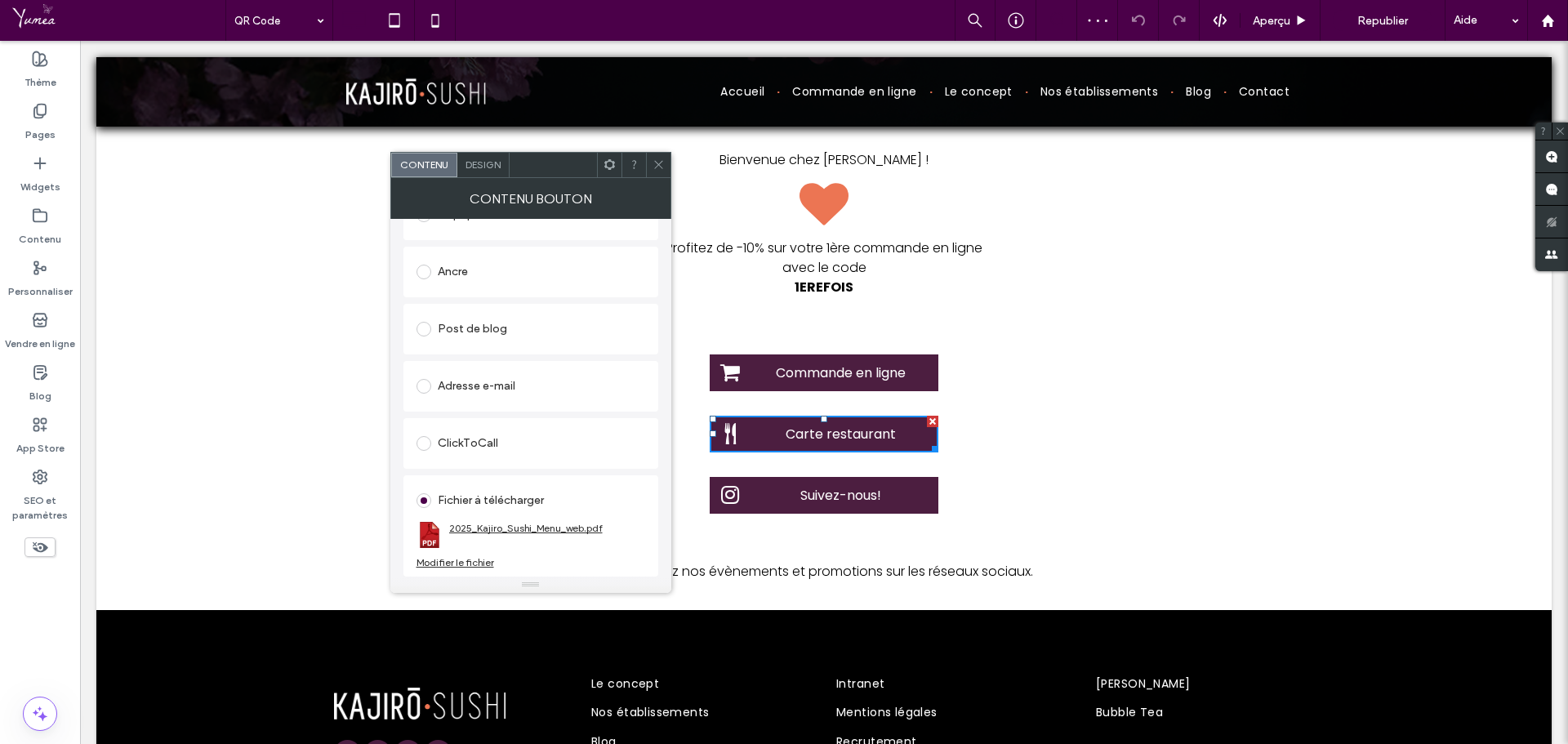
scroll to position [374, 0]
click at [460, 562] on div "Modifier le fichier" at bounding box center [455, 562] width 78 height 12
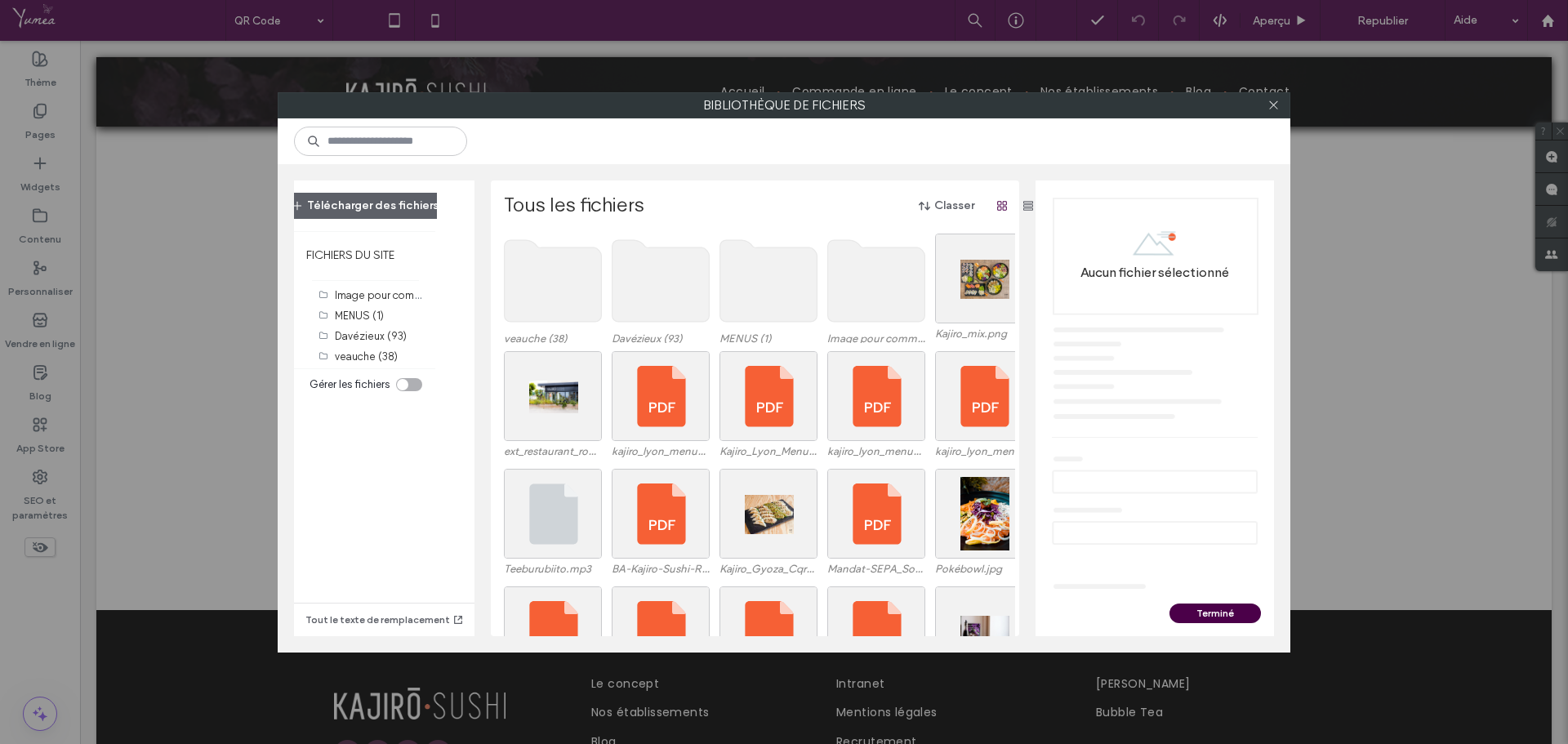
click at [745, 277] on use at bounding box center [769, 281] width 97 height 82
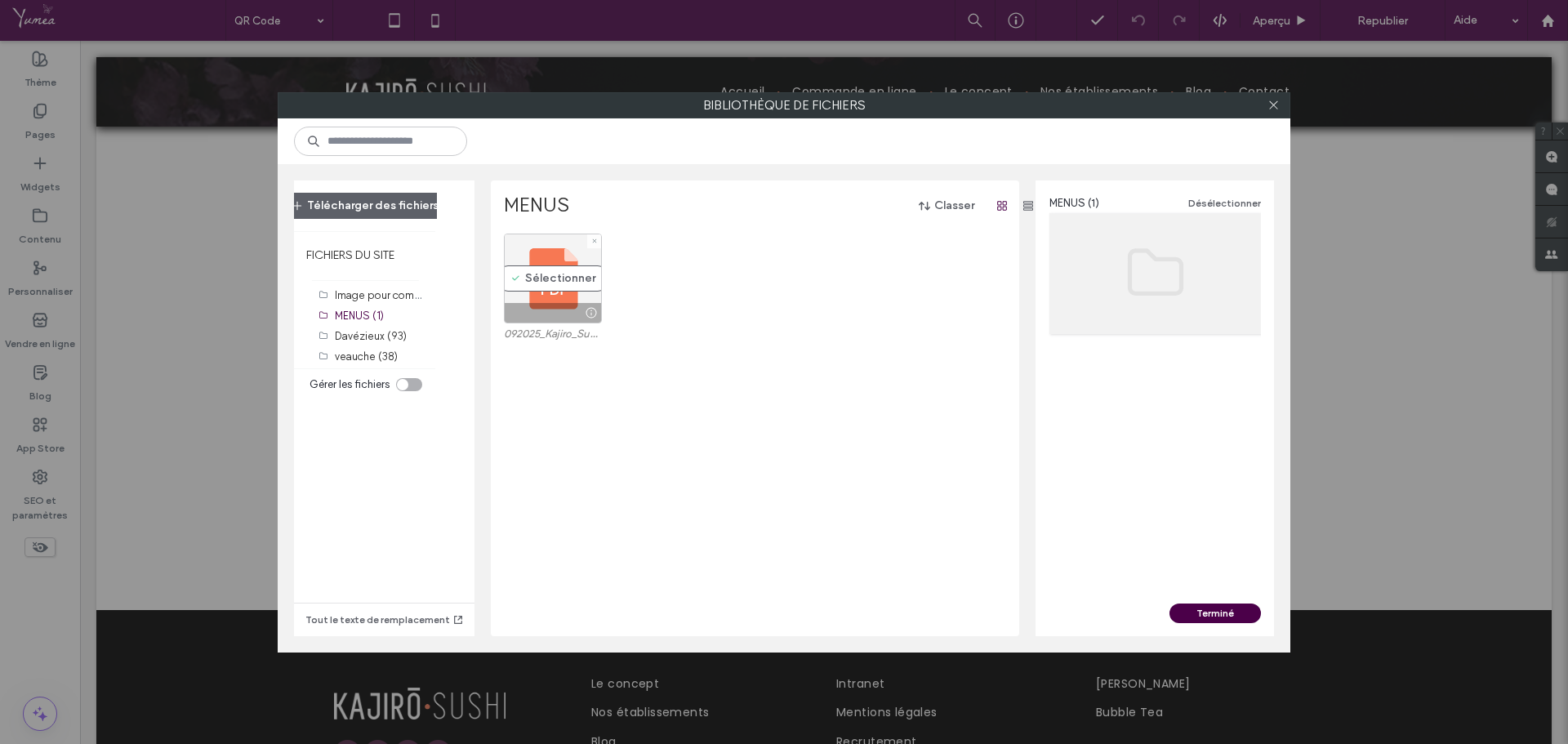
click at [567, 299] on div "Sélectionner" at bounding box center [553, 278] width 98 height 90
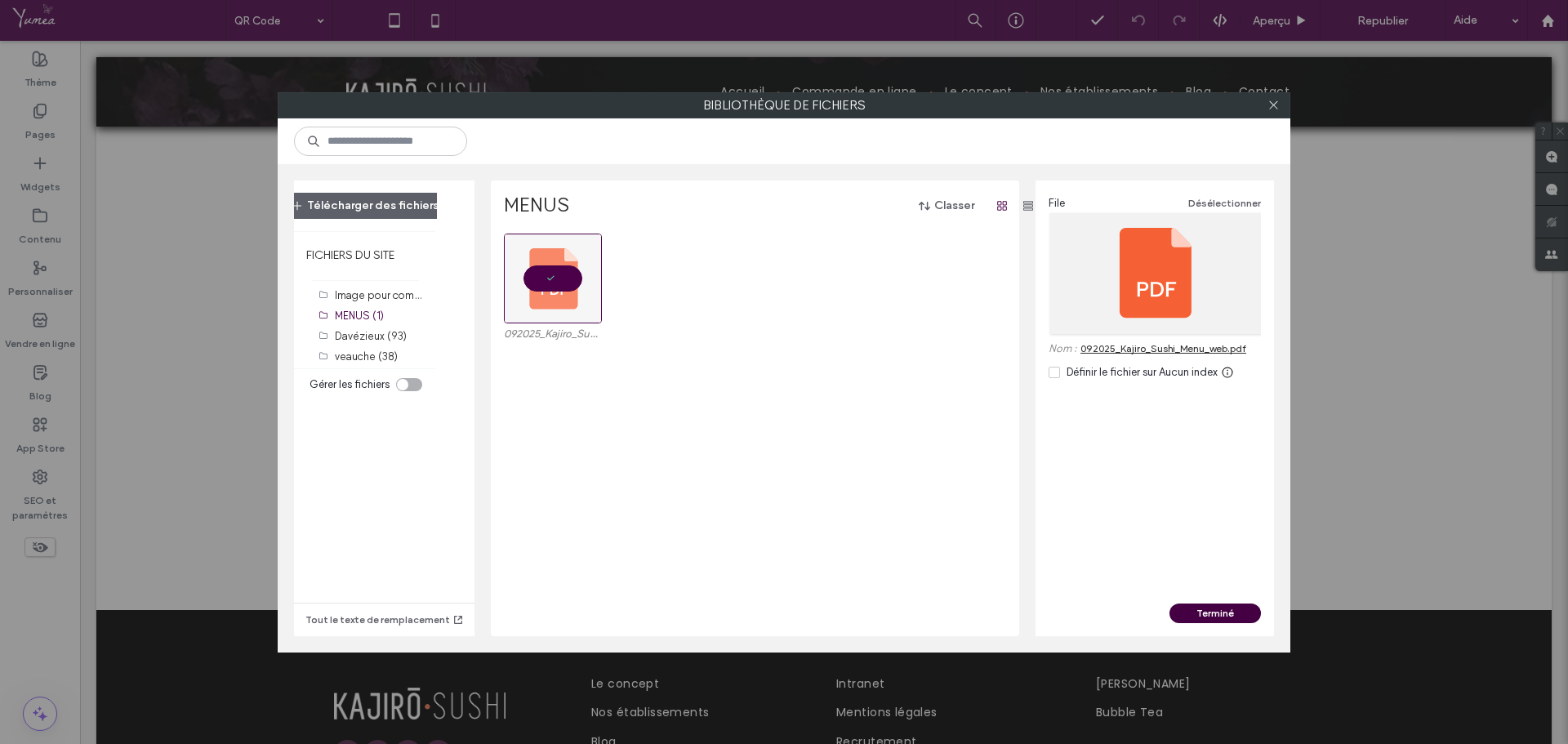
click at [1203, 611] on button "Terminé" at bounding box center [1215, 613] width 92 height 19
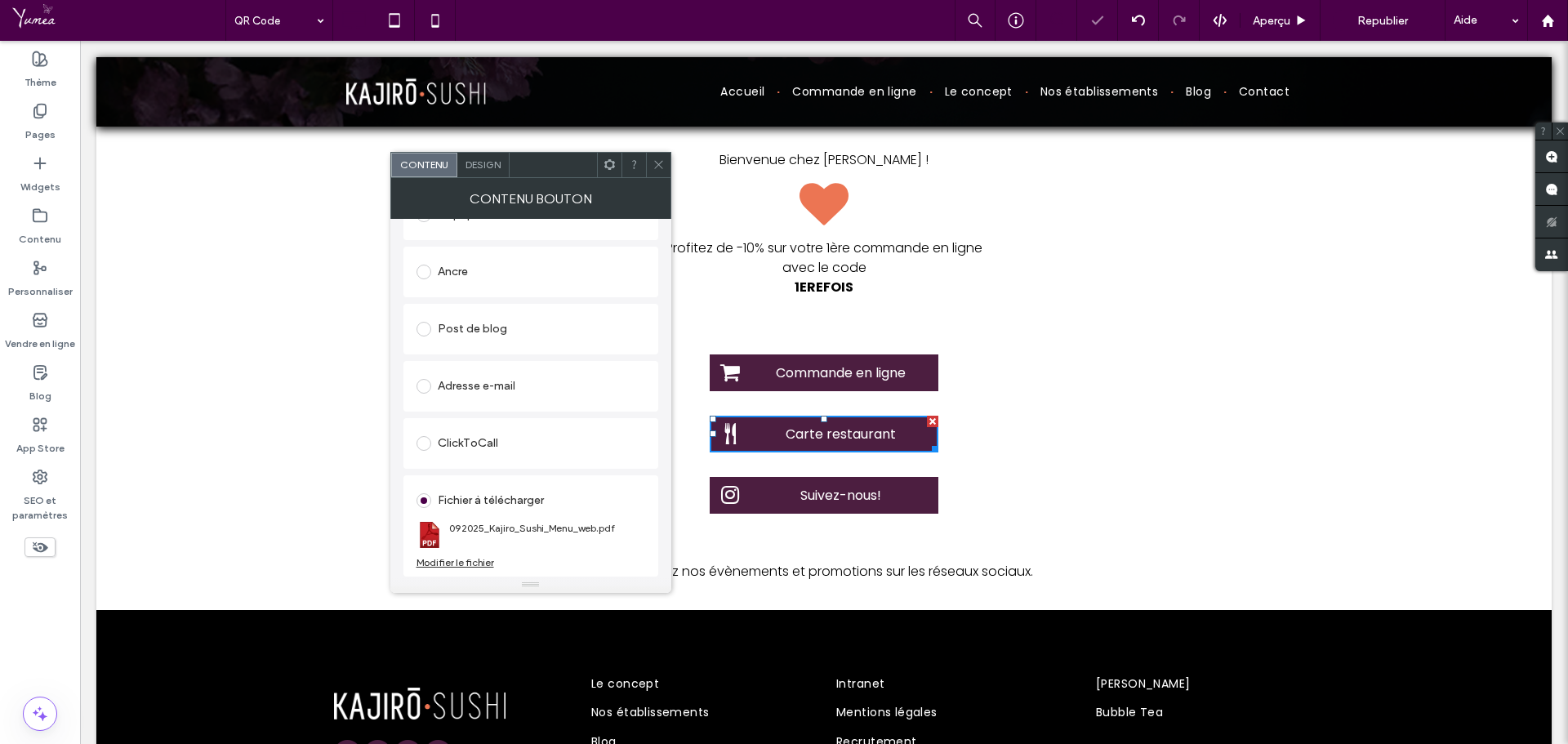
click at [661, 165] on icon at bounding box center [659, 165] width 12 height 12
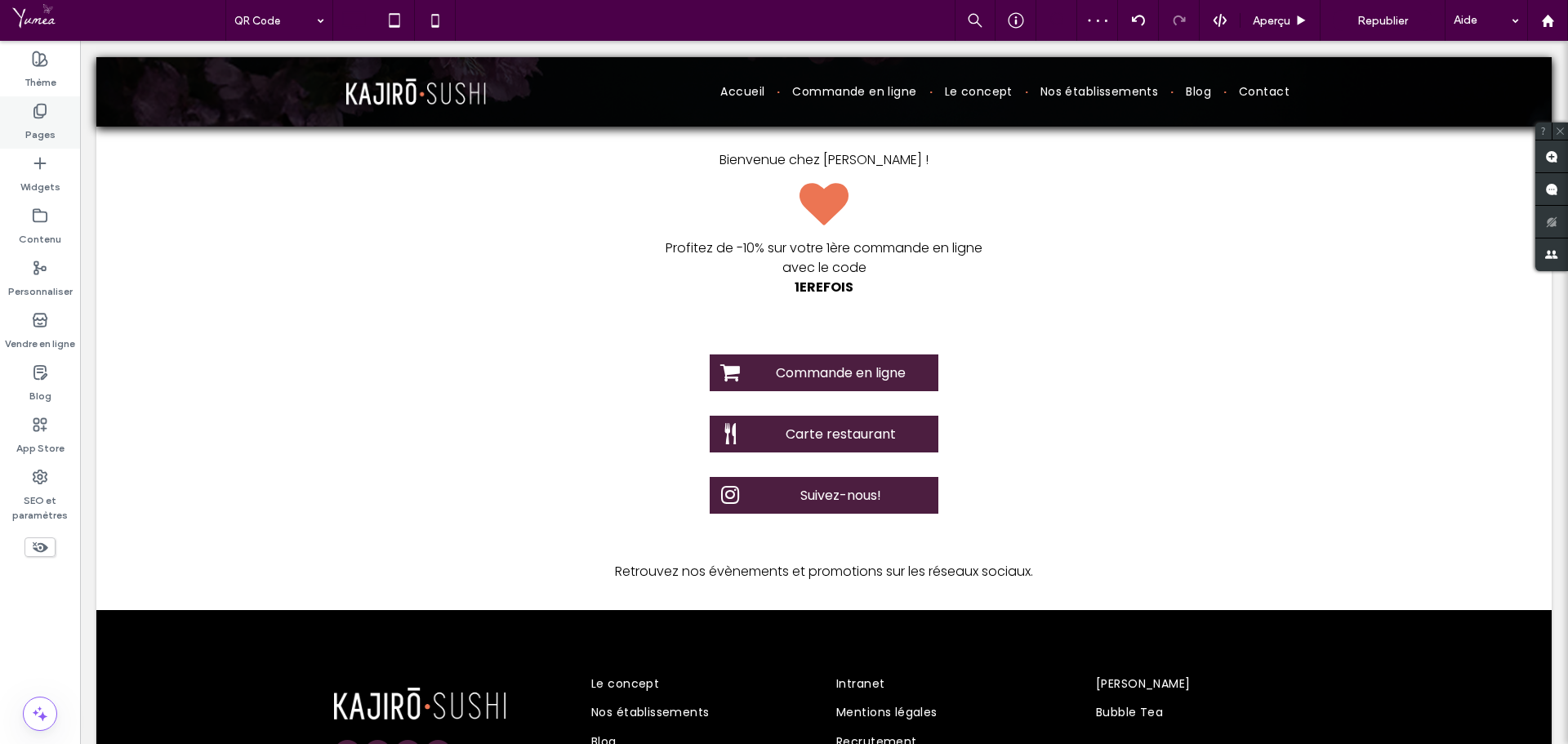
click at [27, 114] on div "Pages" at bounding box center [40, 122] width 80 height 52
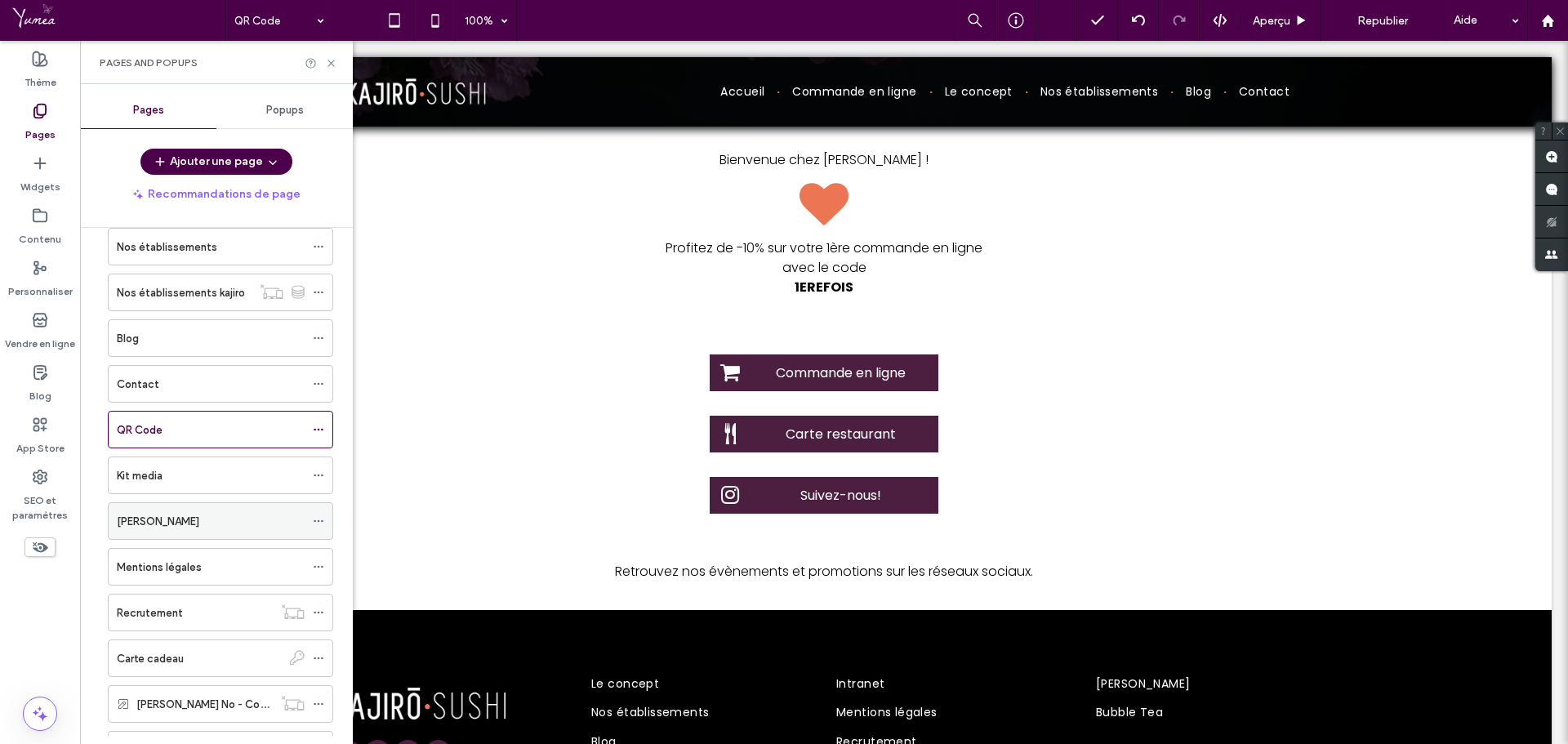
scroll to position [0, 0]
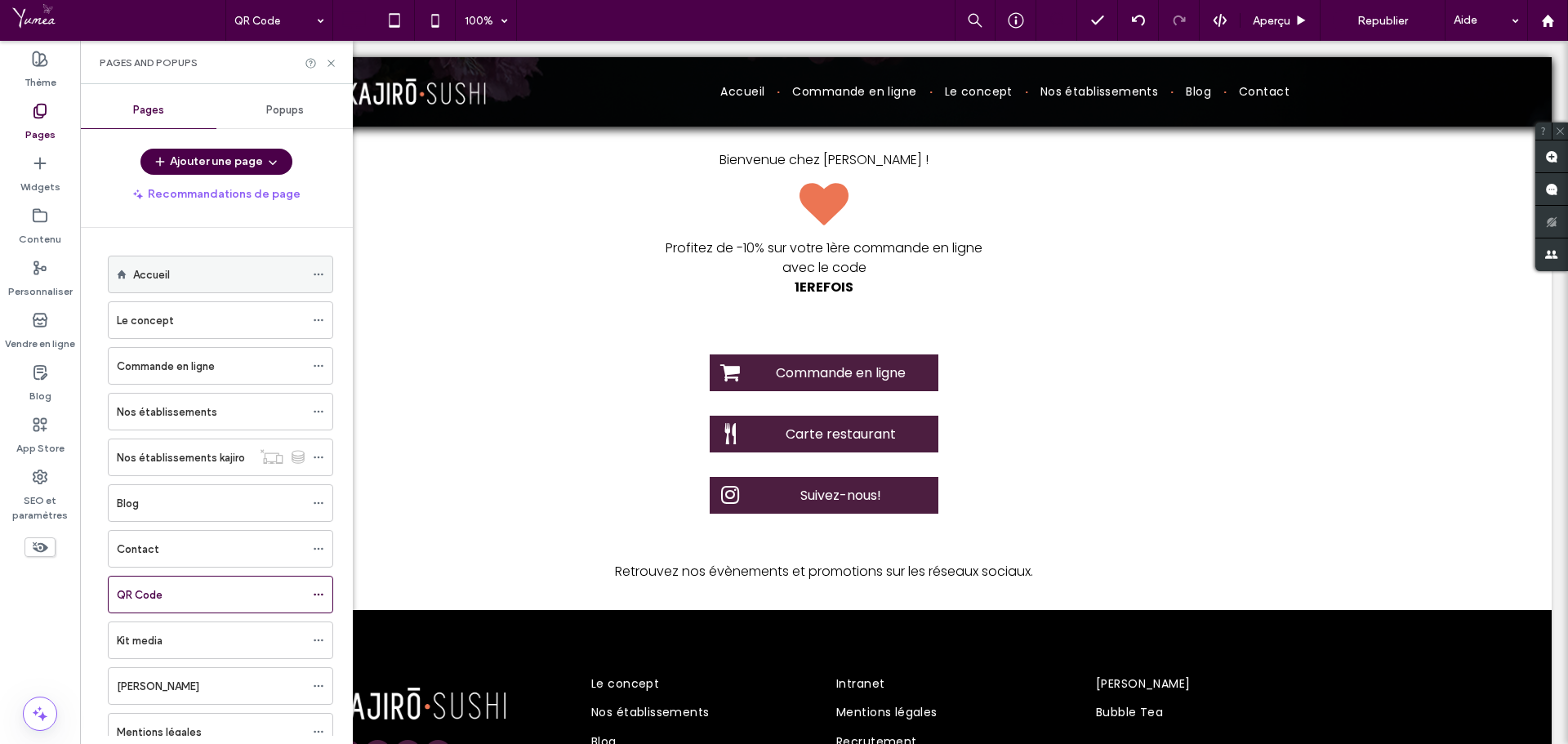
click at [187, 276] on div "Accueil" at bounding box center [219, 275] width 172 height 17
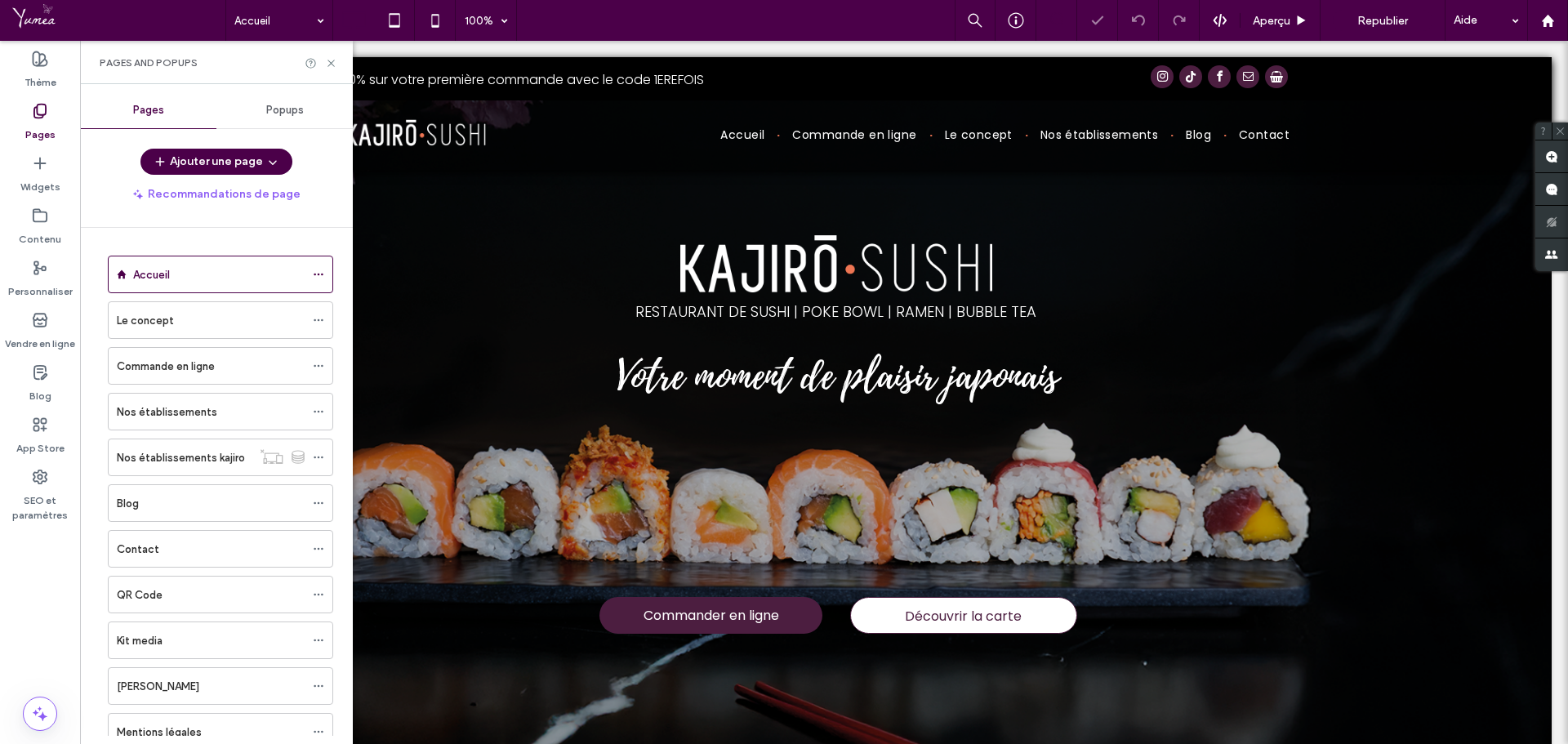
click at [338, 60] on div "Pages and Popups" at bounding box center [216, 63] width 273 height 44
drag, startPoint x: 333, startPoint y: 63, endPoint x: 338, endPoint y: 3, distance: 60.2
click at [333, 63] on icon at bounding box center [332, 64] width 12 height 12
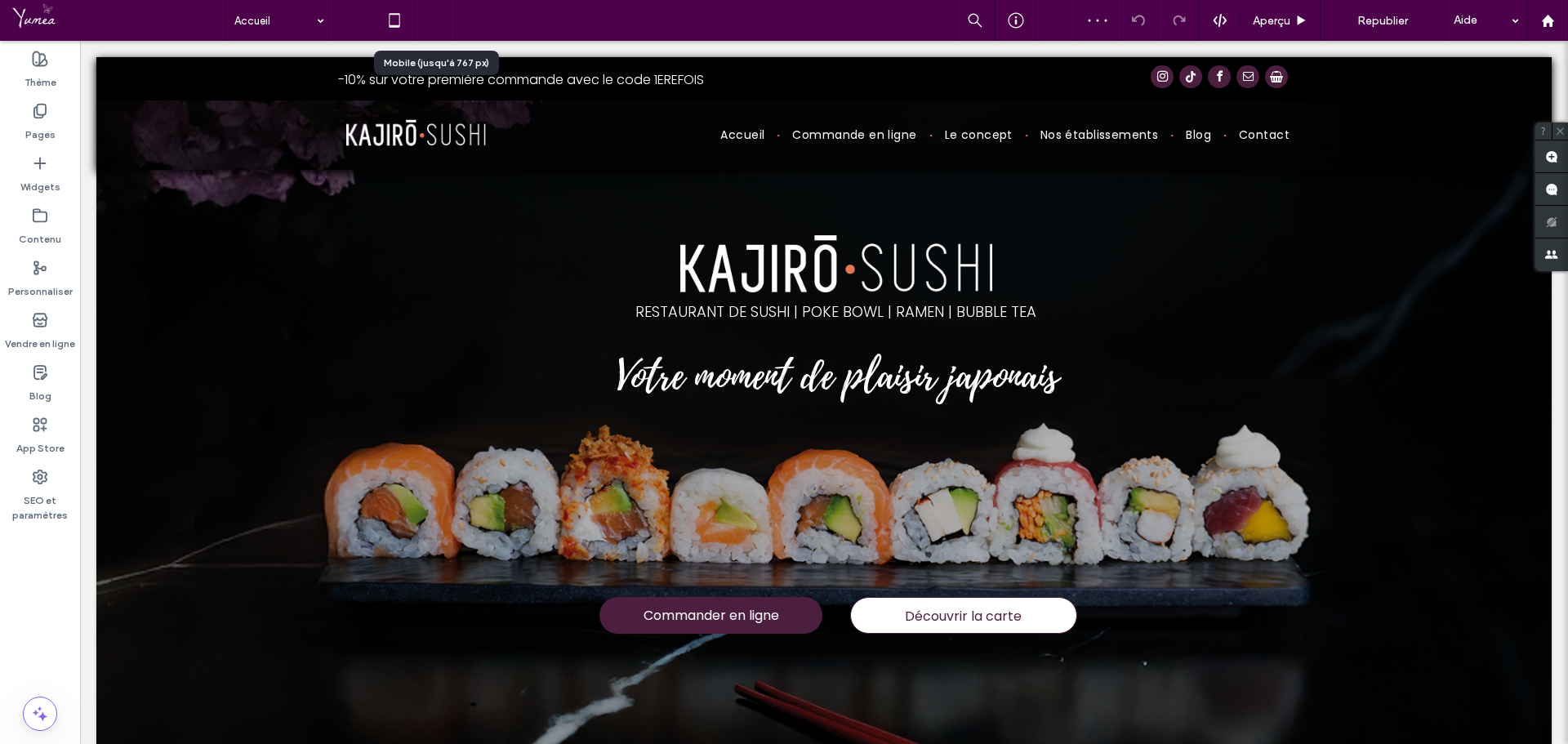
click at [441, 27] on icon at bounding box center [435, 20] width 32 height 32
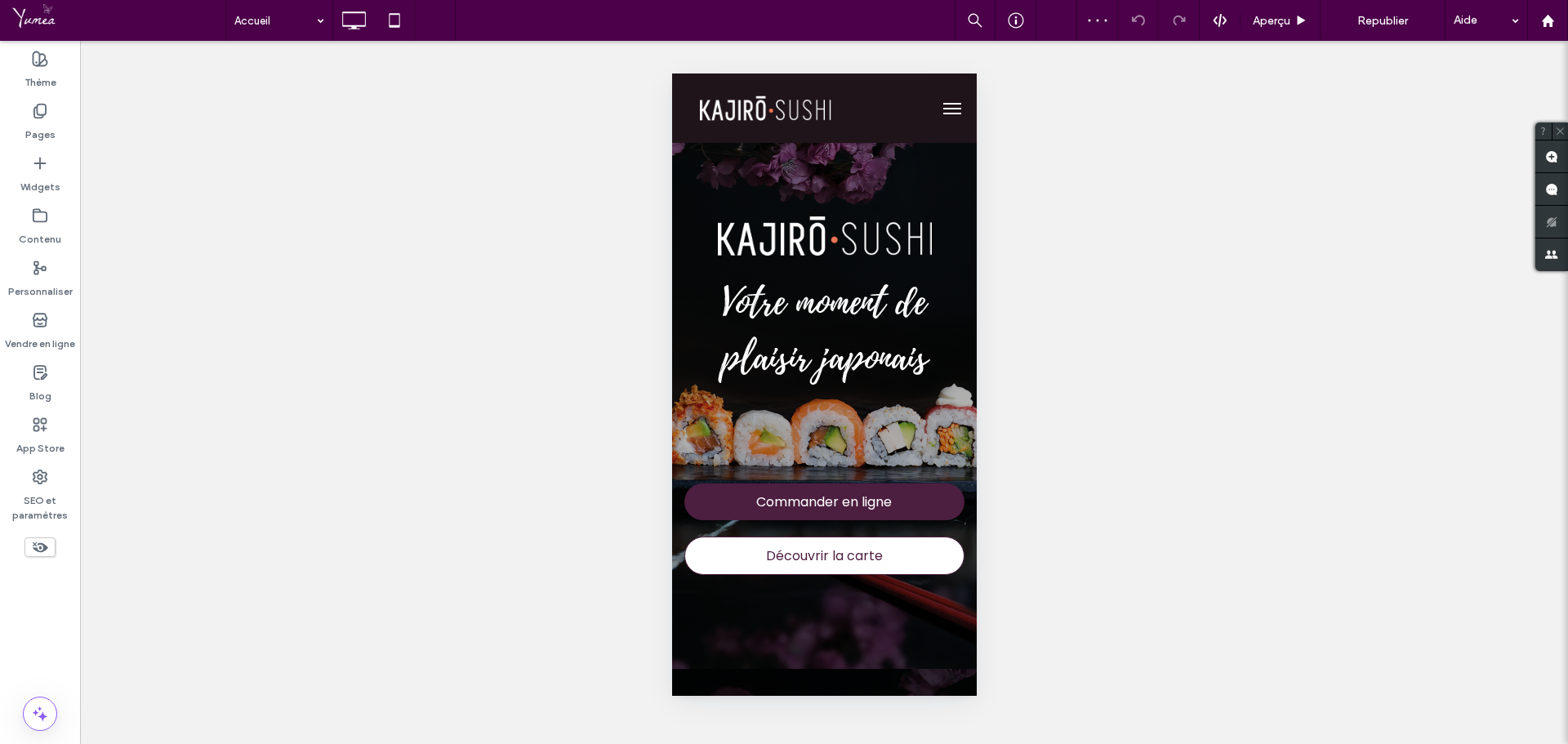
click at [938, 106] on button "menu" at bounding box center [951, 108] width 32 height 32
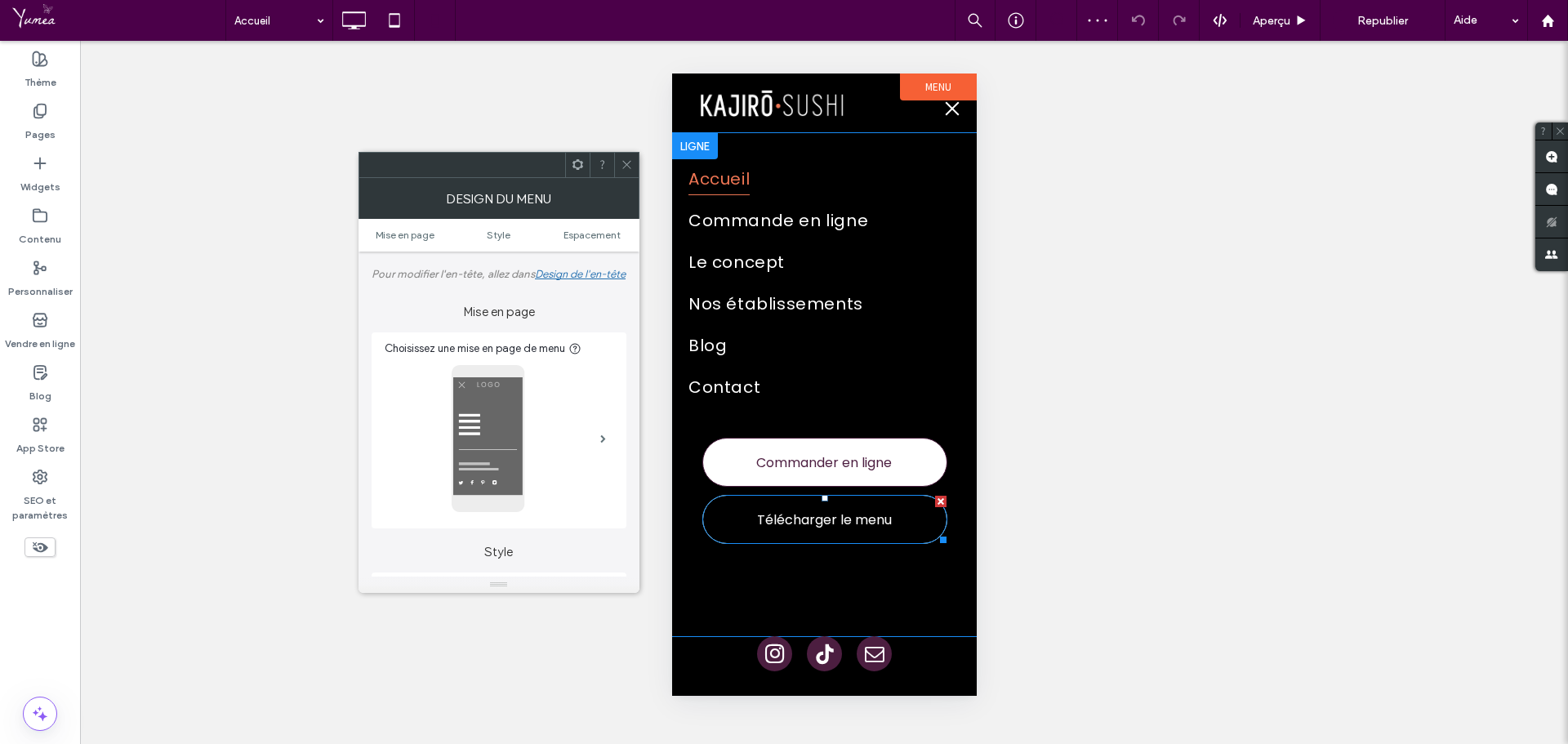
click at [845, 522] on span "Télécharger le menu" at bounding box center [824, 520] width 134 height 37
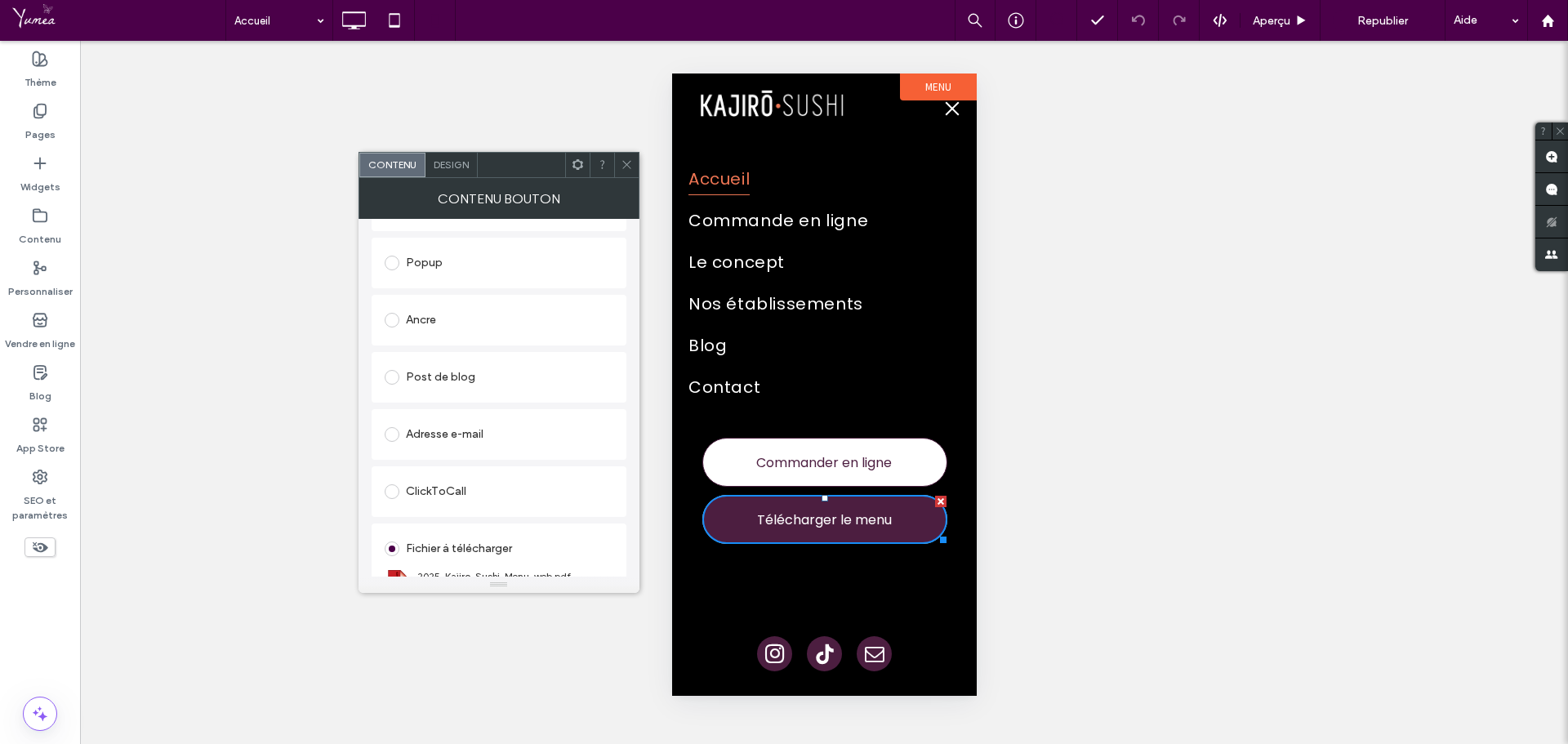
scroll to position [374, 0]
click at [436, 557] on div "Modifier le fichier" at bounding box center [423, 562] width 78 height 12
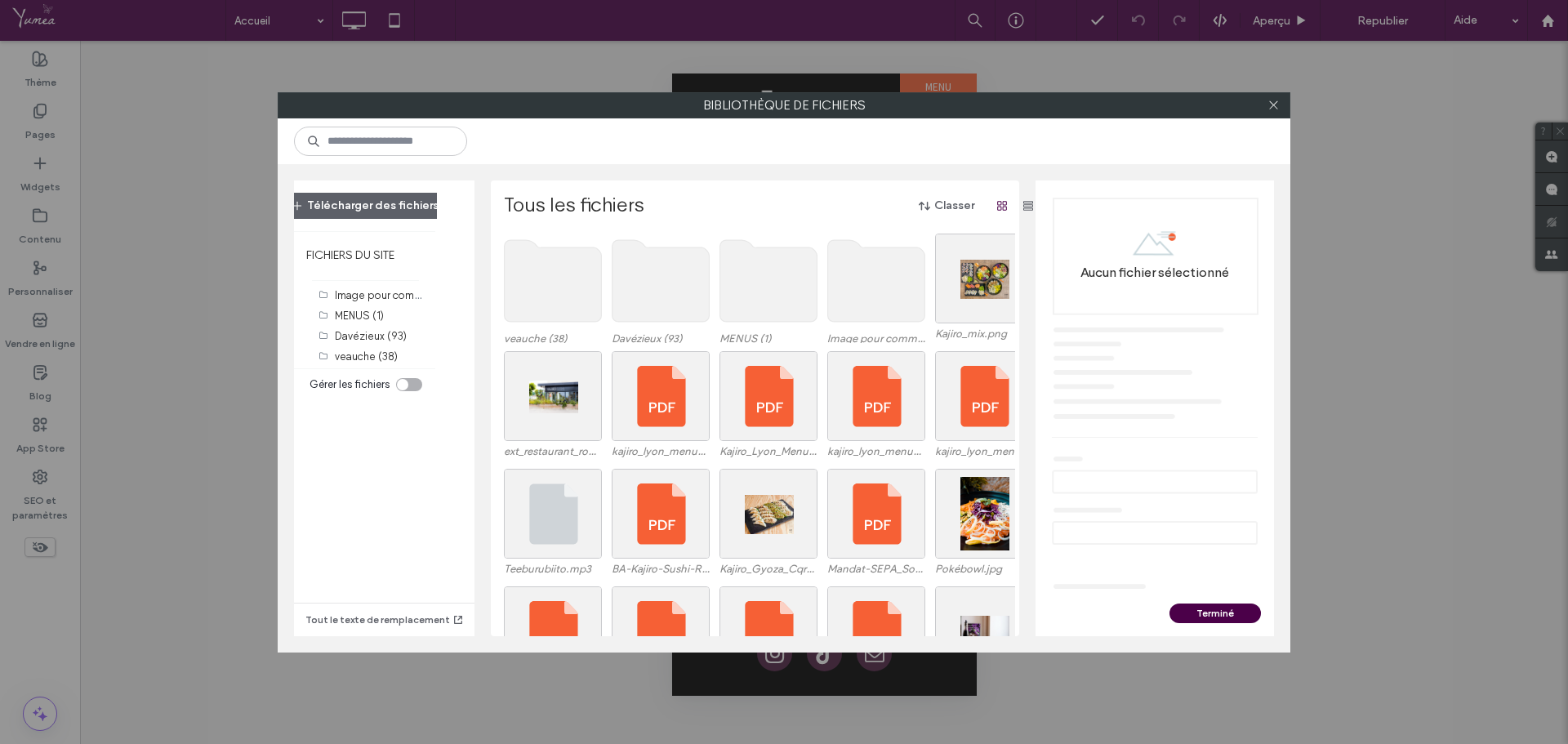
click at [746, 284] on use at bounding box center [769, 281] width 97 height 82
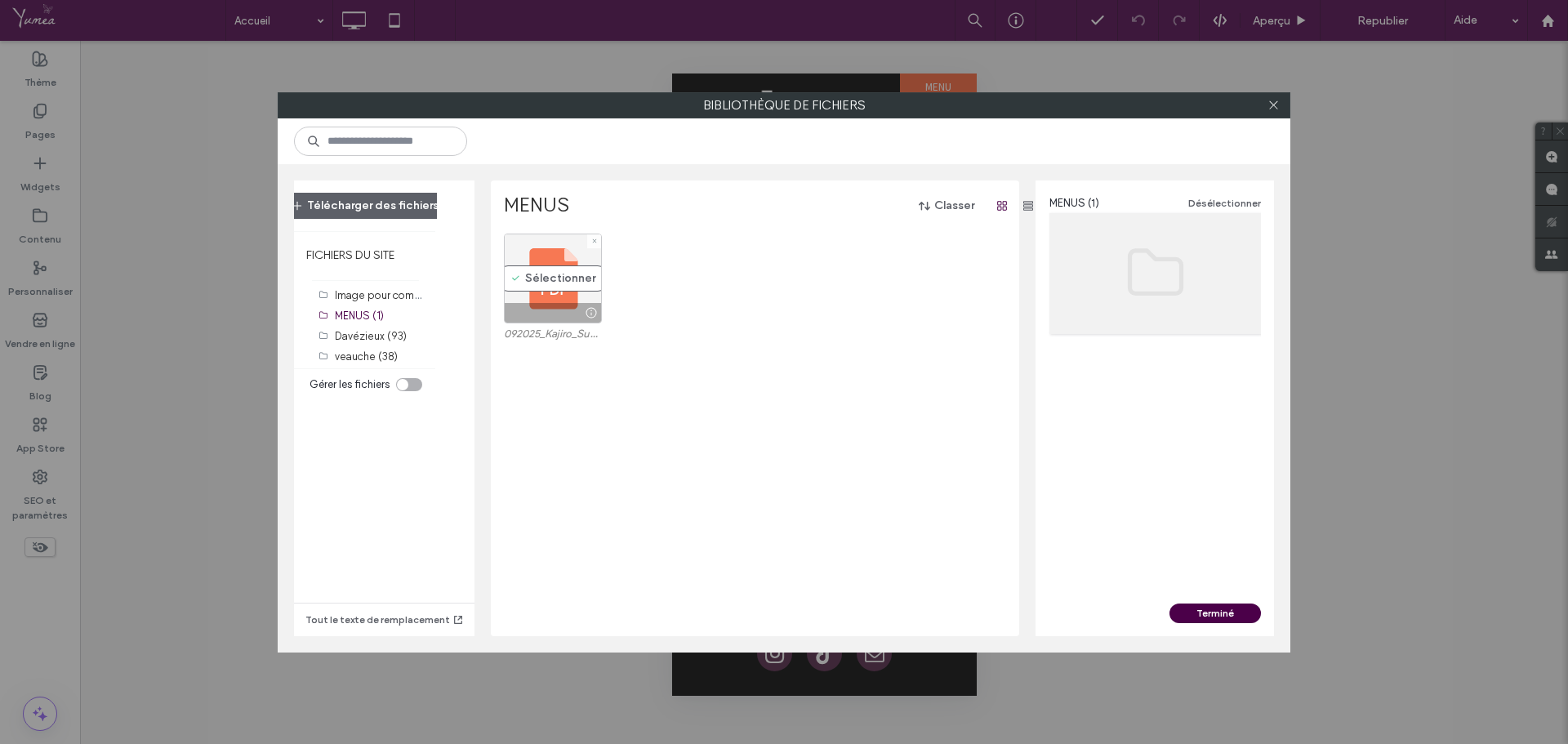
click at [543, 266] on div "Sélectionner" at bounding box center [553, 278] width 98 height 90
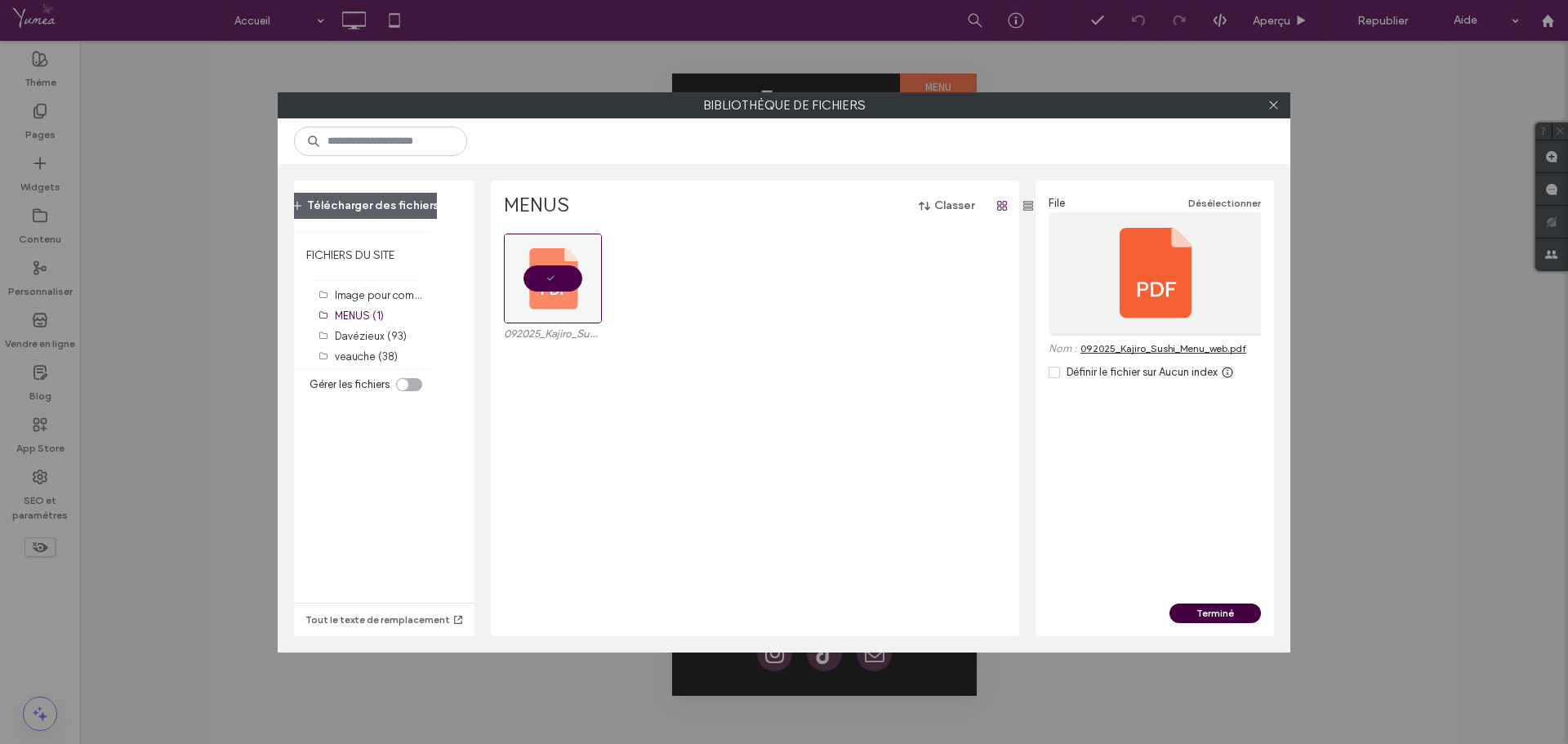
click at [1198, 606] on button "Terminé" at bounding box center [1215, 613] width 92 height 19
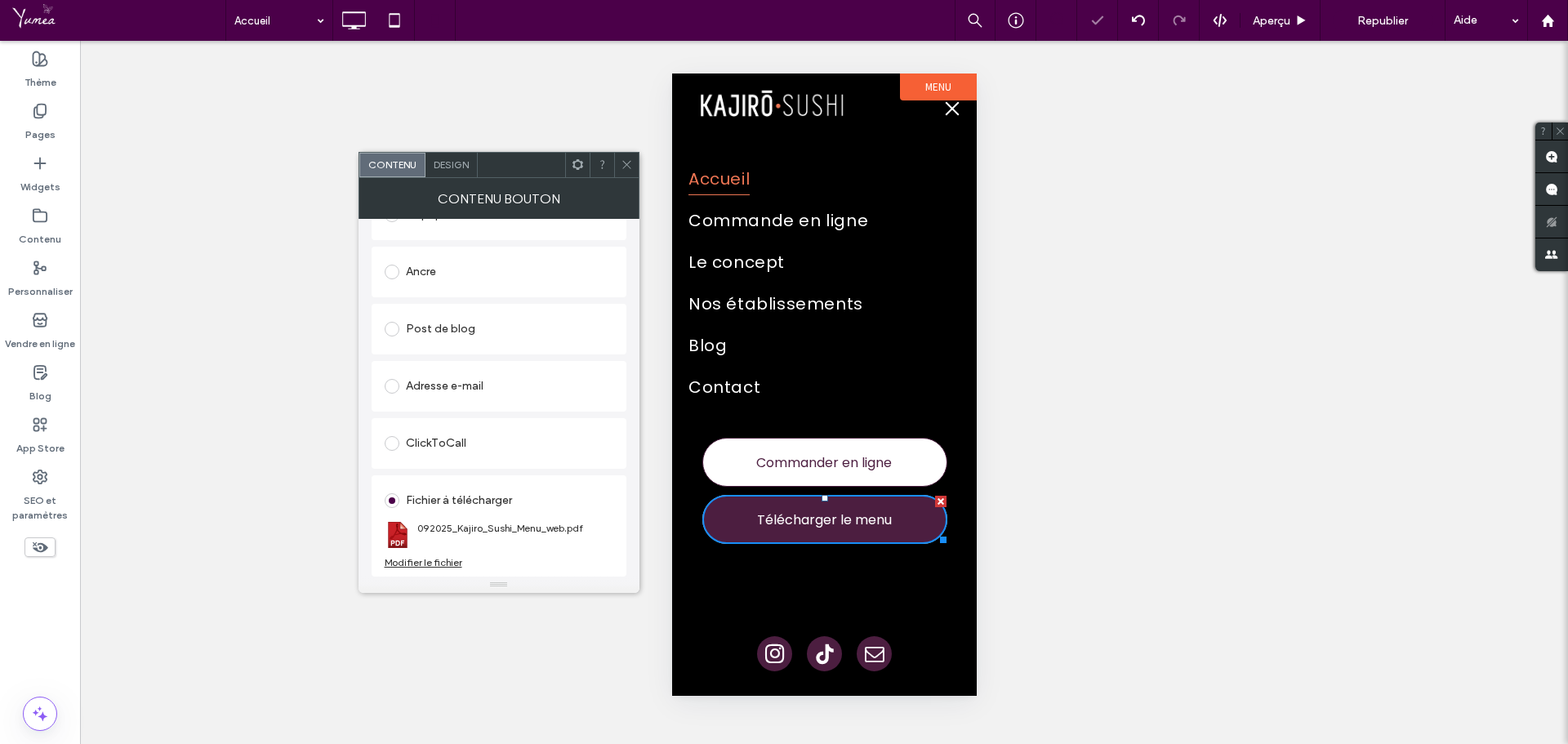
click at [620, 159] on icon at bounding box center [627, 165] width 12 height 12
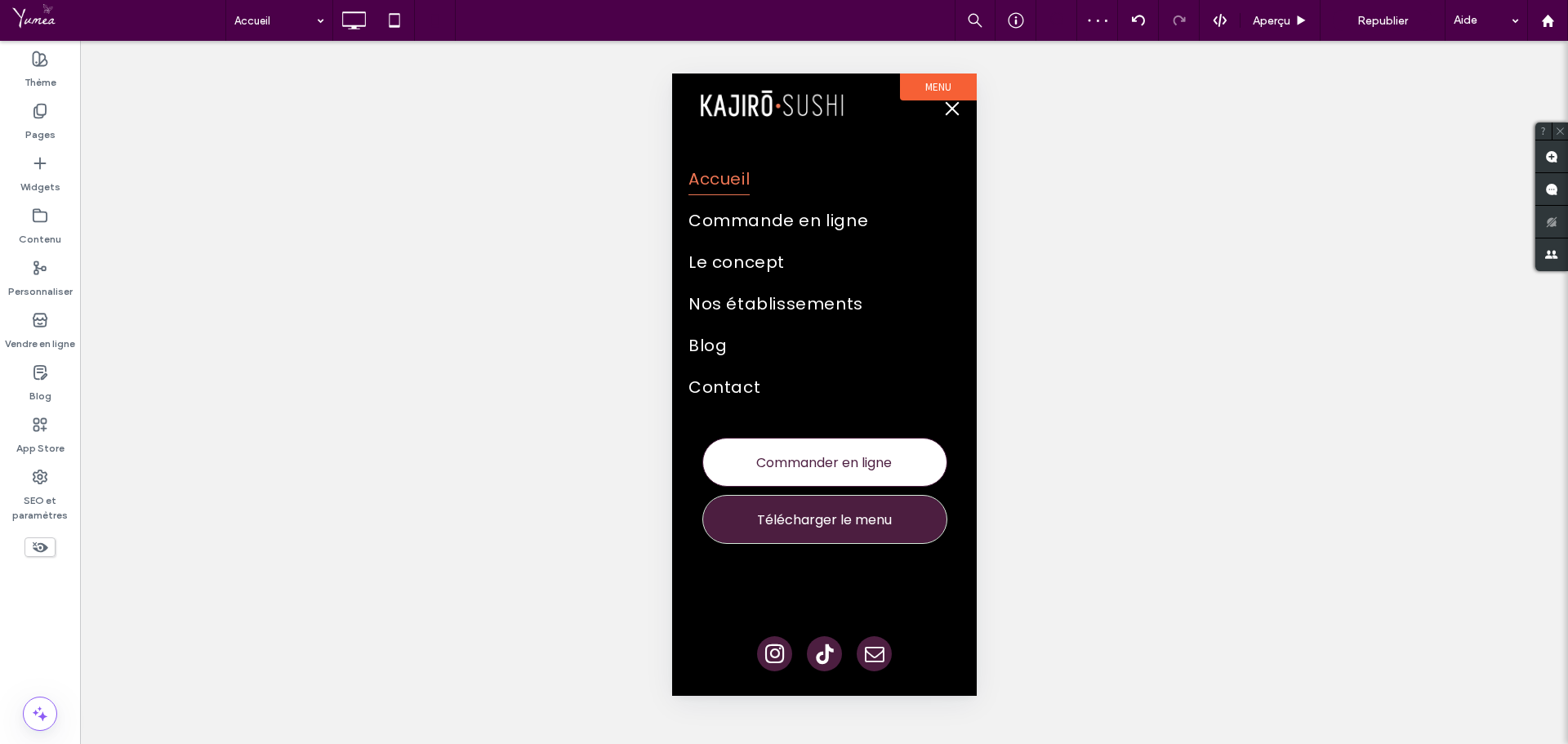
click at [954, 108] on span "menu" at bounding box center [951, 109] width 18 height 2
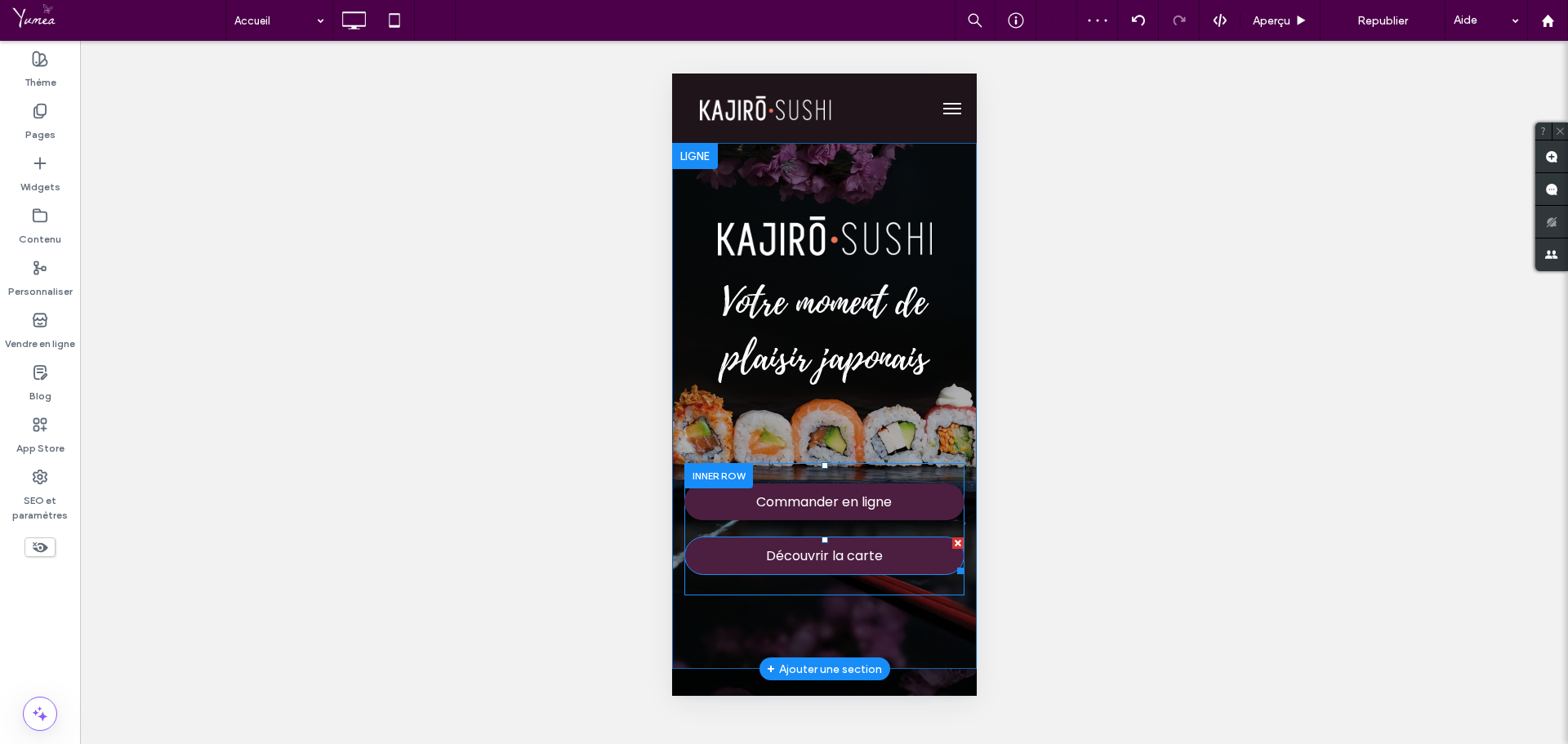
click at [837, 548] on span "Découvrir la carte" at bounding box center [824, 556] width 117 height 37
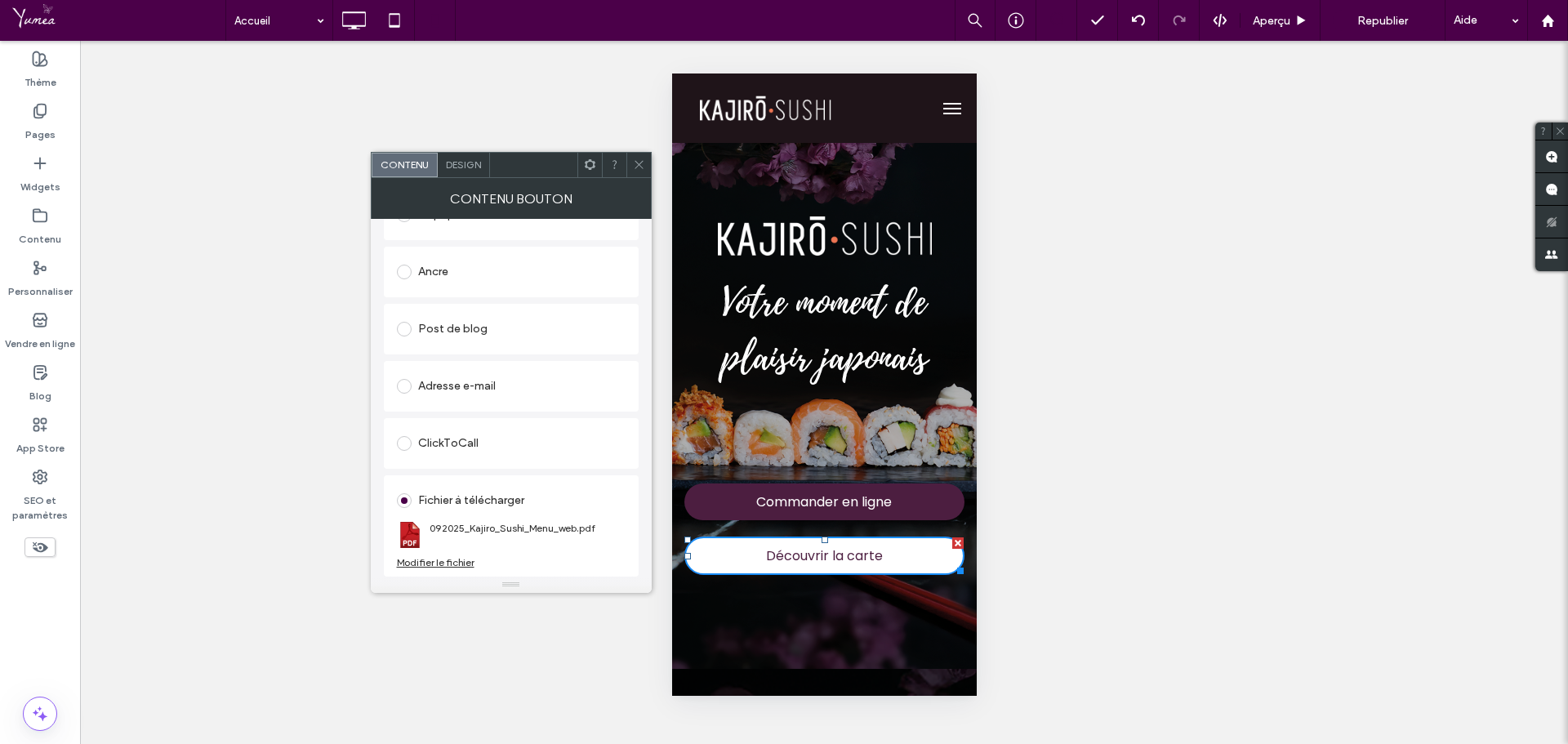
click at [634, 162] on icon at bounding box center [639, 165] width 12 height 12
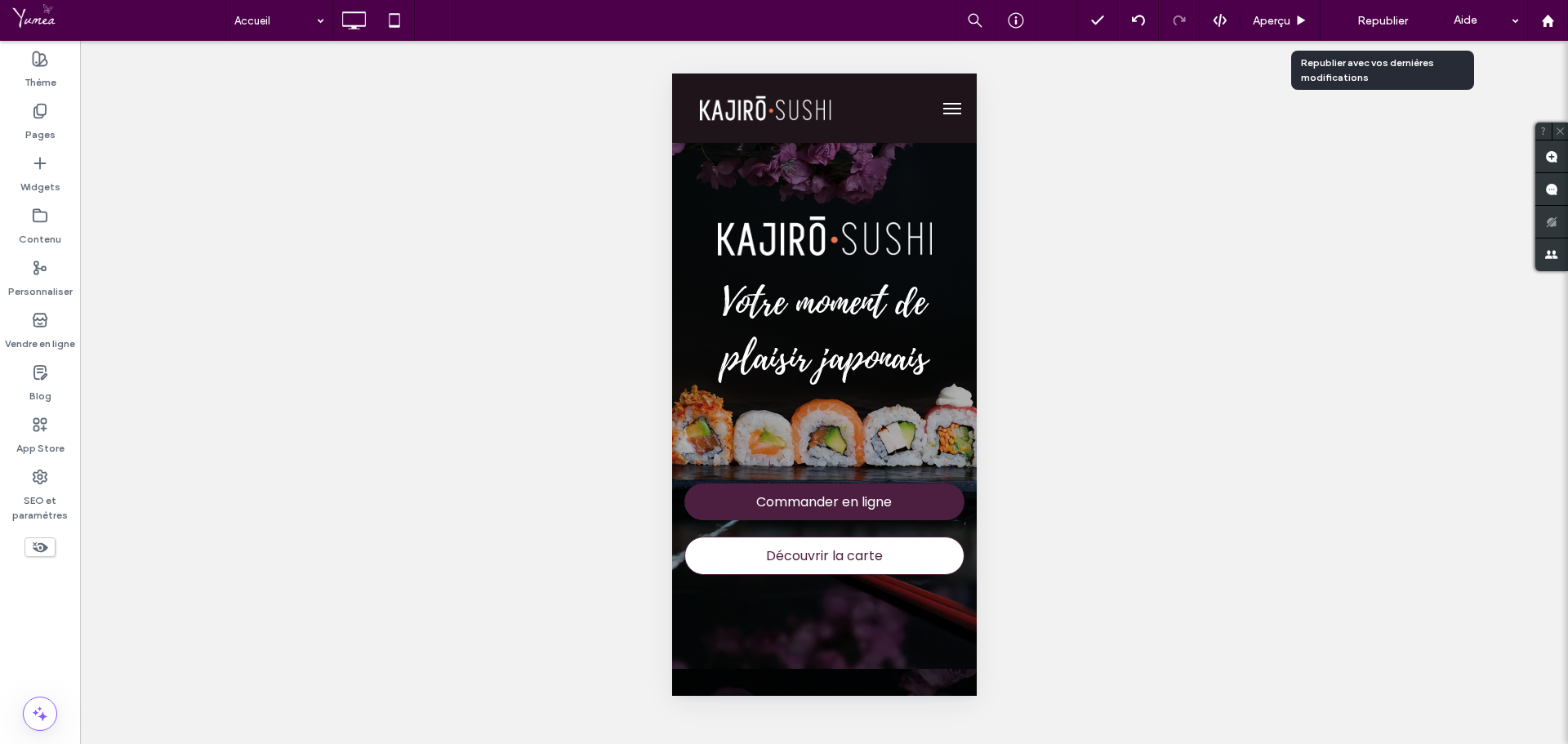
click at [1411, 25] on div "Republier" at bounding box center [1383, 20] width 99 height 21
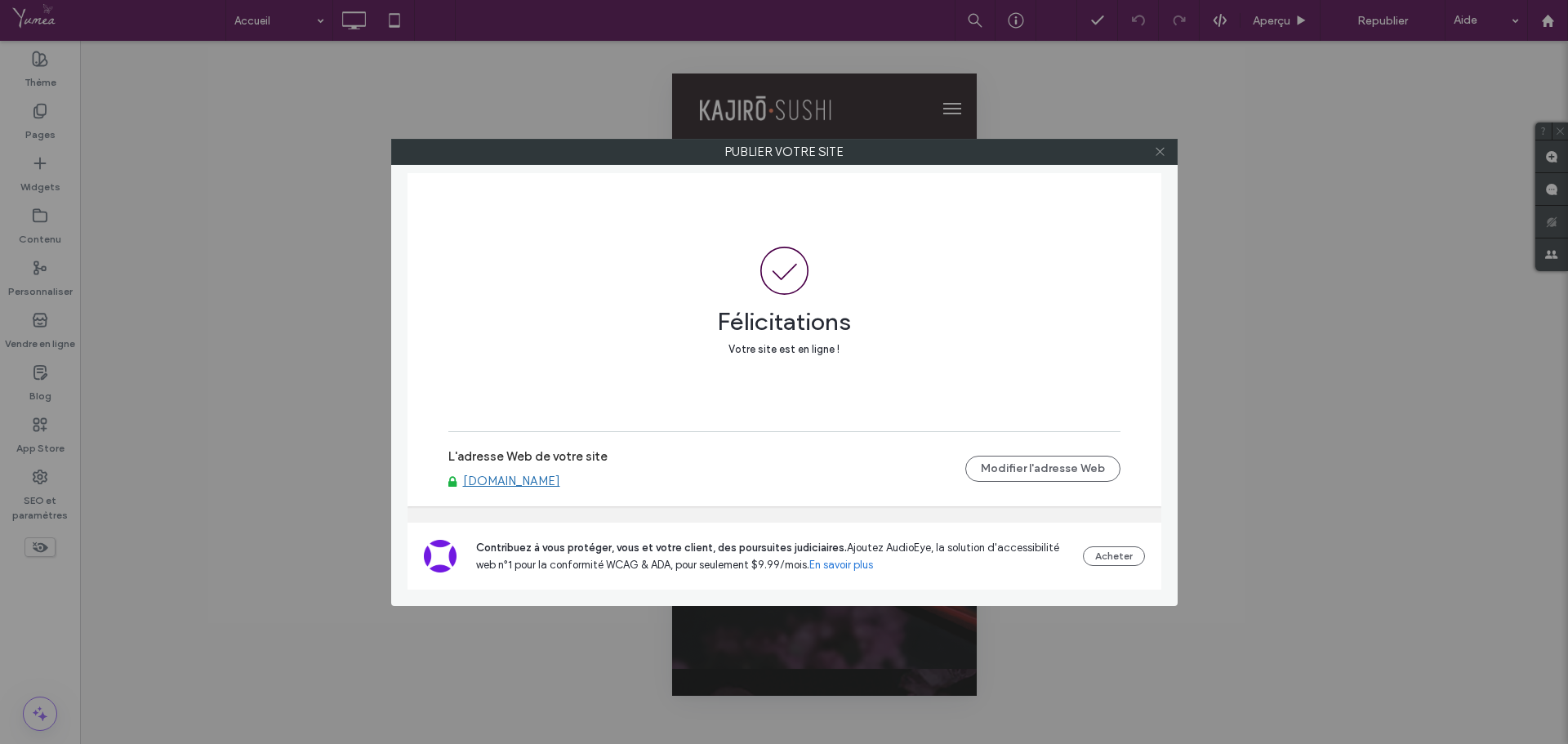
click at [1163, 151] on icon at bounding box center [1161, 152] width 12 height 12
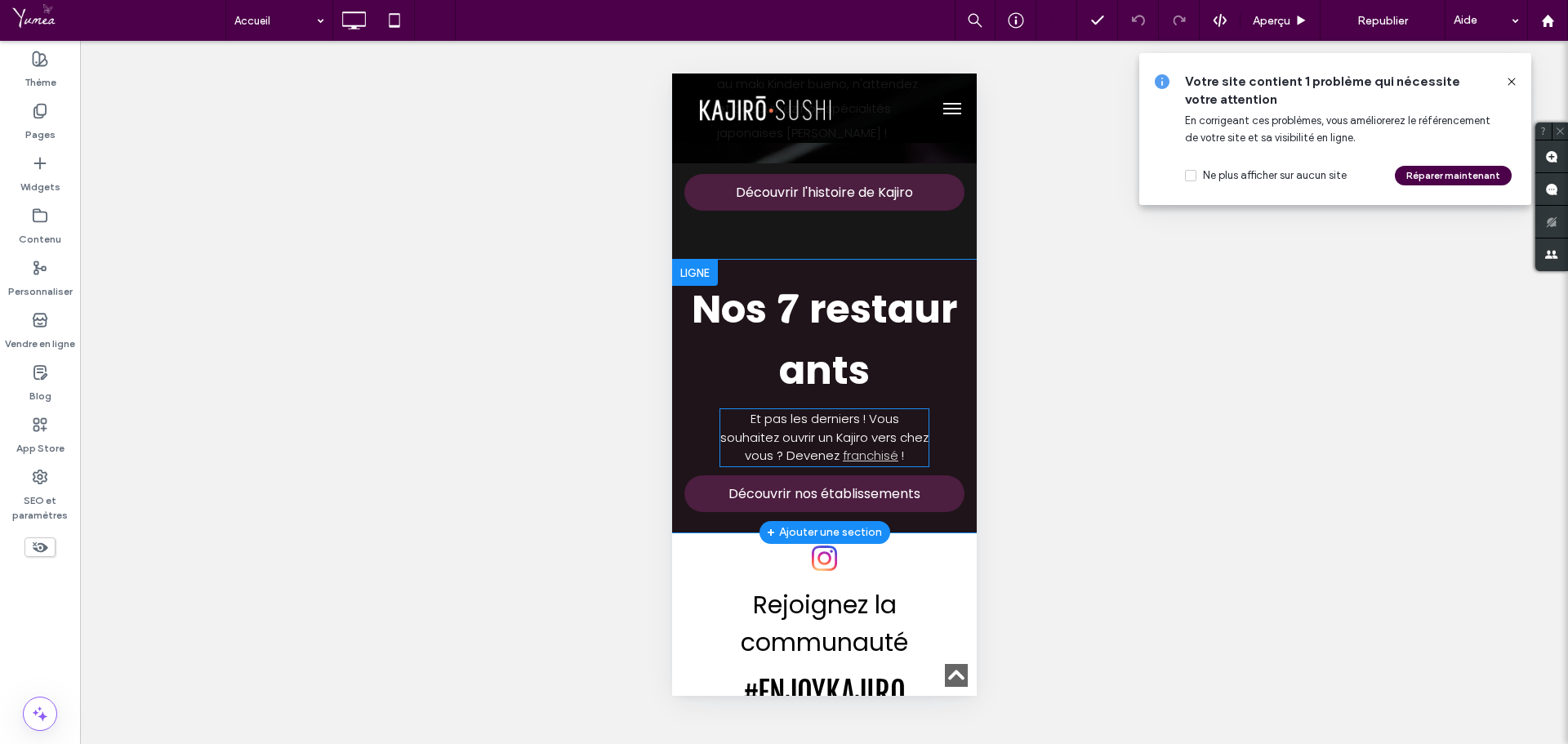
scroll to position [3348, 0]
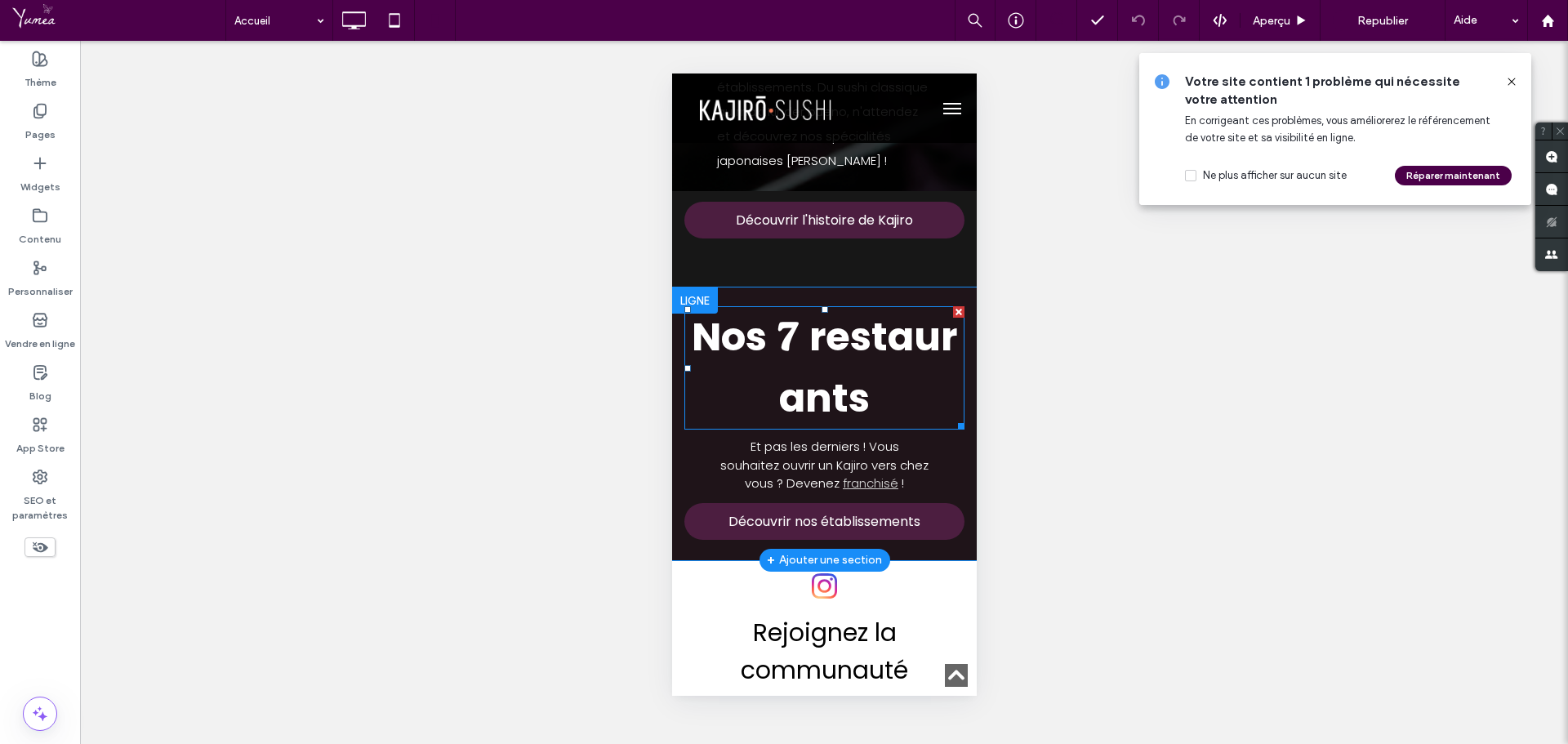
click at [821, 310] on strong "restaurants" at bounding box center [867, 367] width 178 height 116
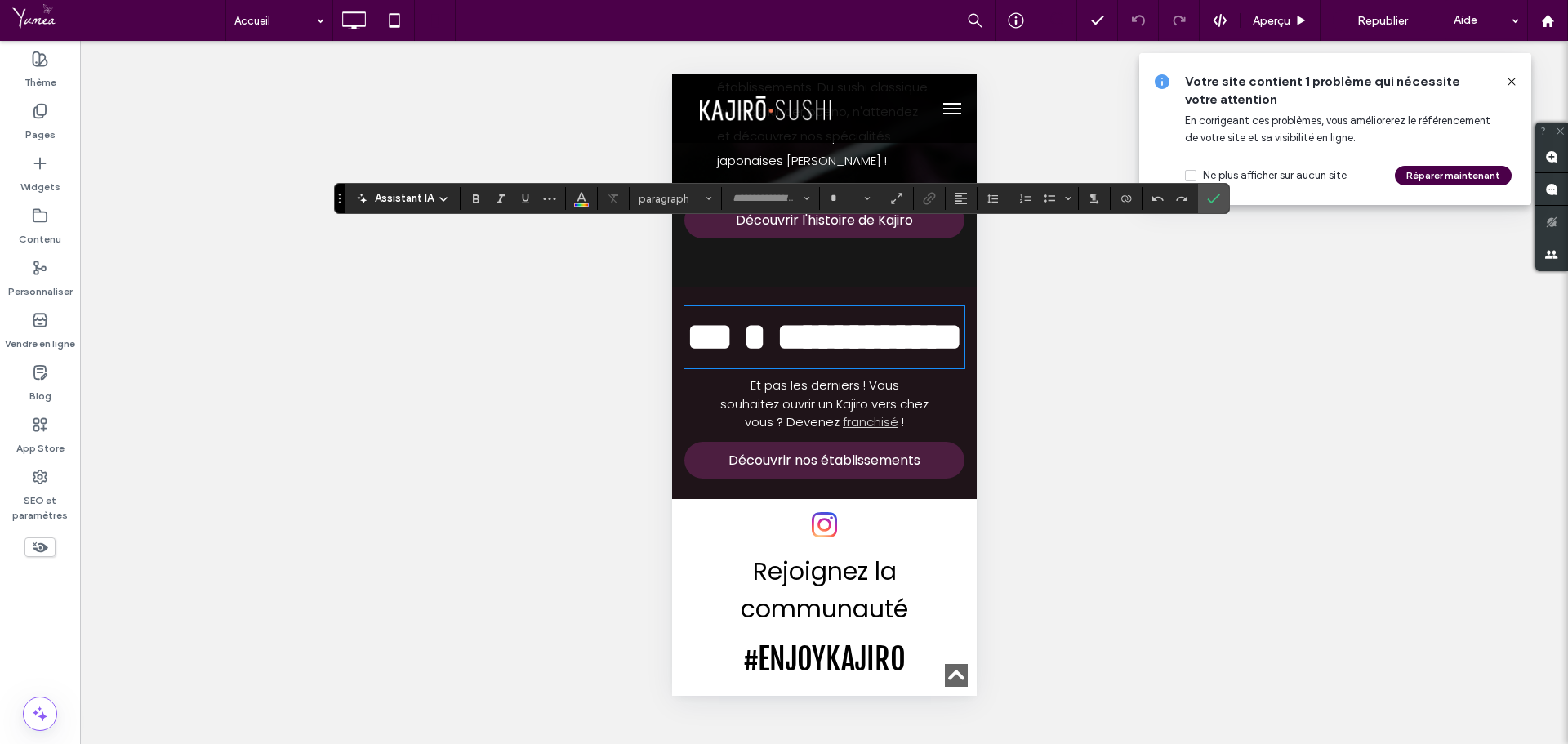
click at [807, 317] on strong "**********" at bounding box center [868, 337] width 186 height 38
type input "**"
type input "*******"
click at [1220, 208] on label "Confirmer" at bounding box center [1214, 199] width 24 height 30
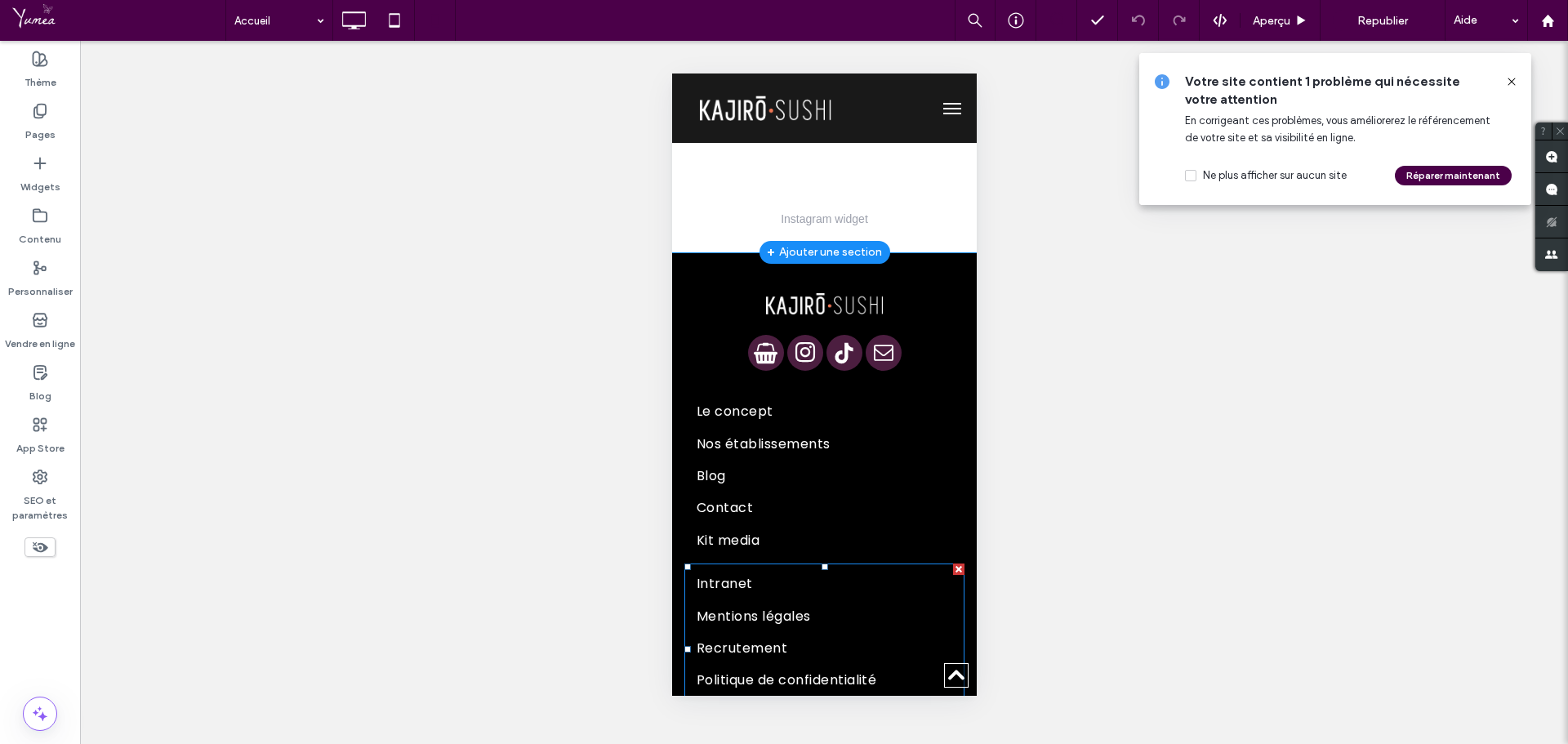
scroll to position [7784, 0]
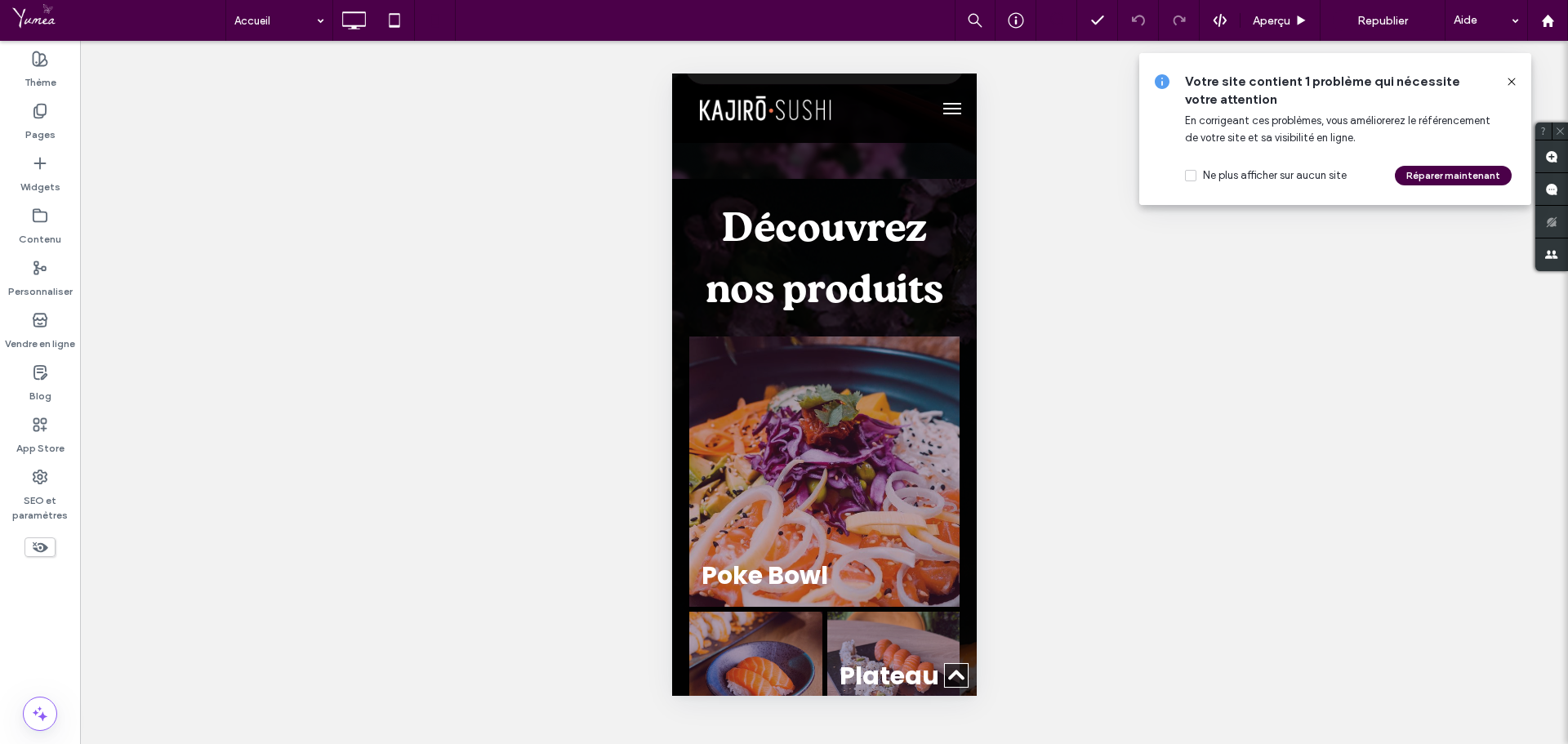
drag, startPoint x: 970, startPoint y: 637, endPoint x: 1695, endPoint y: 219, distance: 836.9
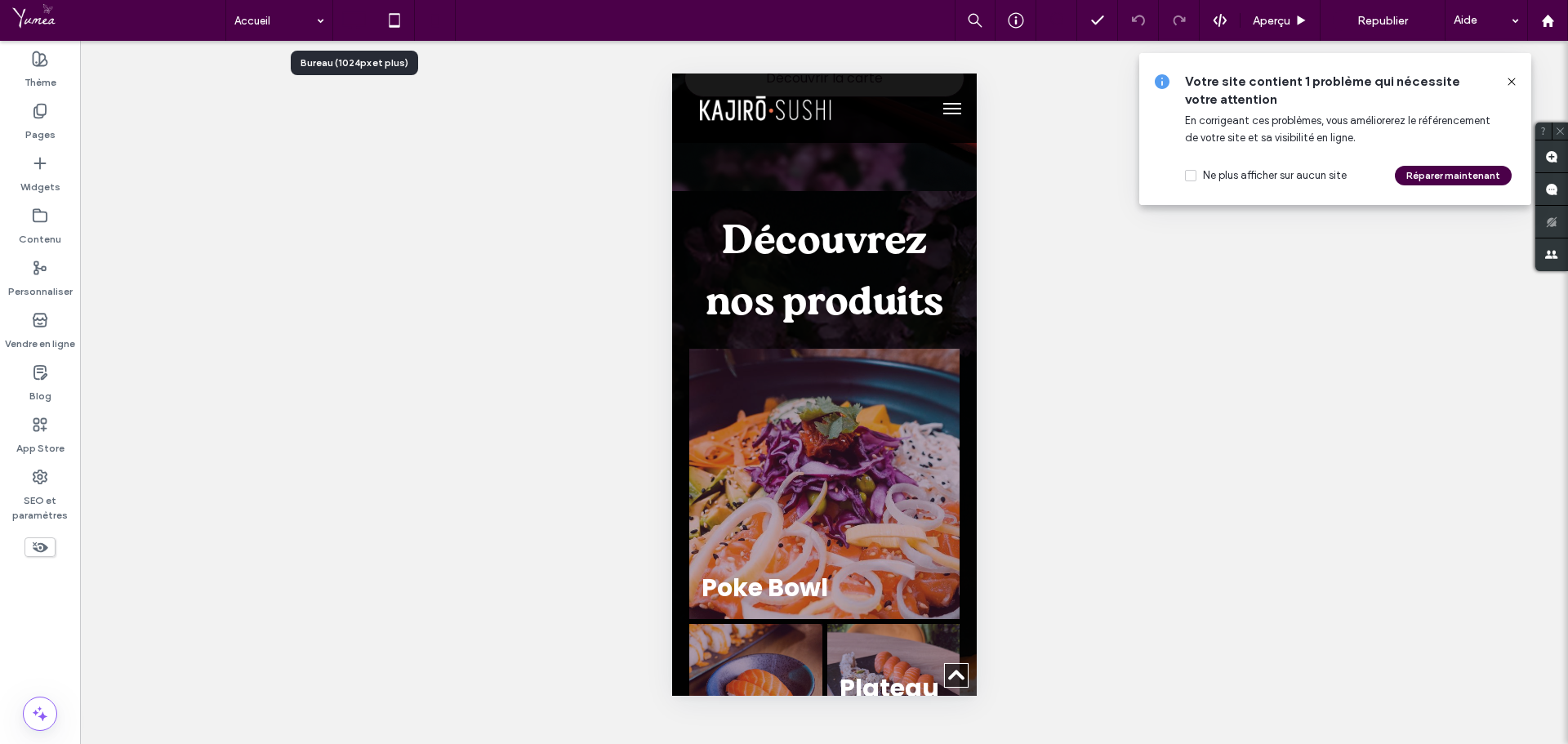
click at [372, 19] on div at bounding box center [353, 20] width 41 height 32
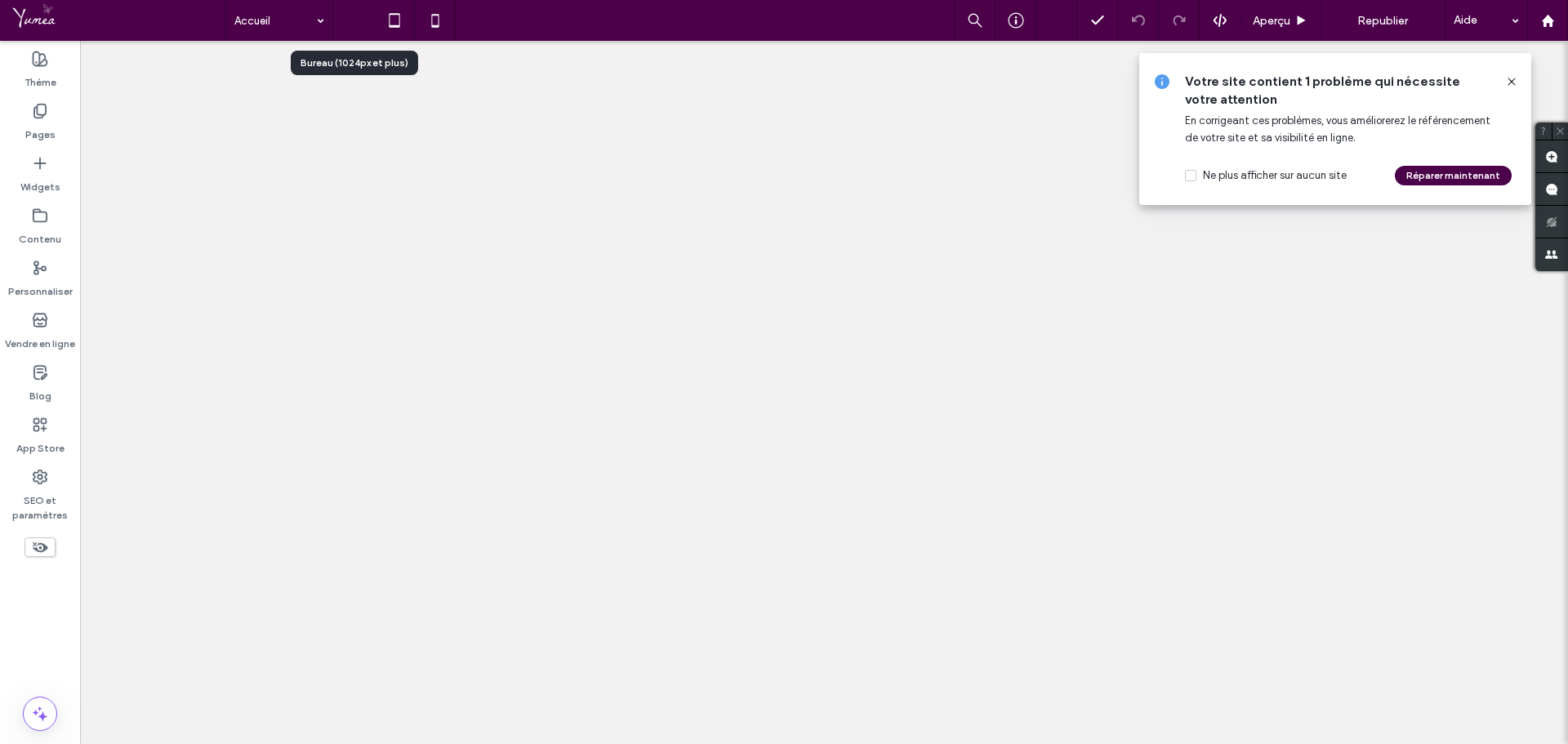
scroll to position [0, 0]
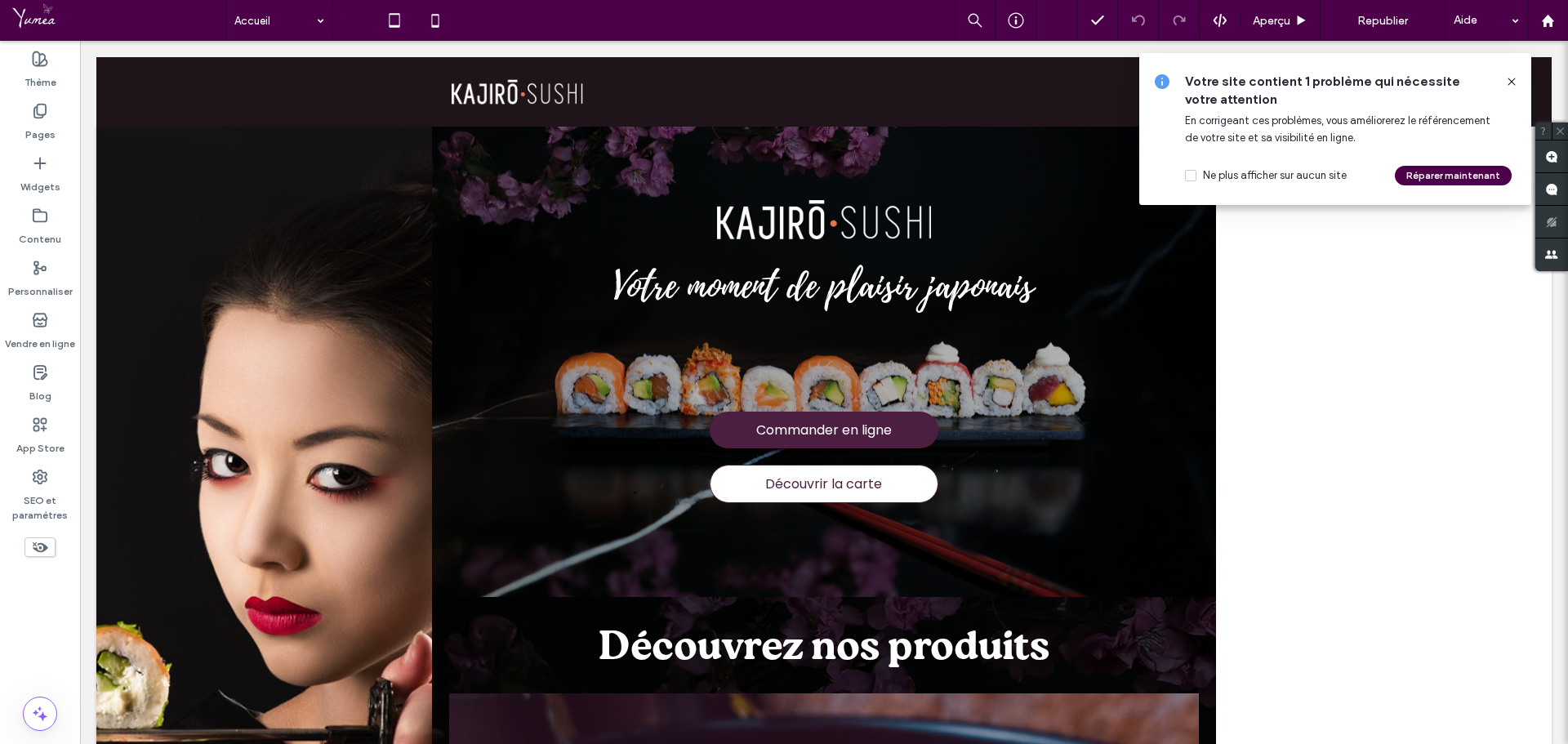
click at [1512, 78] on icon at bounding box center [1511, 81] width 13 height 13
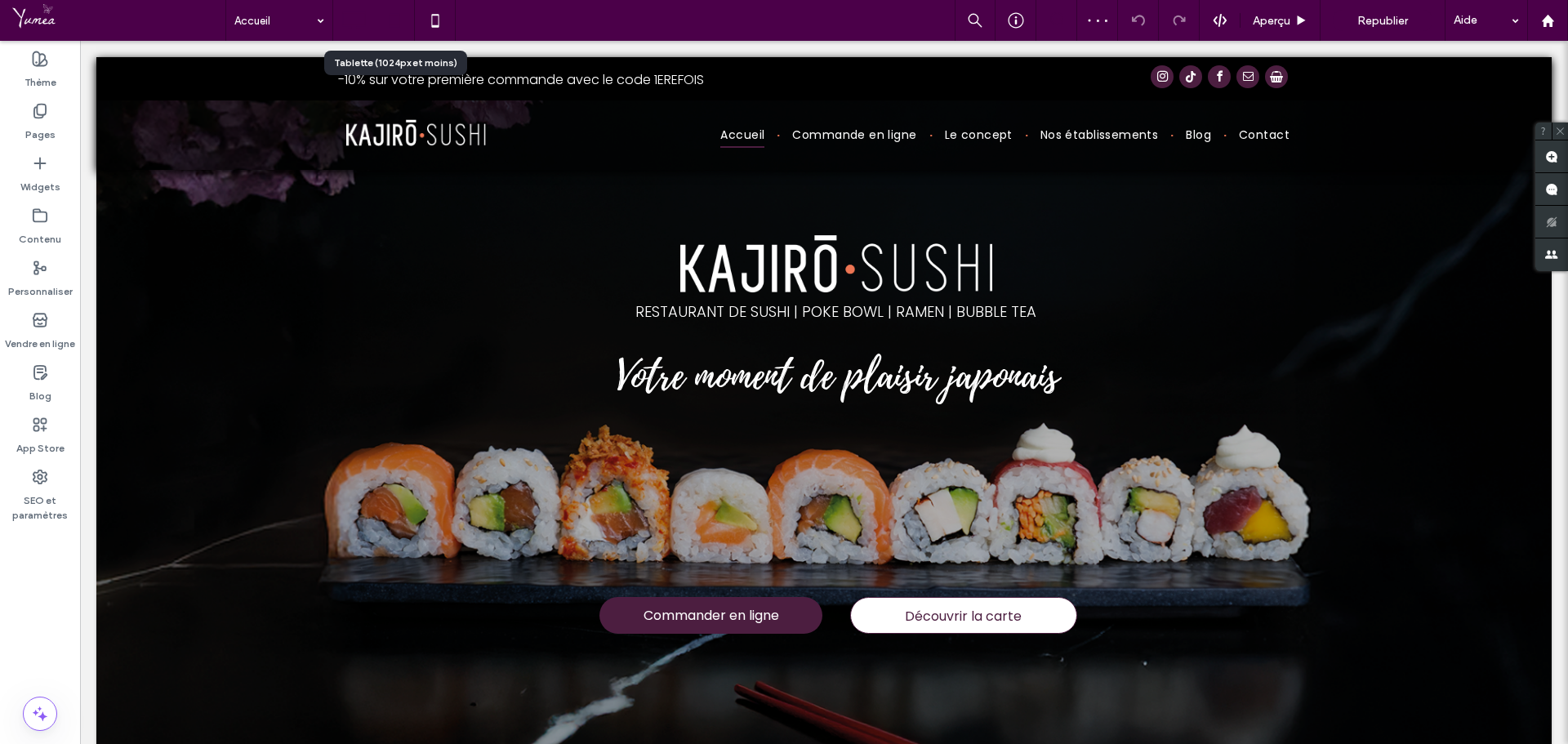
click at [394, 19] on icon at bounding box center [394, 20] width 32 height 32
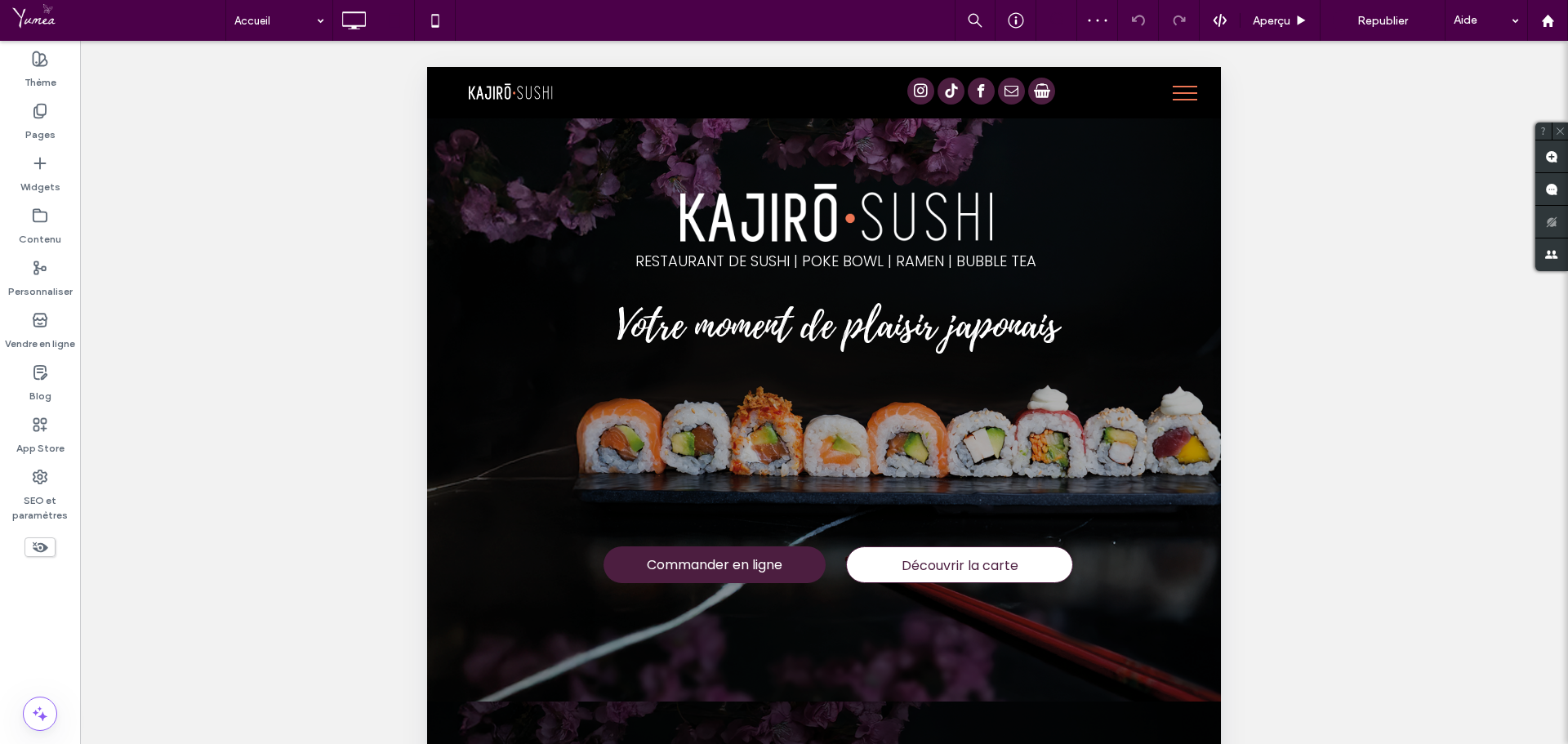
click at [1168, 90] on button "menu" at bounding box center [1185, 92] width 43 height 43
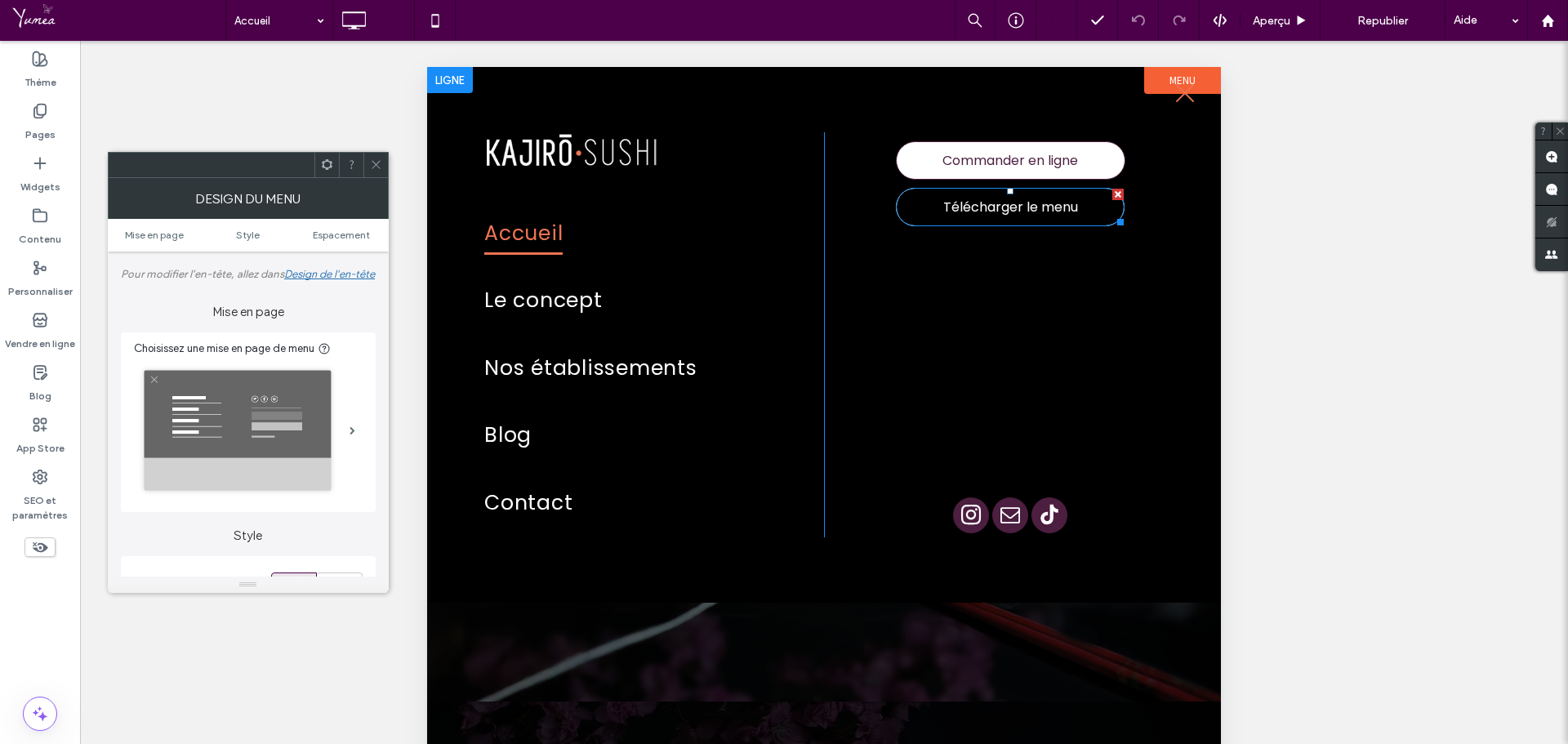
click at [992, 212] on span "Télécharger le menu" at bounding box center [1010, 207] width 134 height 37
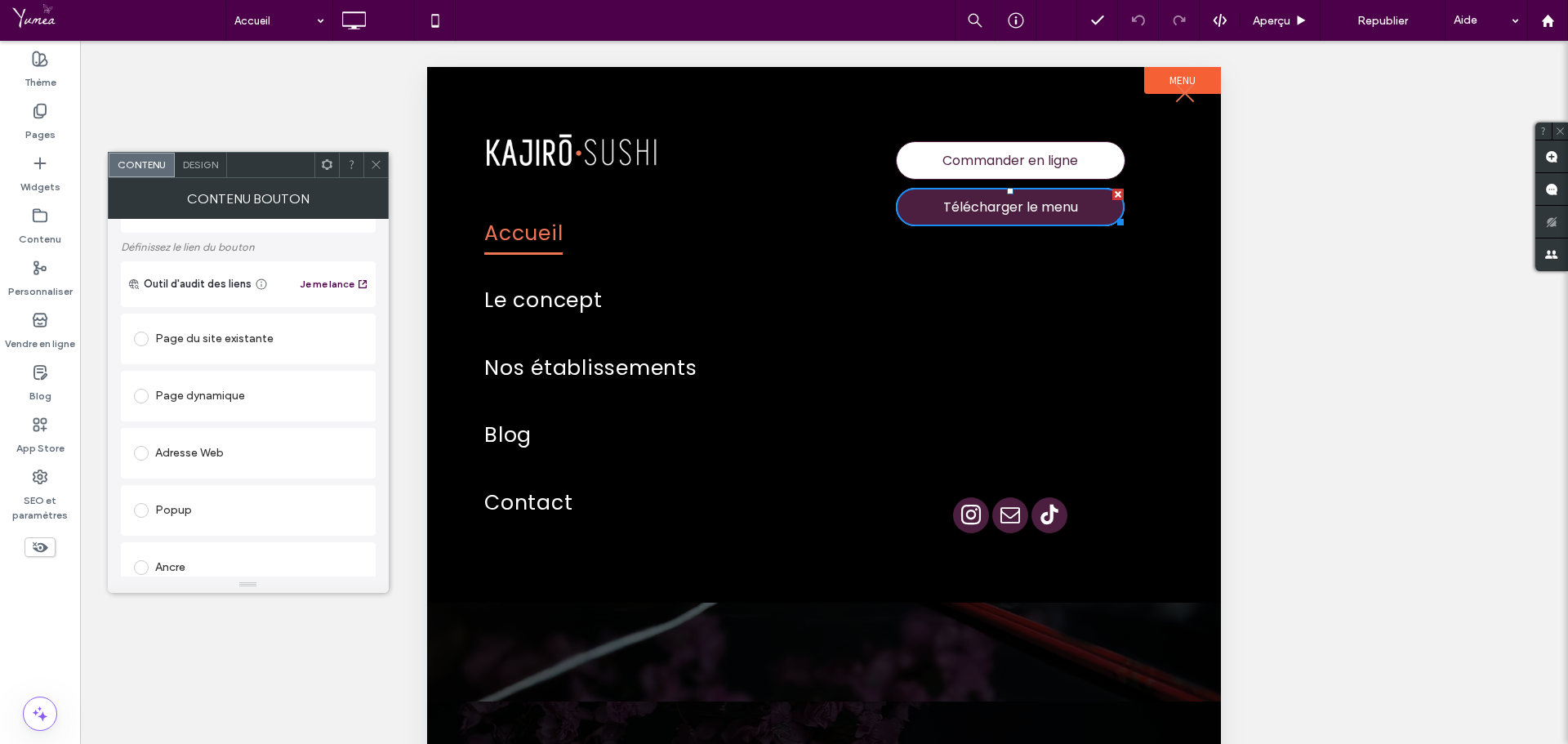
scroll to position [374, 0]
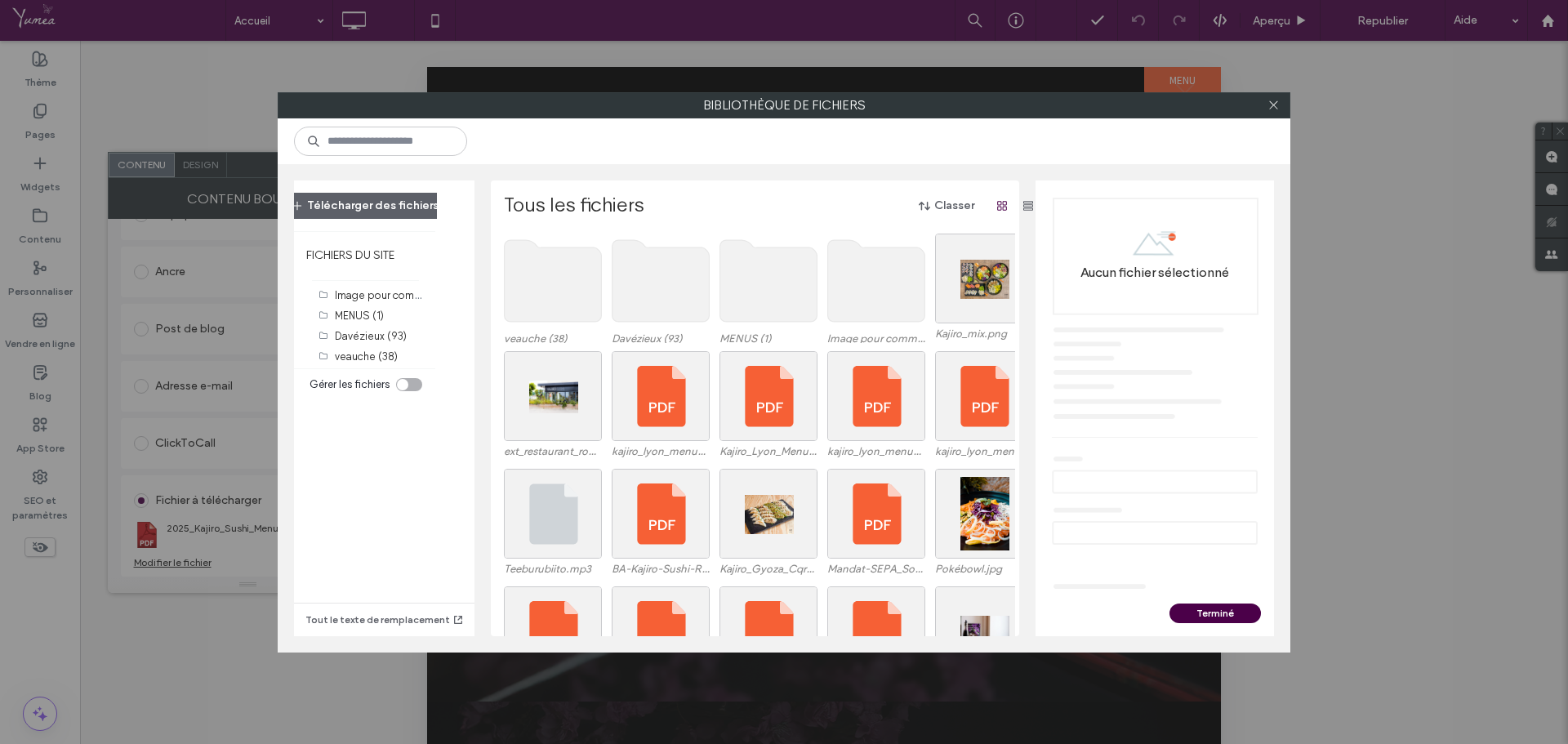
click at [785, 290] on use at bounding box center [769, 281] width 97 height 82
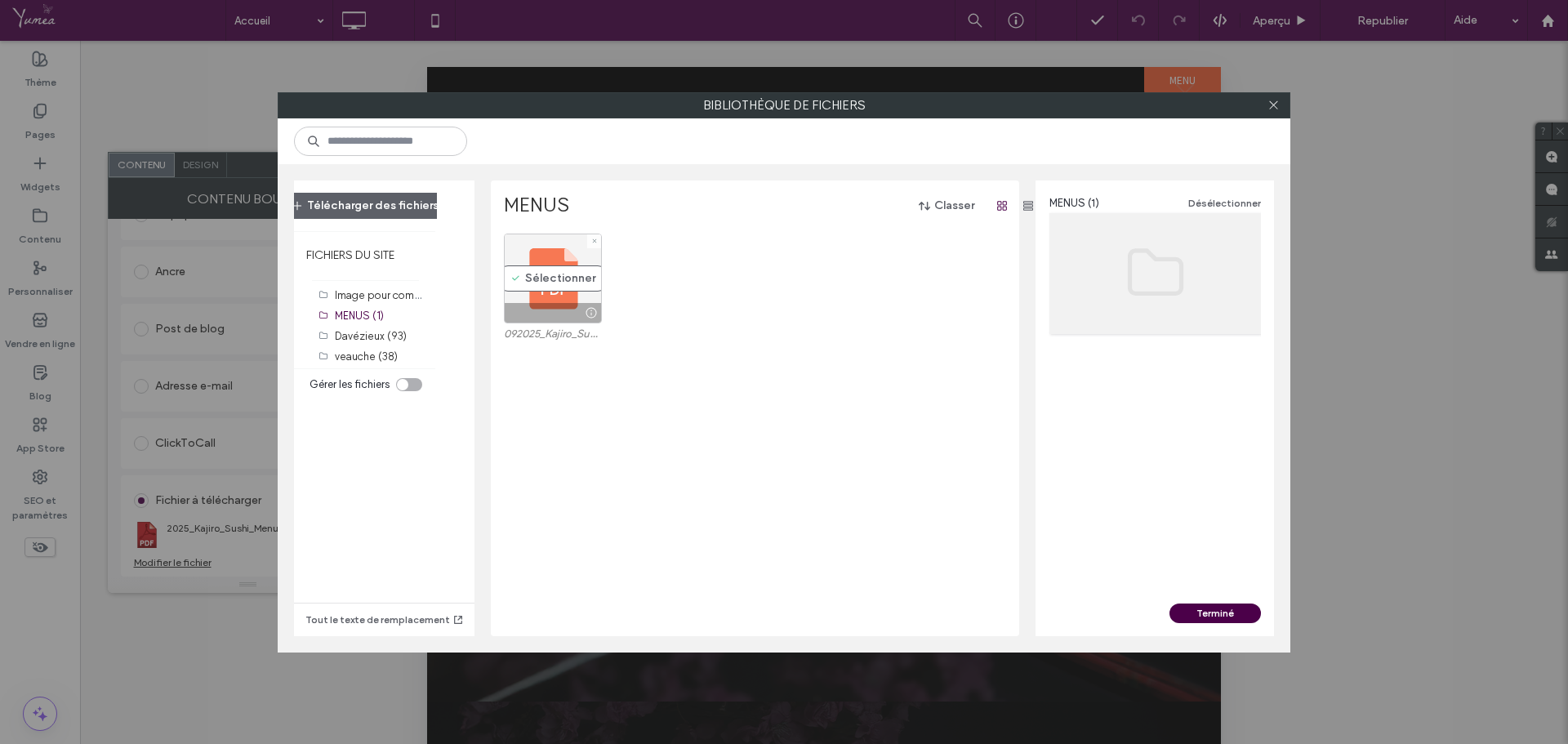
click at [545, 300] on div "Sélectionner" at bounding box center [553, 278] width 98 height 90
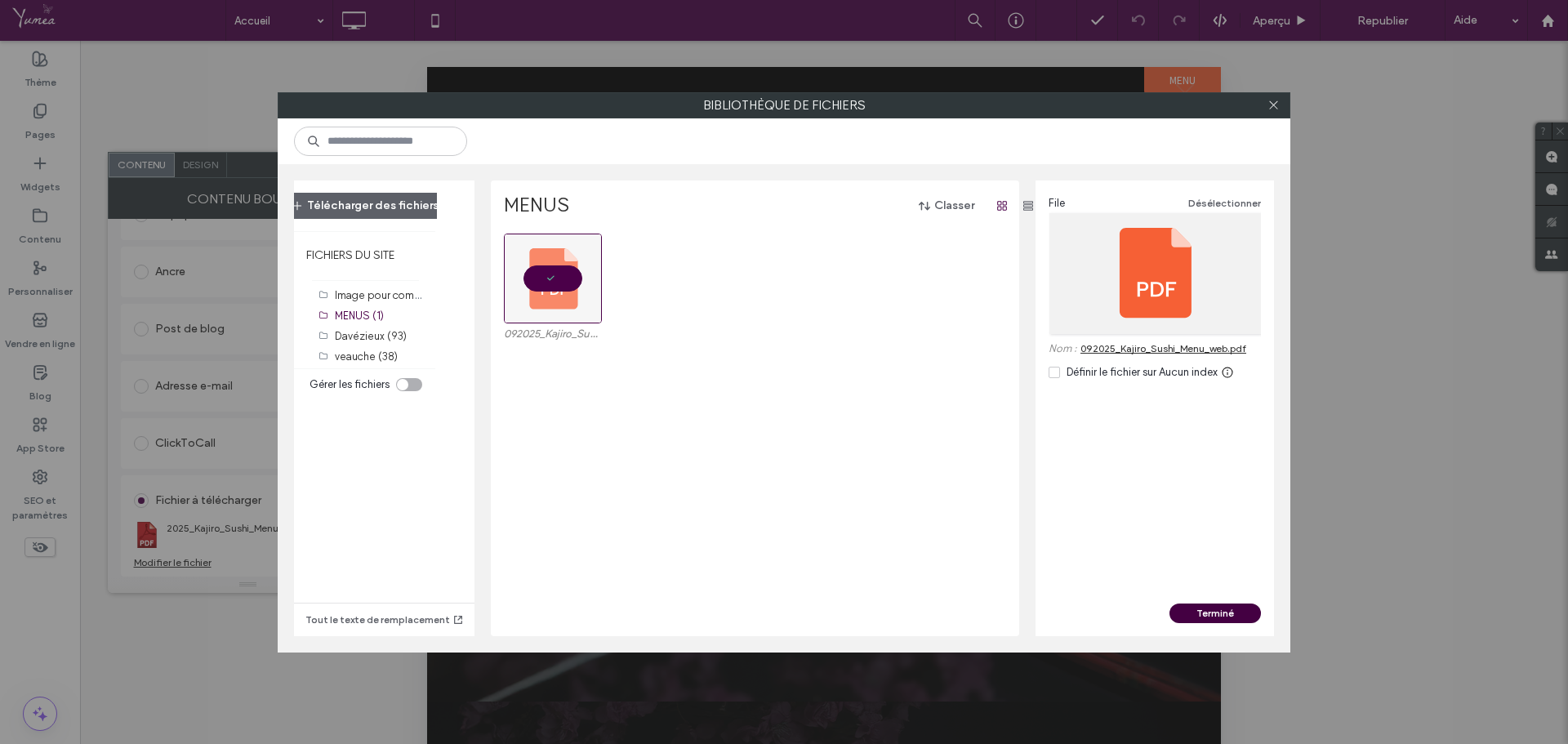
click at [1241, 616] on button "Terminé" at bounding box center [1215, 613] width 92 height 19
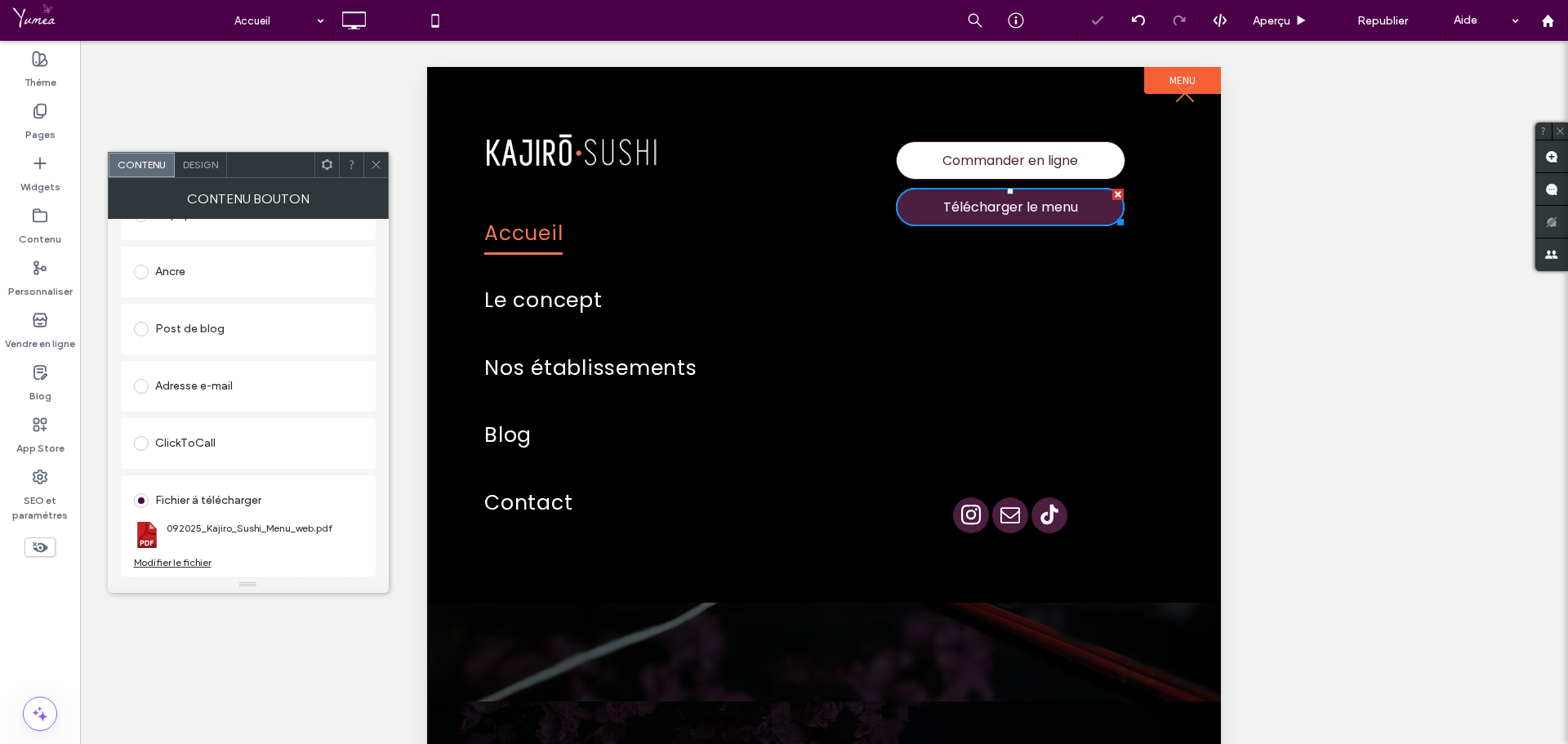
click at [370, 162] on icon at bounding box center [376, 165] width 12 height 12
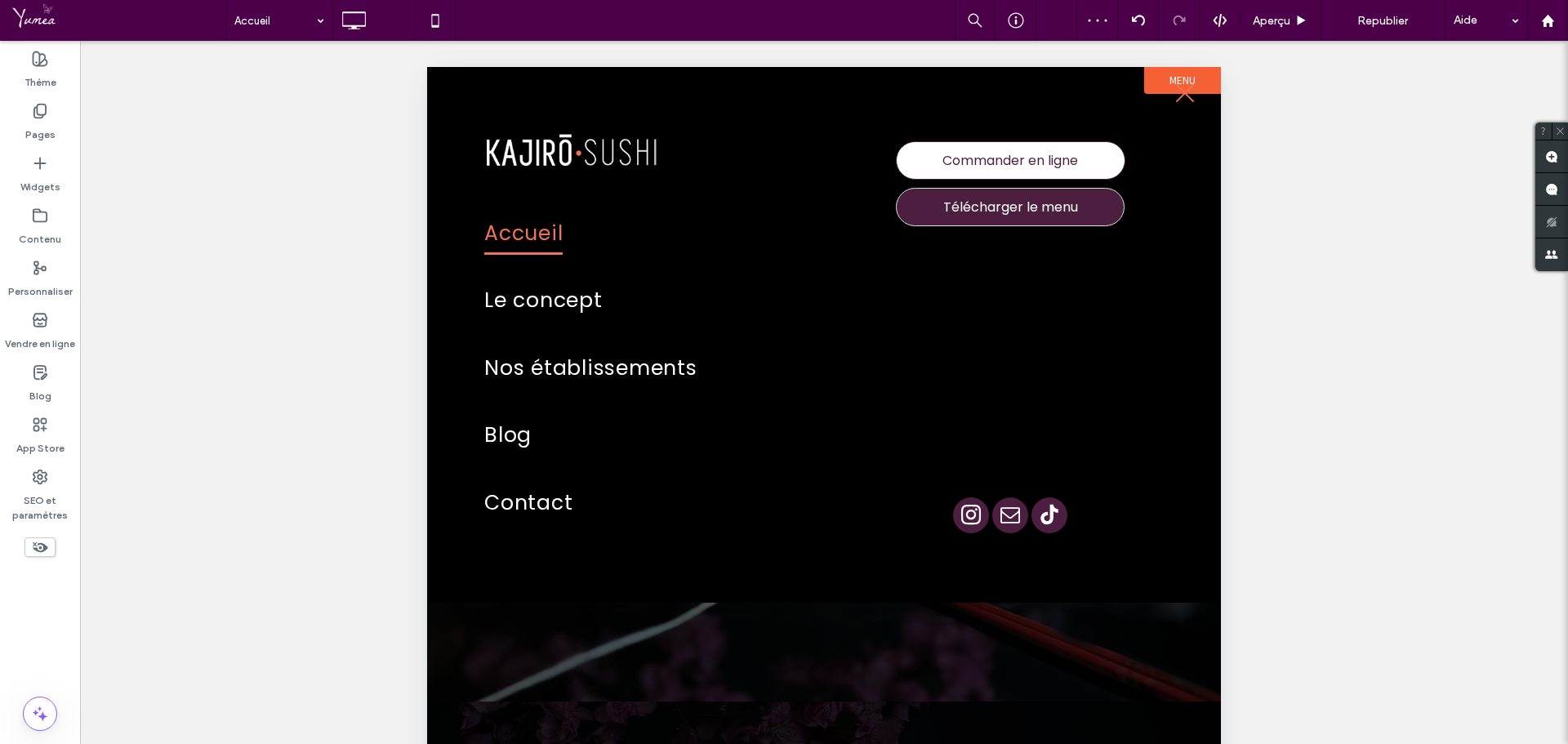
click at [1190, 98] on span "menu" at bounding box center [1186, 92] width 19 height 19
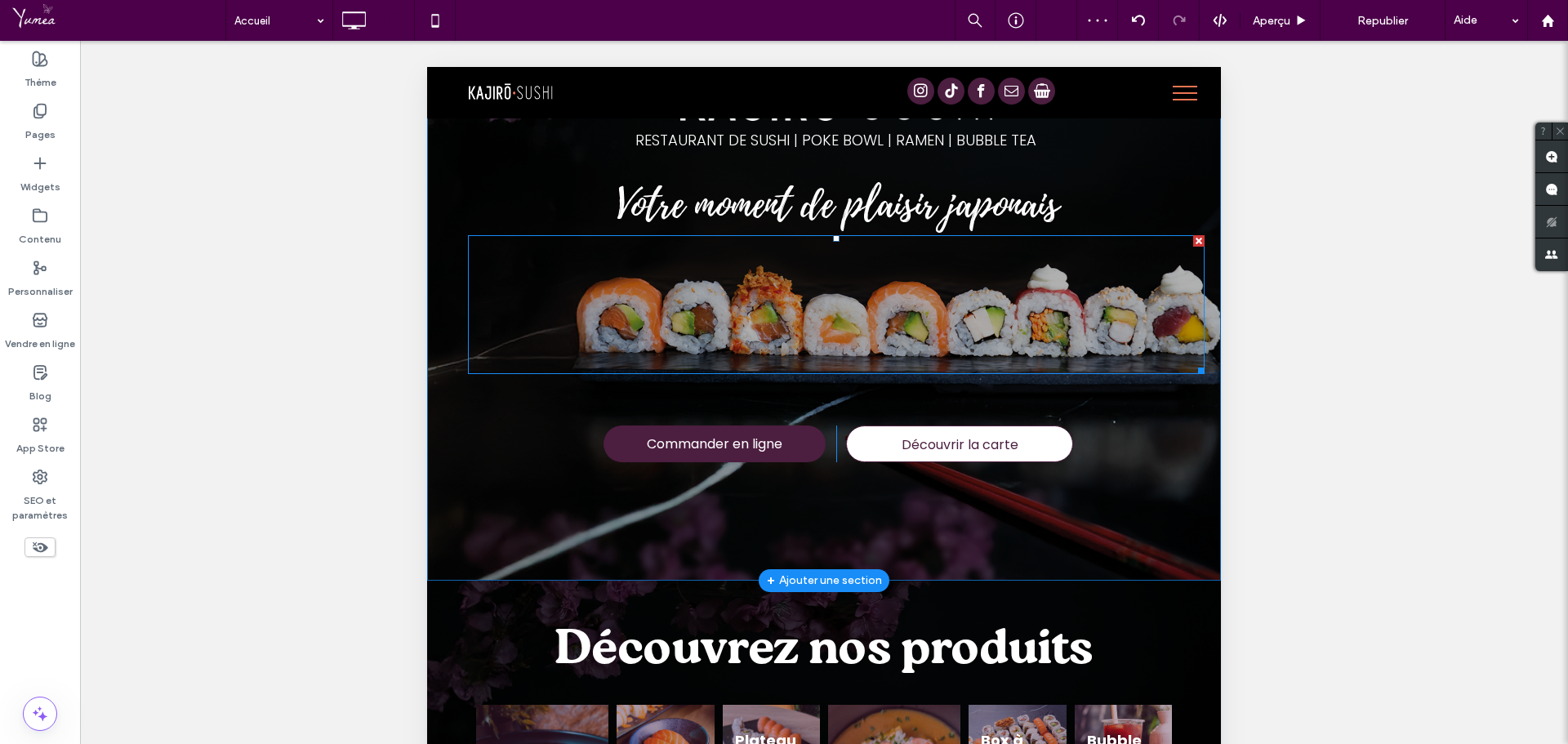
scroll to position [408, 0]
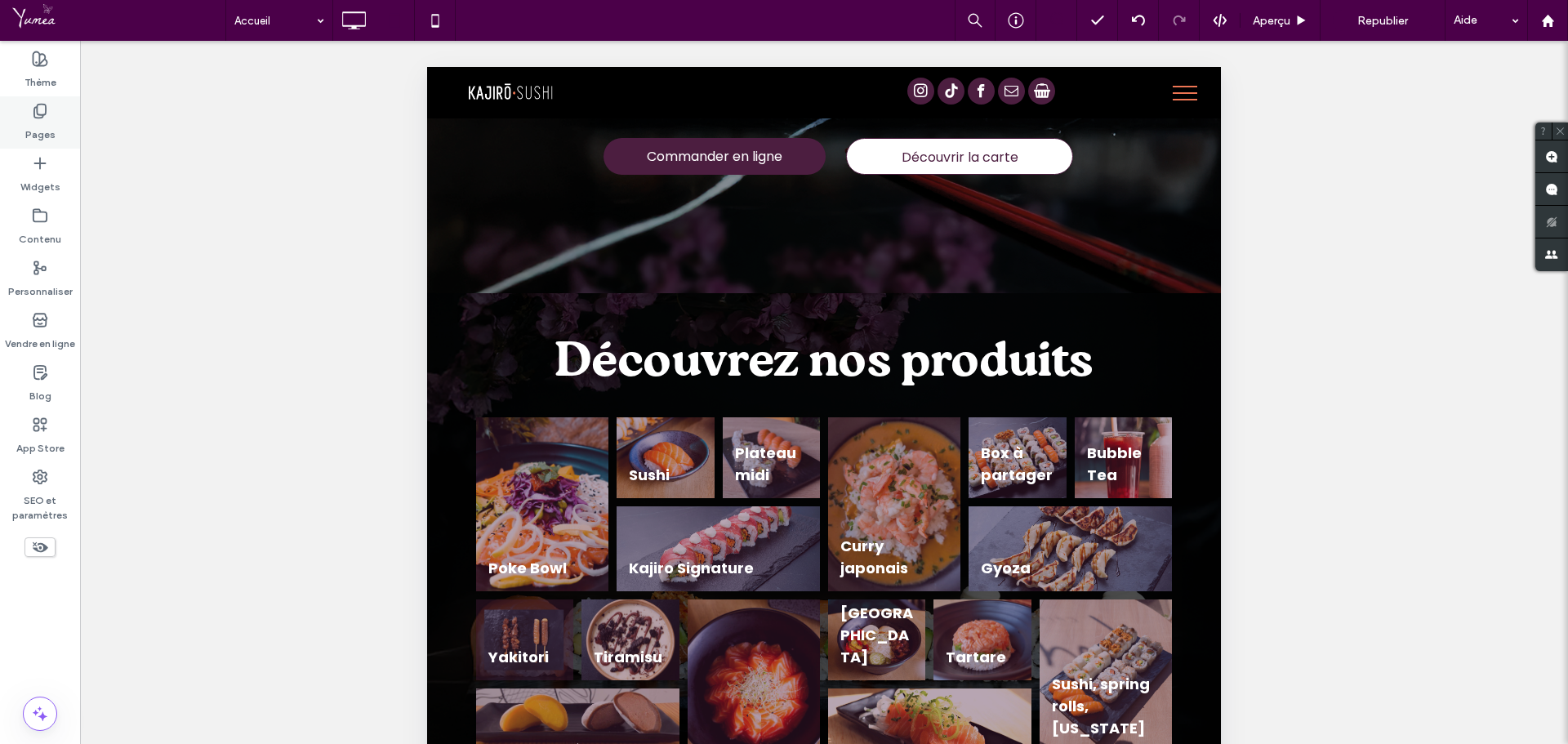
click at [47, 126] on label "Pages" at bounding box center [40, 131] width 31 height 23
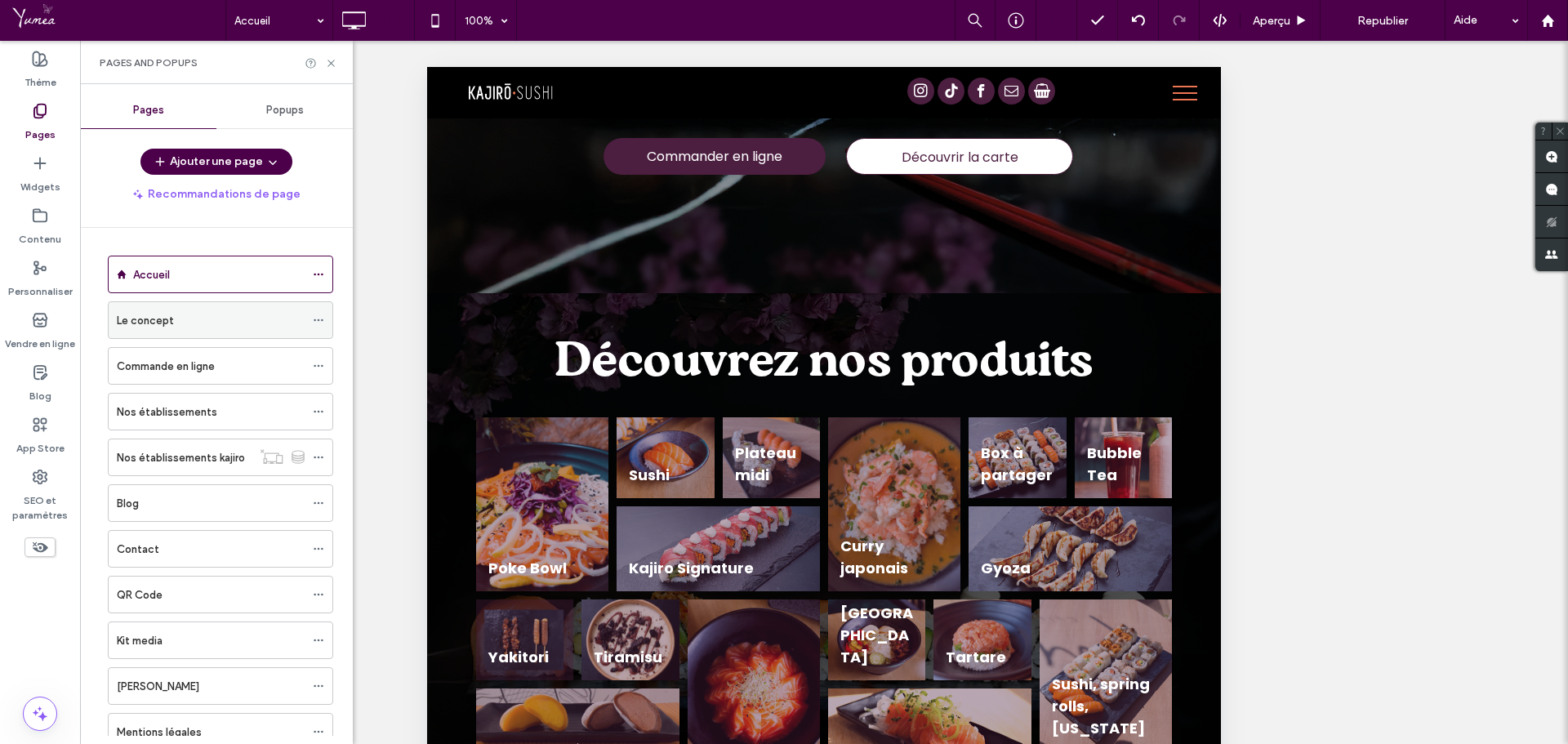
click at [173, 328] on div "Le concept" at bounding box center [210, 321] width 188 height 17
click at [188, 372] on label "Commande en ligne" at bounding box center [166, 365] width 98 height 29
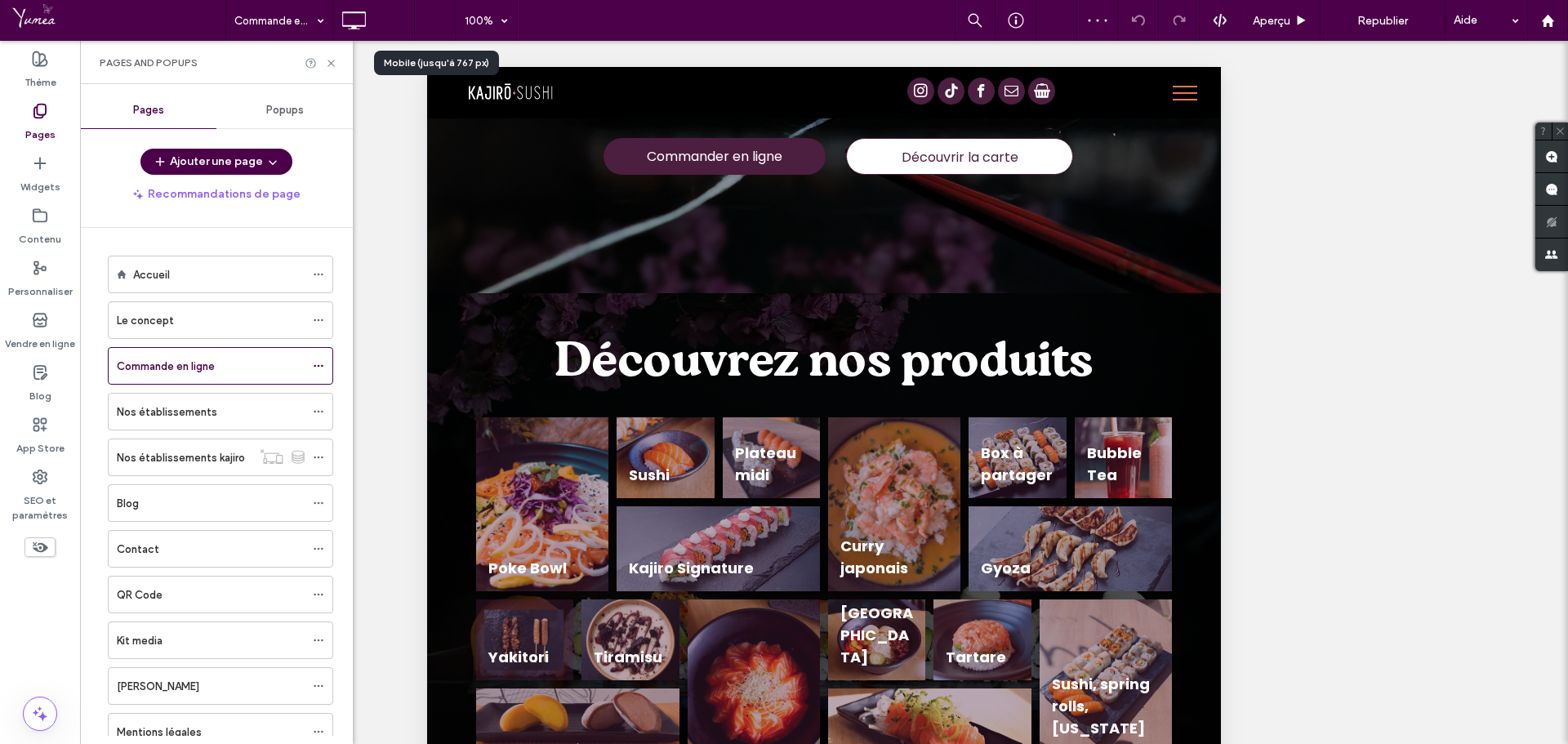
click at [432, 17] on use at bounding box center [435, 20] width 7 height 13
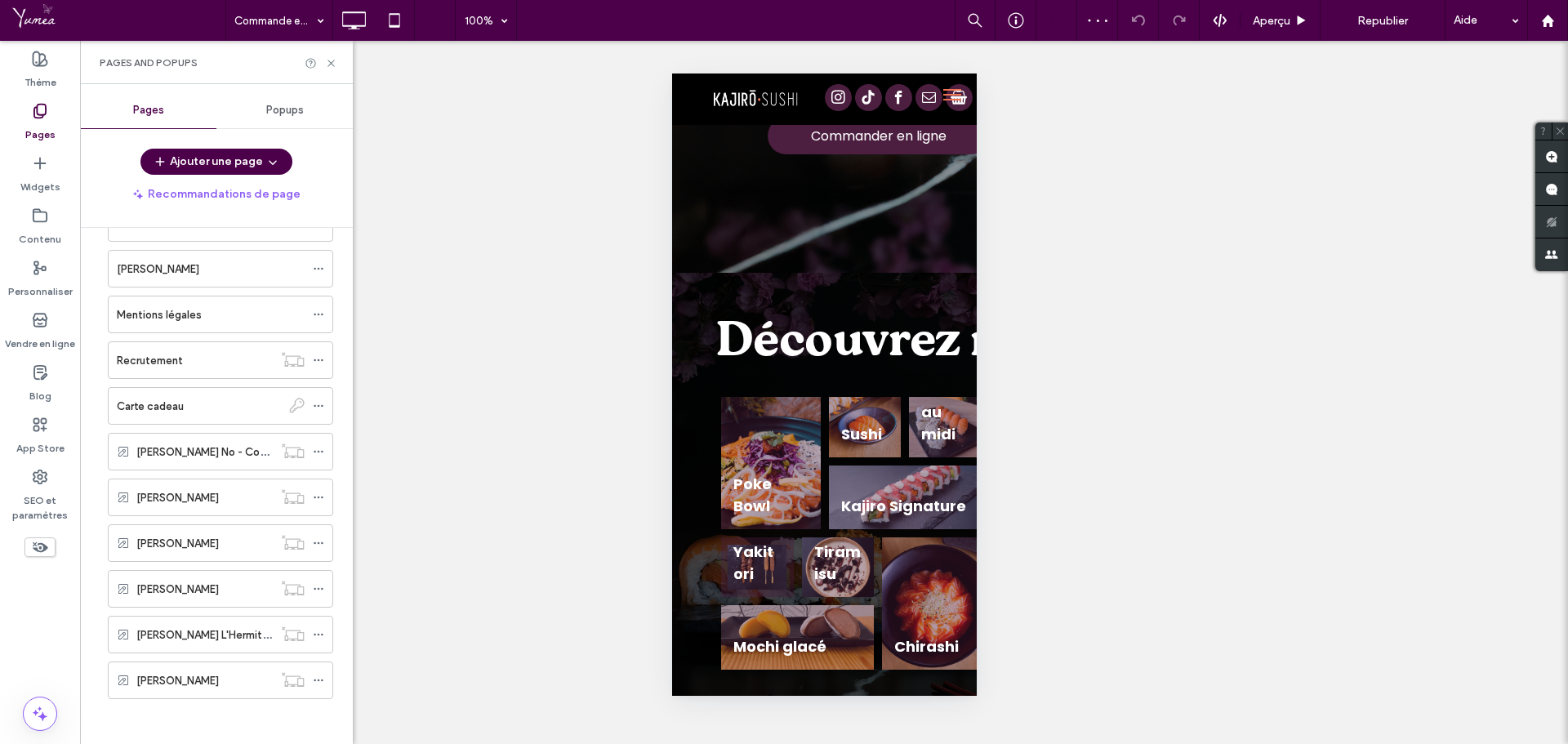
scroll to position [421, 0]
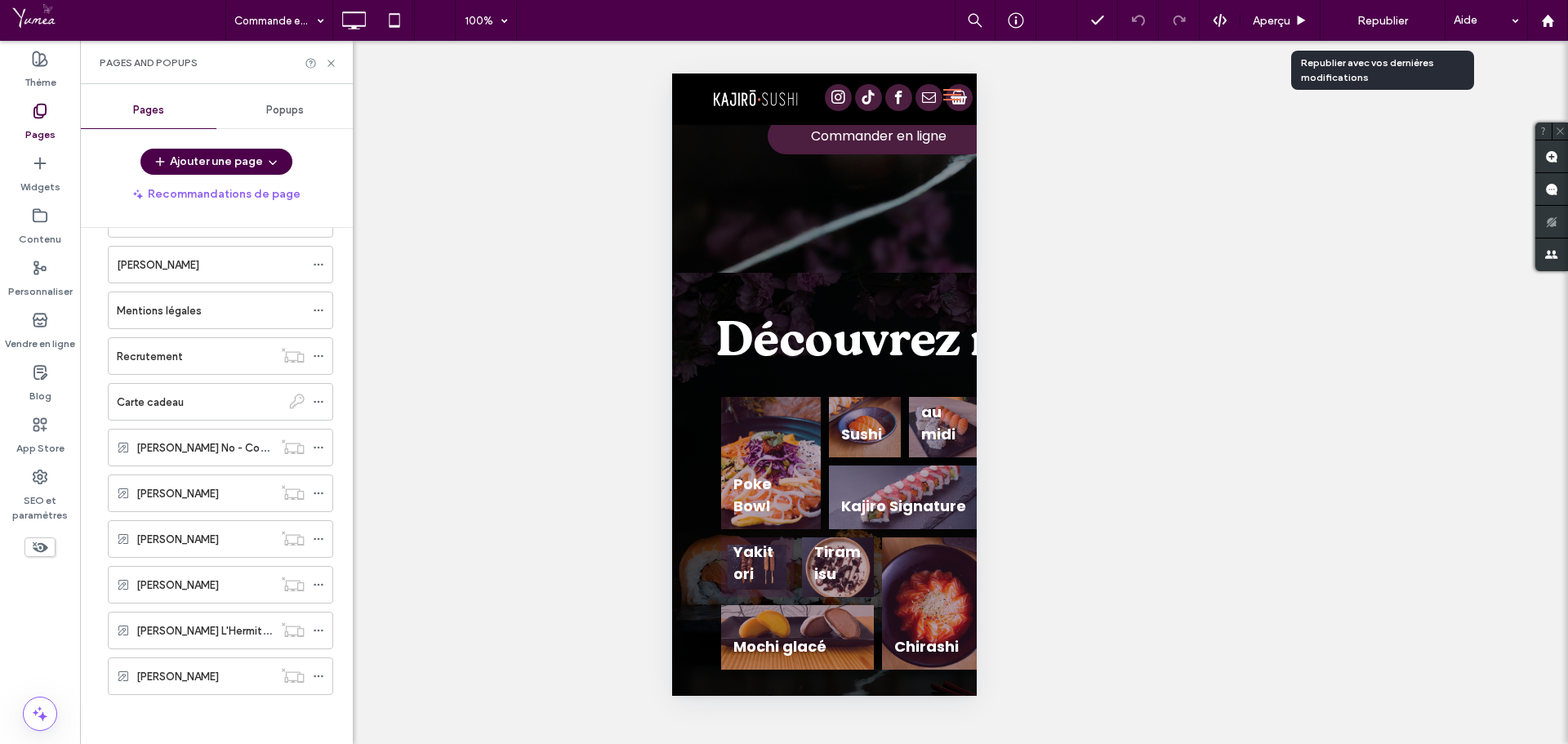
click at [1410, 14] on div "Republier" at bounding box center [1383, 20] width 99 height 21
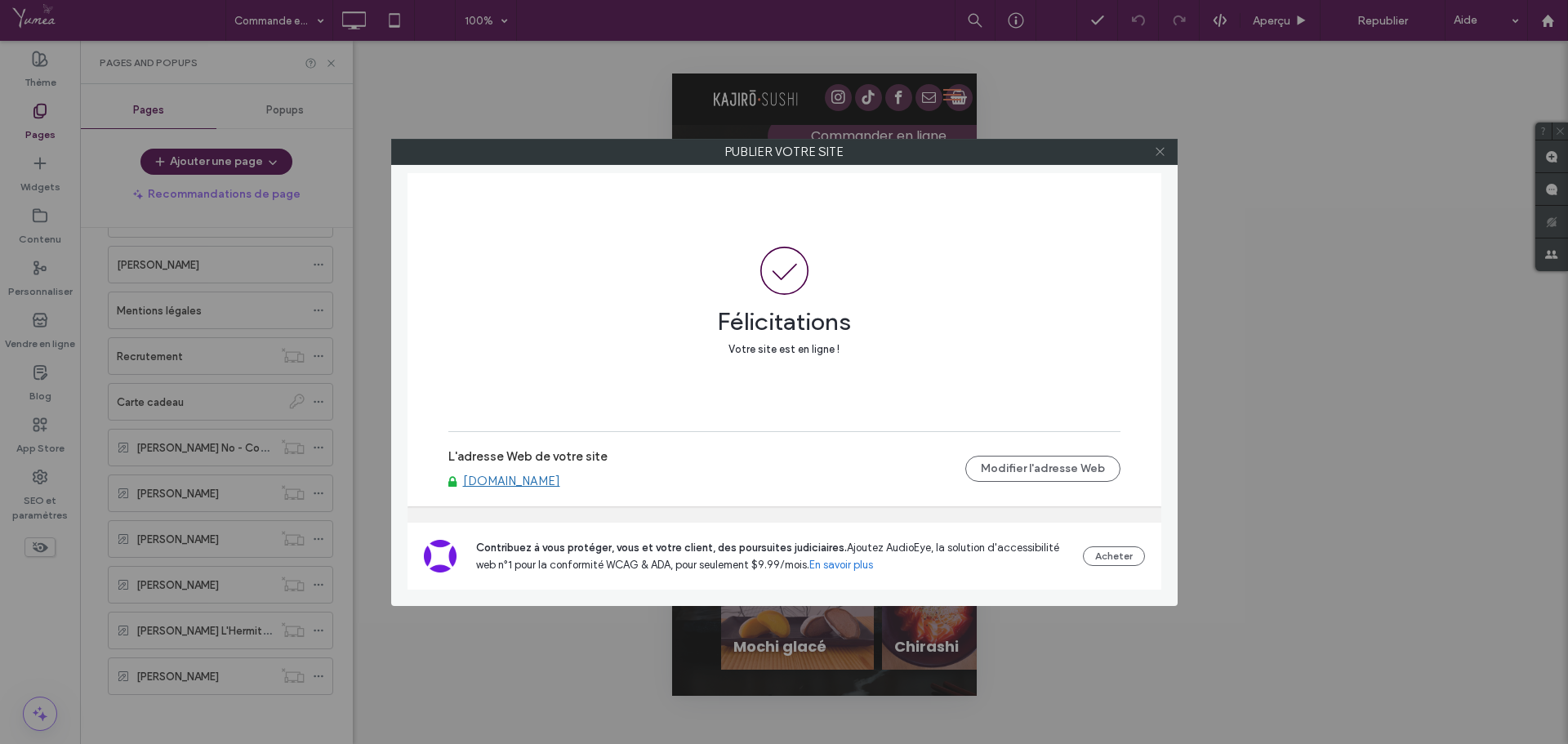
click at [1161, 153] on icon at bounding box center [1161, 152] width 12 height 12
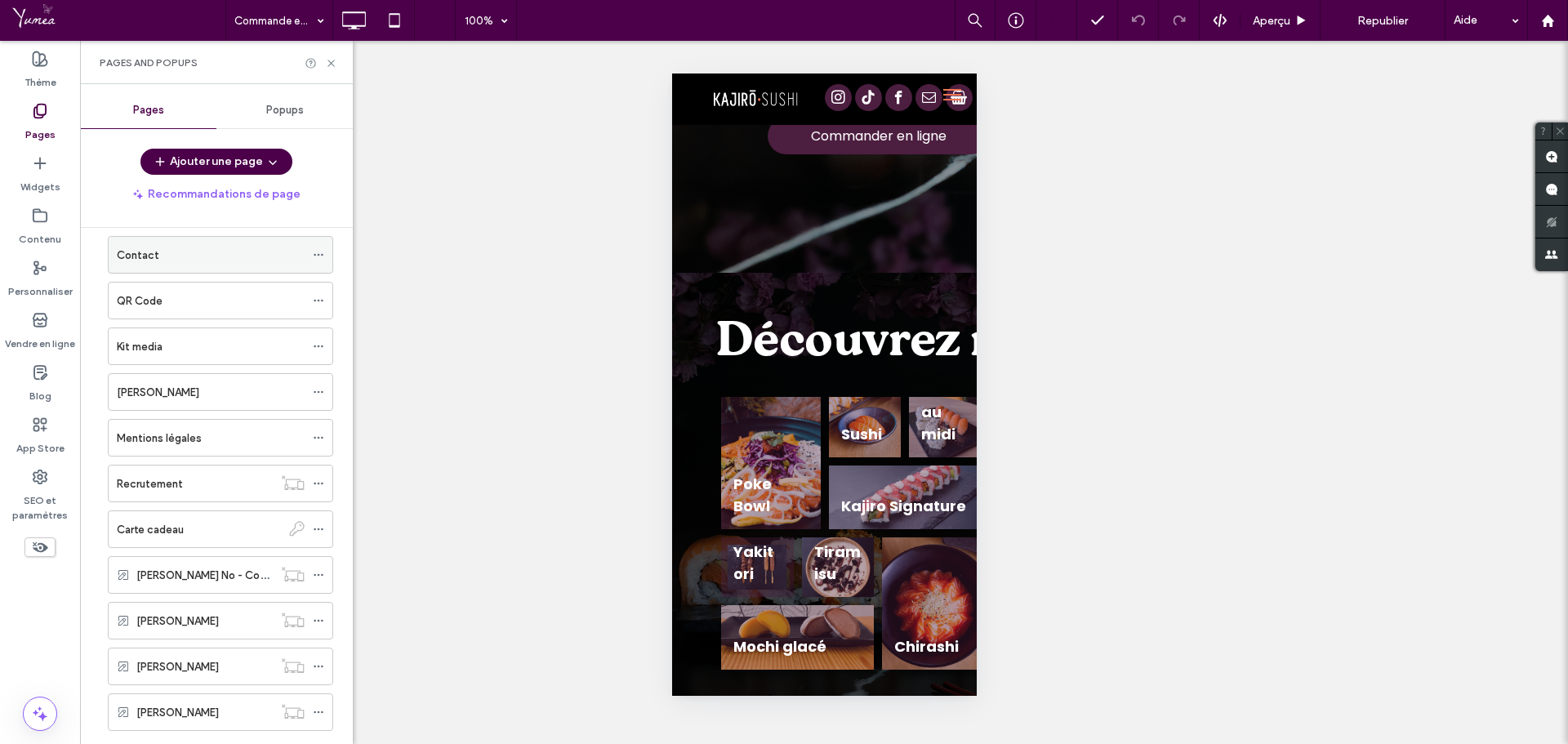
scroll to position [258, 0]
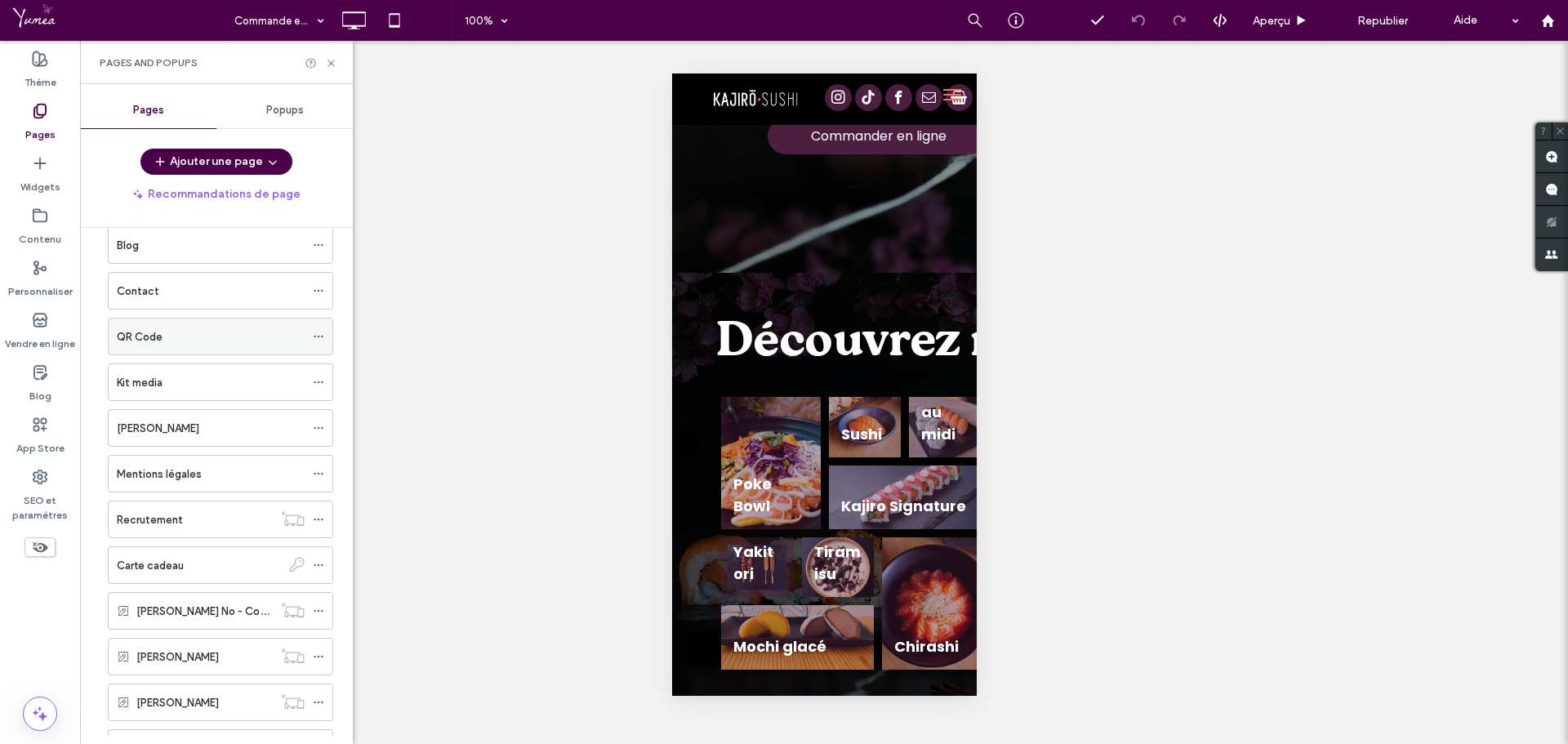
click at [155, 334] on label "QR Code" at bounding box center [140, 337] width 45 height 29
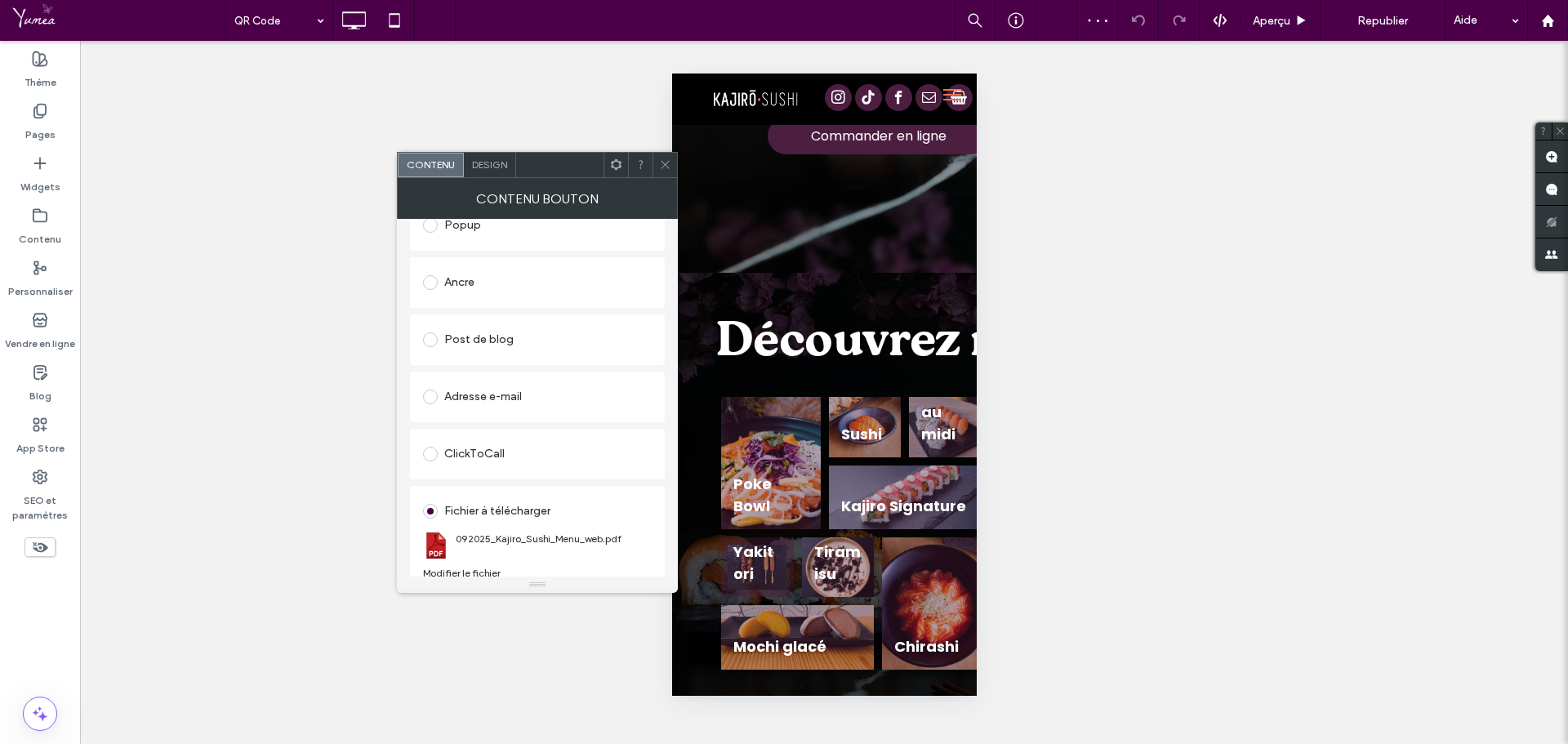
scroll to position [374, 0]
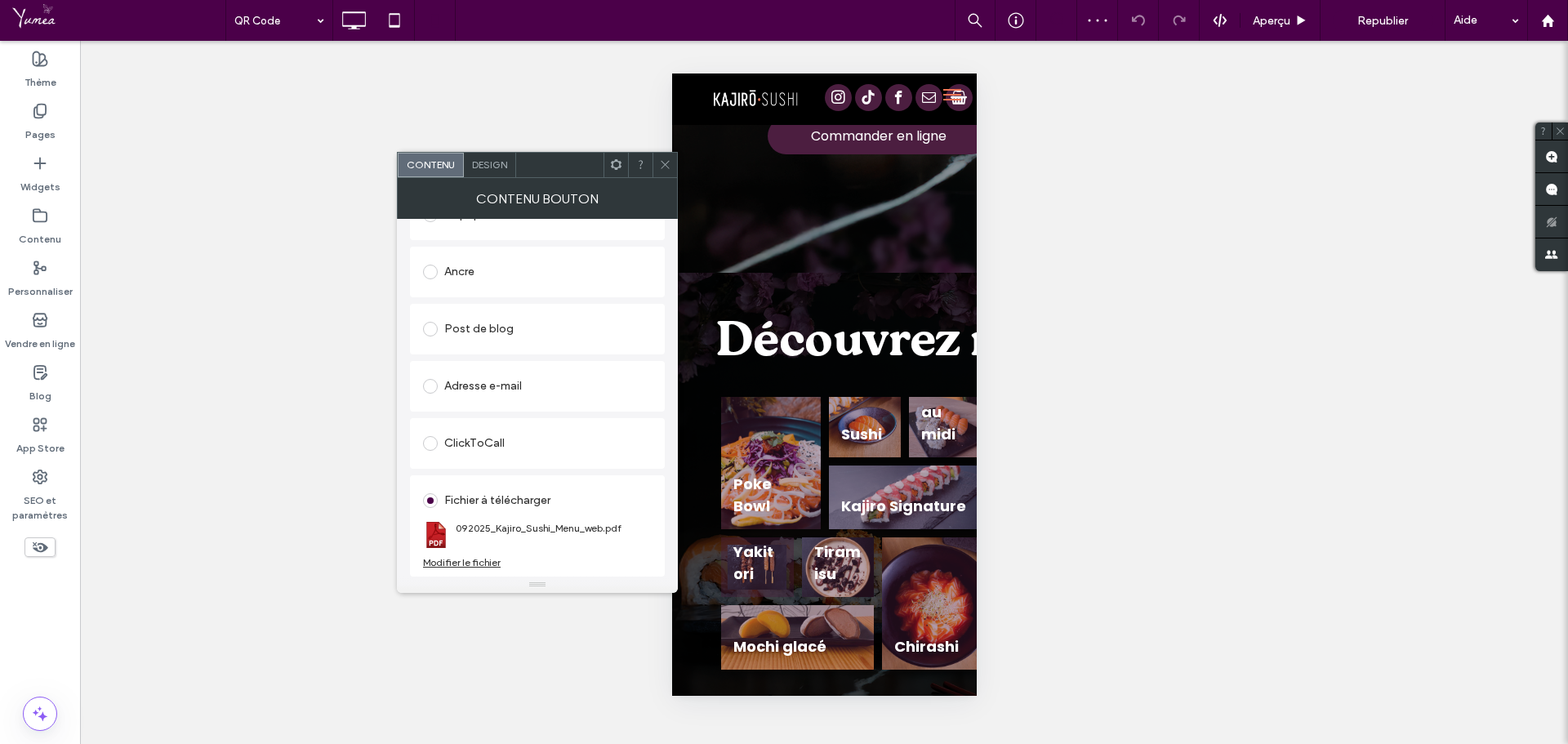
click at [663, 160] on icon at bounding box center [665, 165] width 12 height 12
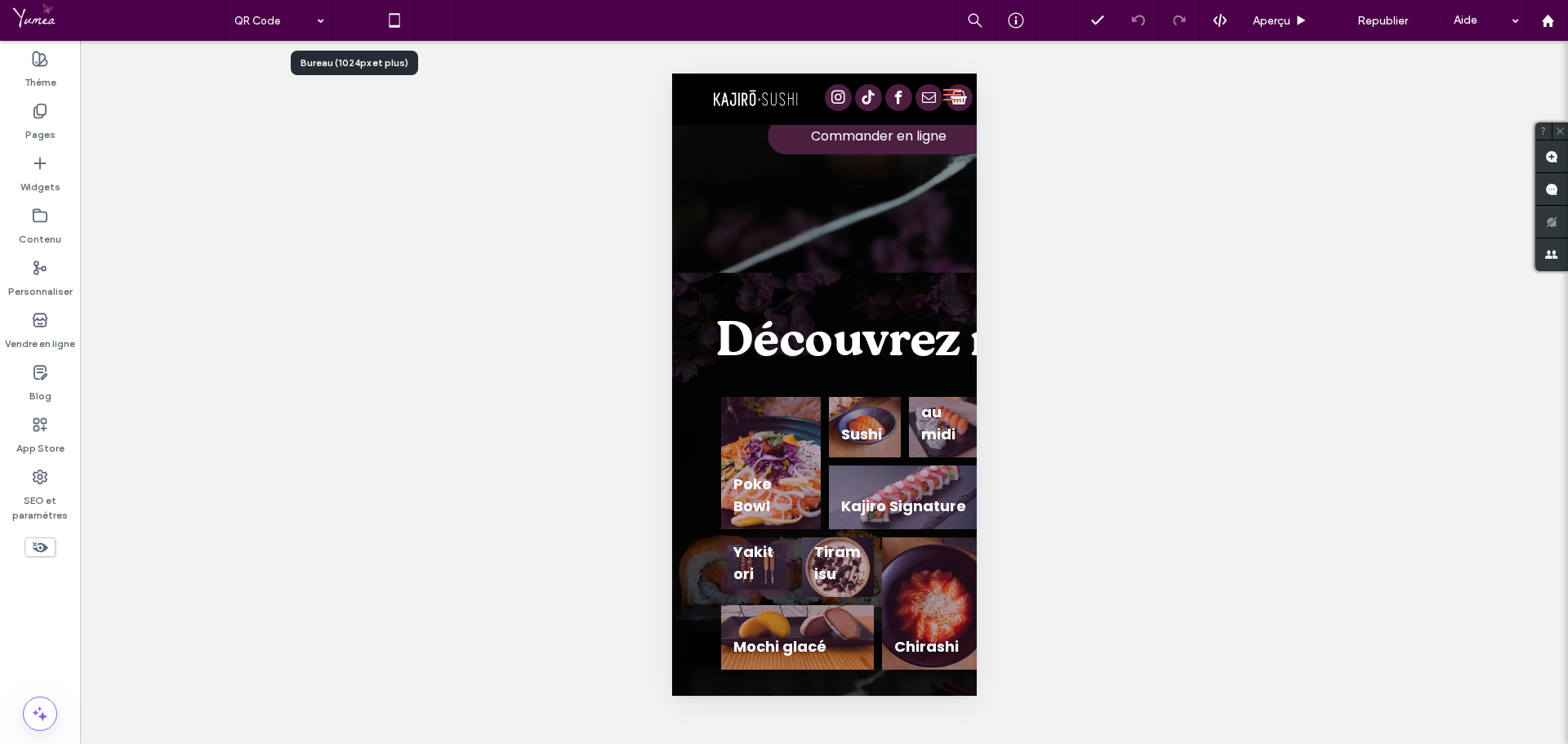
click at [354, 17] on icon at bounding box center [353, 20] width 32 height 32
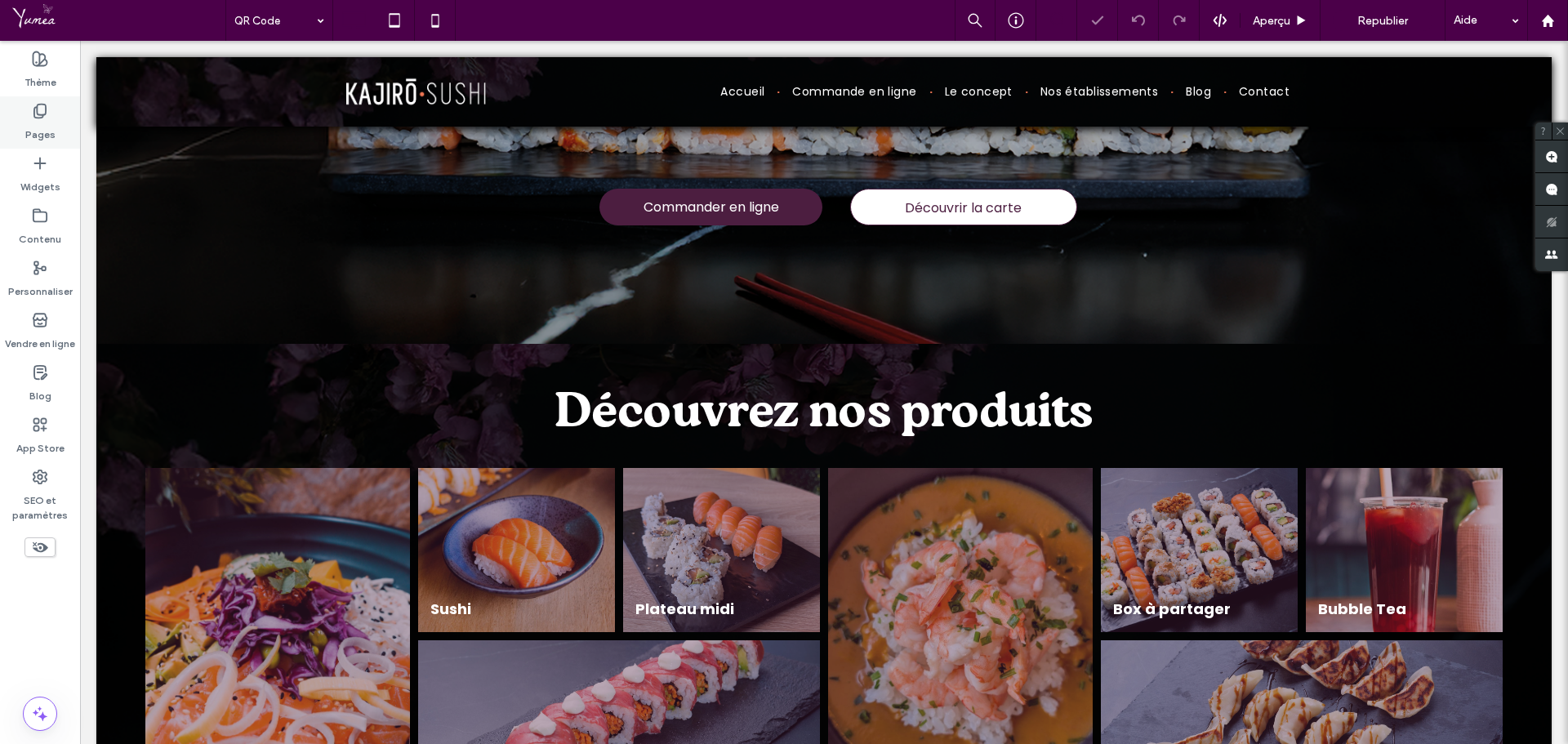
click at [28, 133] on label "Pages" at bounding box center [40, 131] width 31 height 23
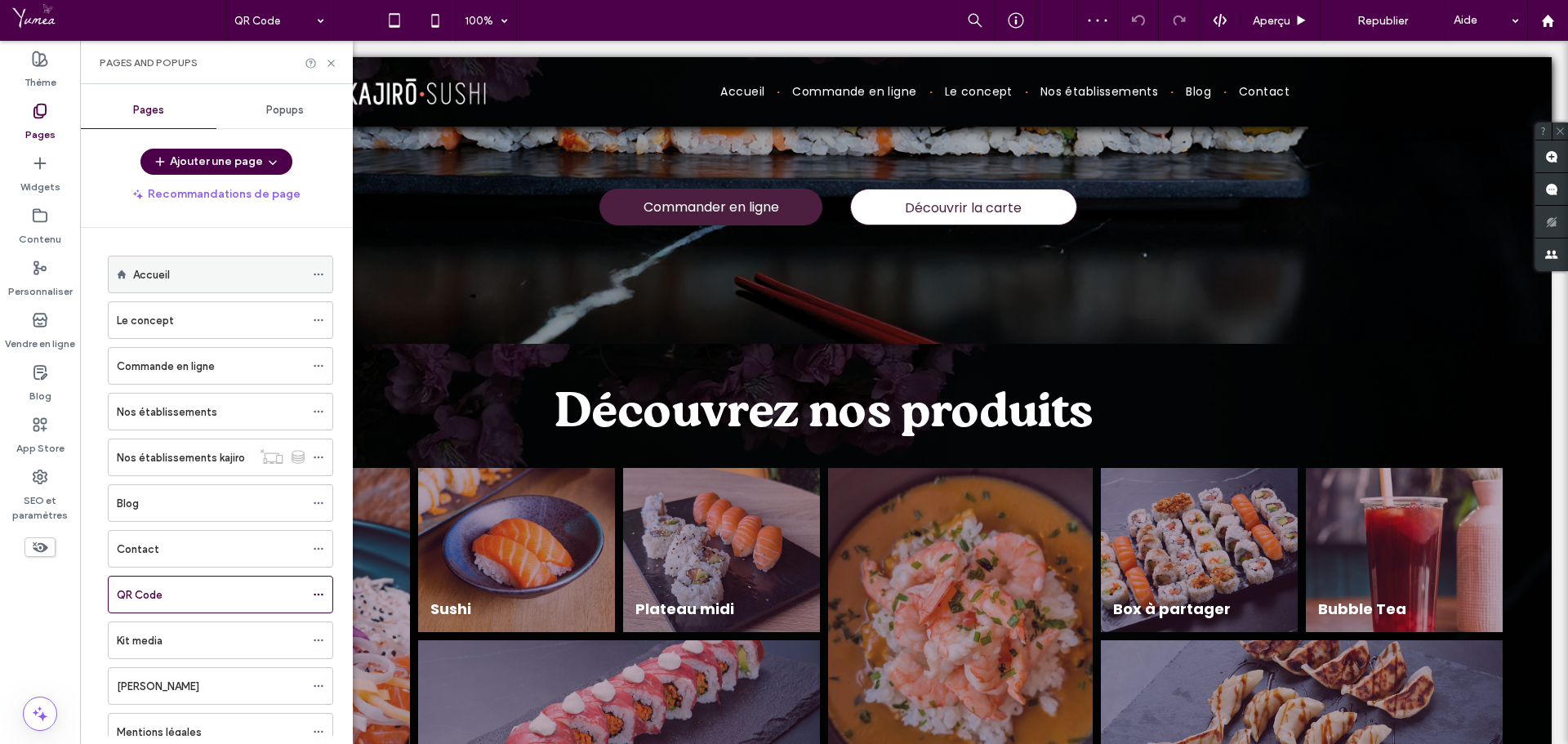
click at [188, 277] on div "Accueil" at bounding box center [219, 275] width 172 height 17
click at [332, 65] on icon at bounding box center [332, 64] width 12 height 12
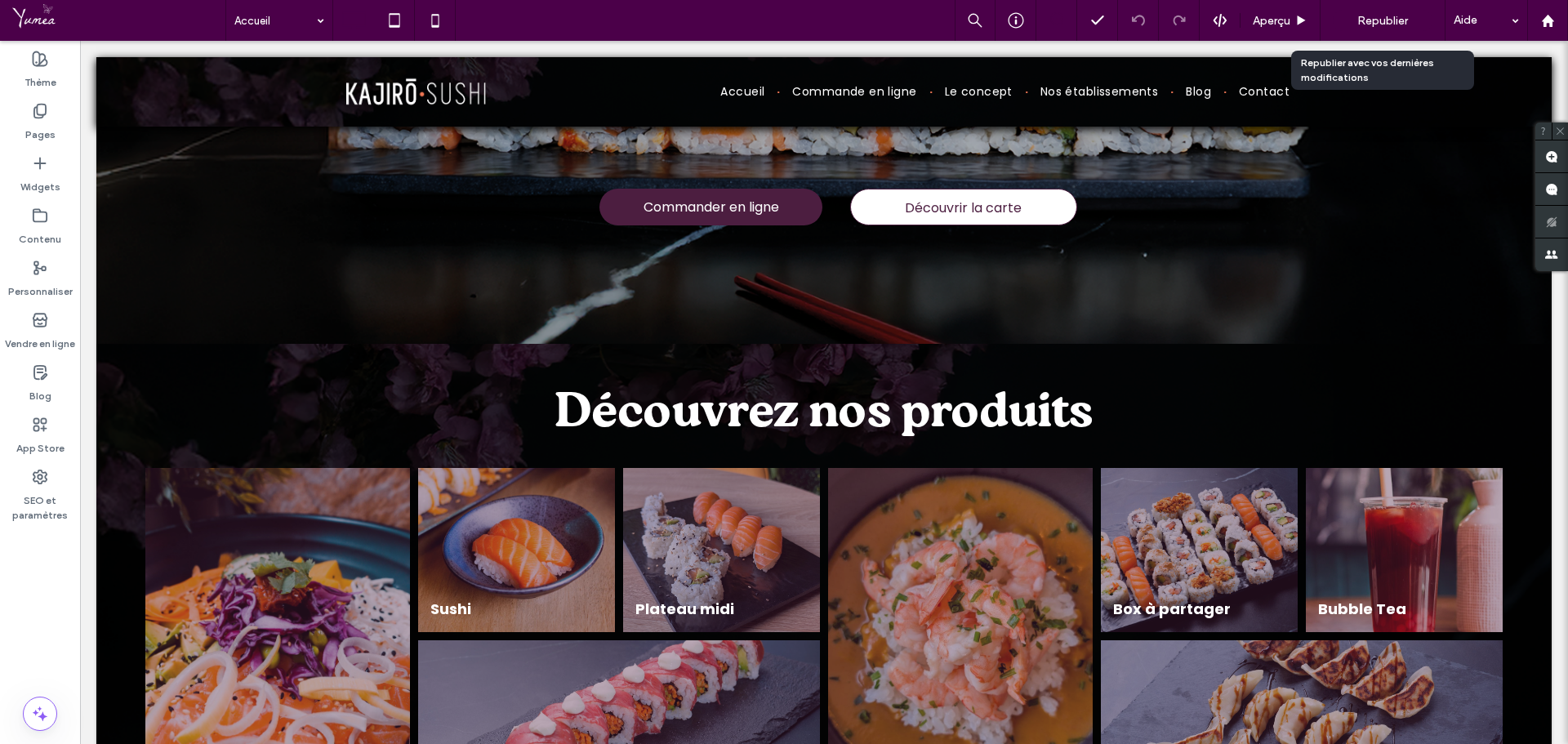
click at [1387, 17] on span "Republier" at bounding box center [1383, 21] width 51 height 14
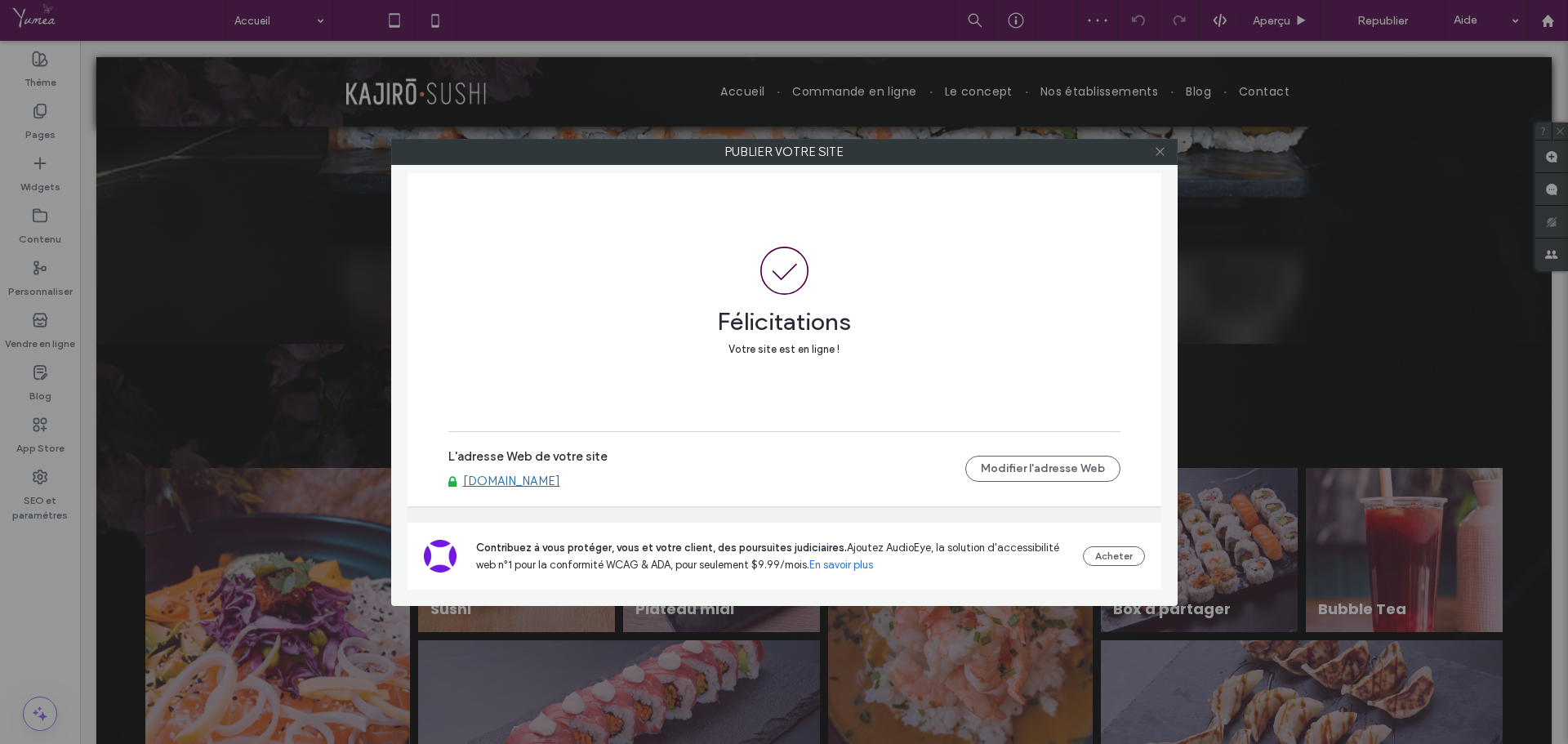
click at [1160, 154] on icon at bounding box center [1161, 152] width 12 height 12
